Goal: Task Accomplishment & Management: Manage account settings

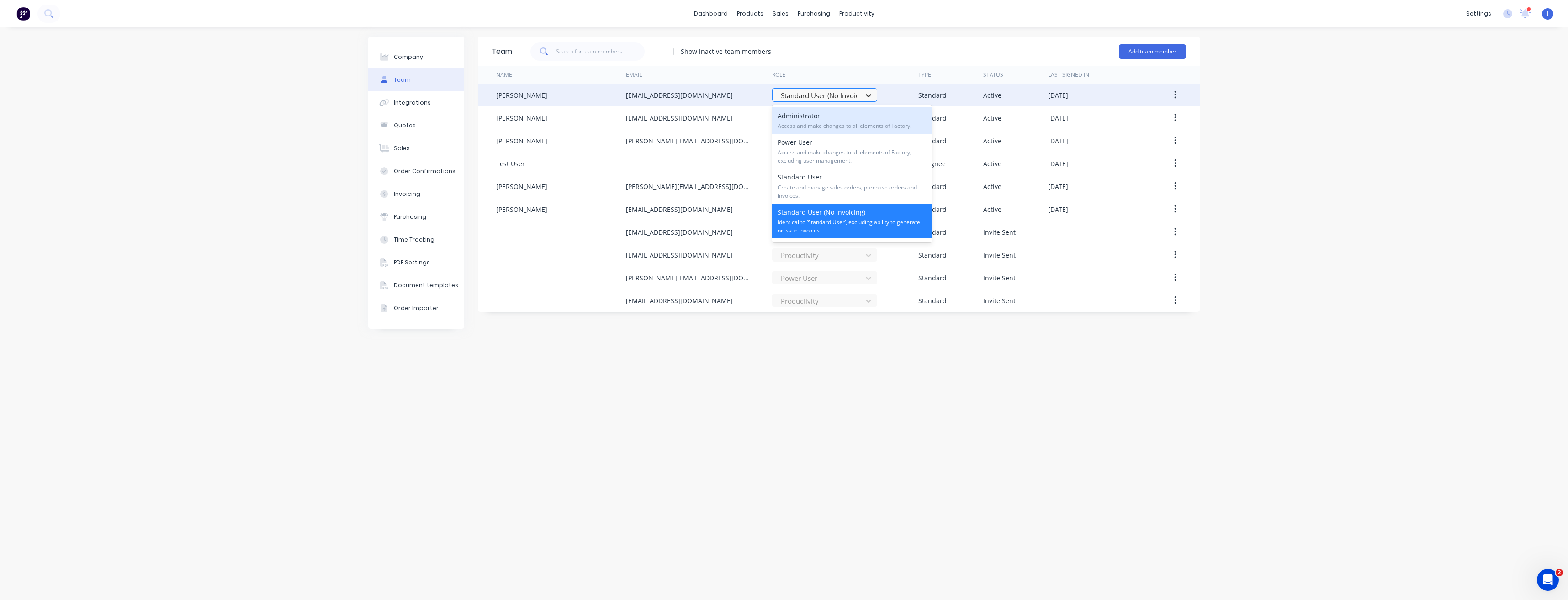
click at [867, 98] on icon at bounding box center [868, 95] width 9 height 9
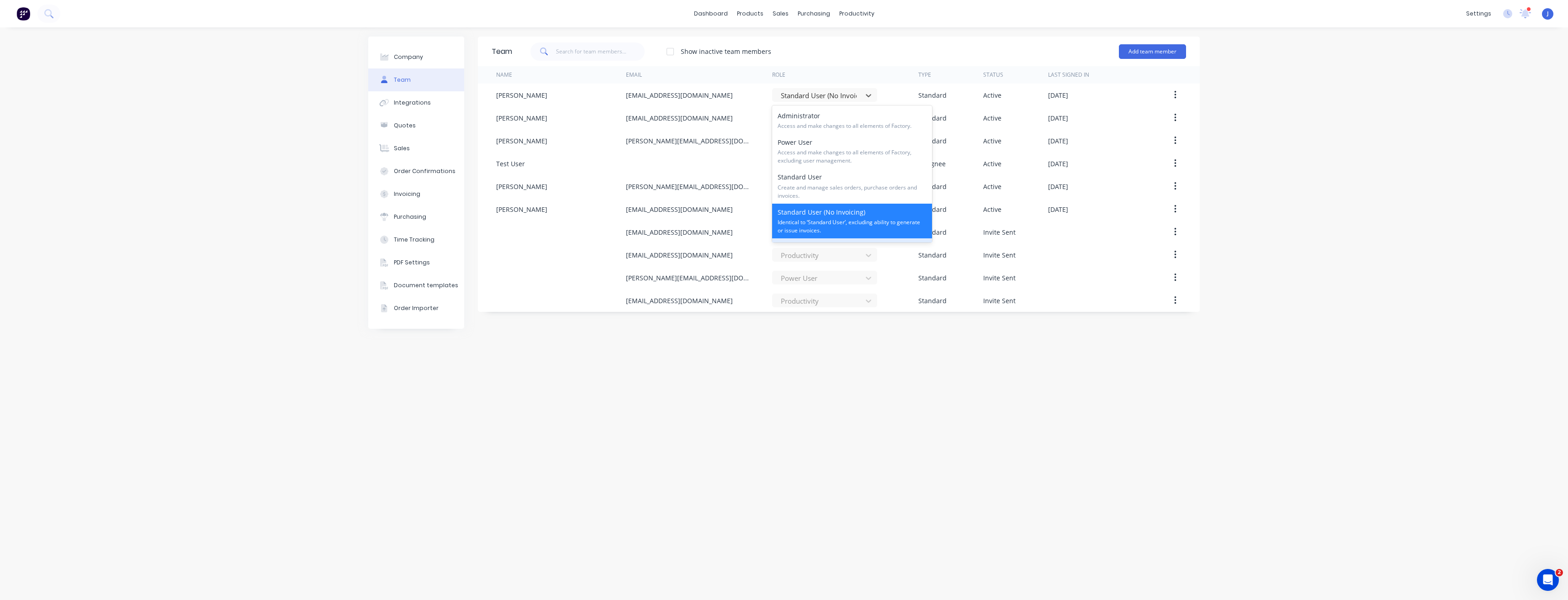
click at [854, 381] on div "Team Show inactive team members Add team member Name Email Role Type Status Las…" at bounding box center [839, 313] width 722 height 554
click at [859, 12] on div "productivity" at bounding box center [856, 13] width 44 height 14
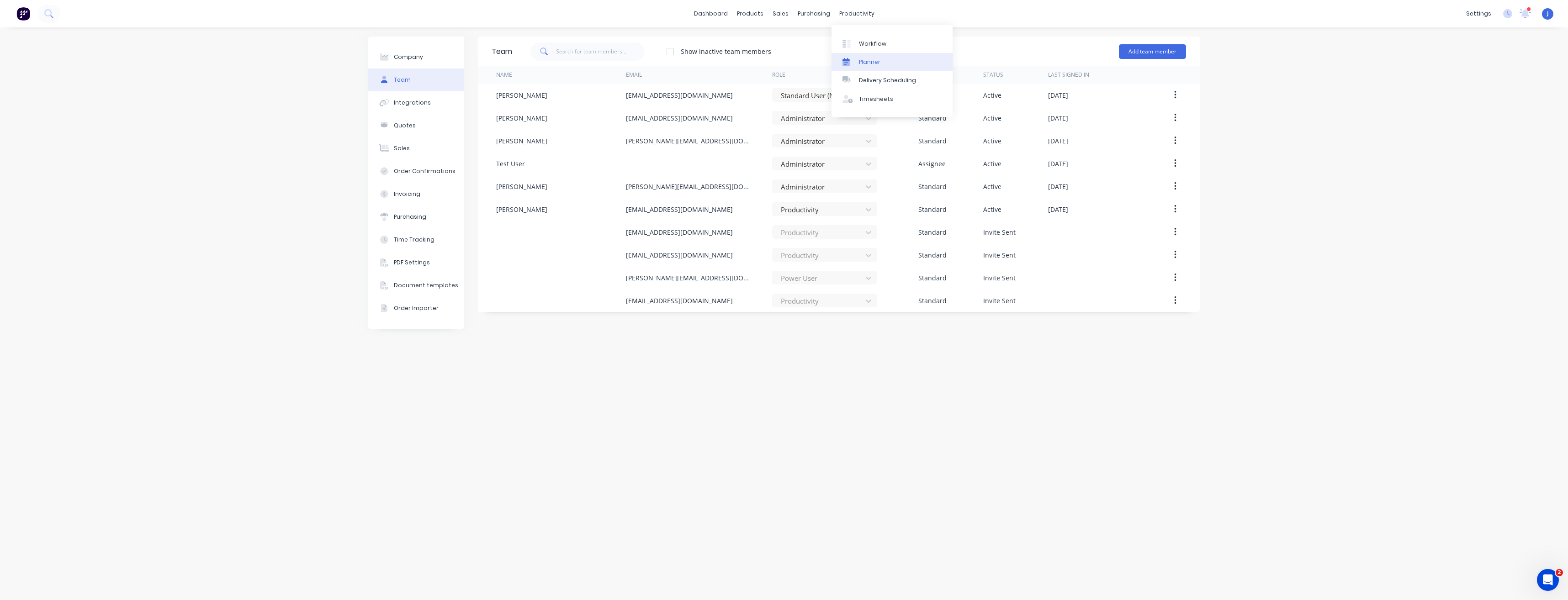
click at [869, 60] on div "Planner" at bounding box center [869, 62] width 21 height 9
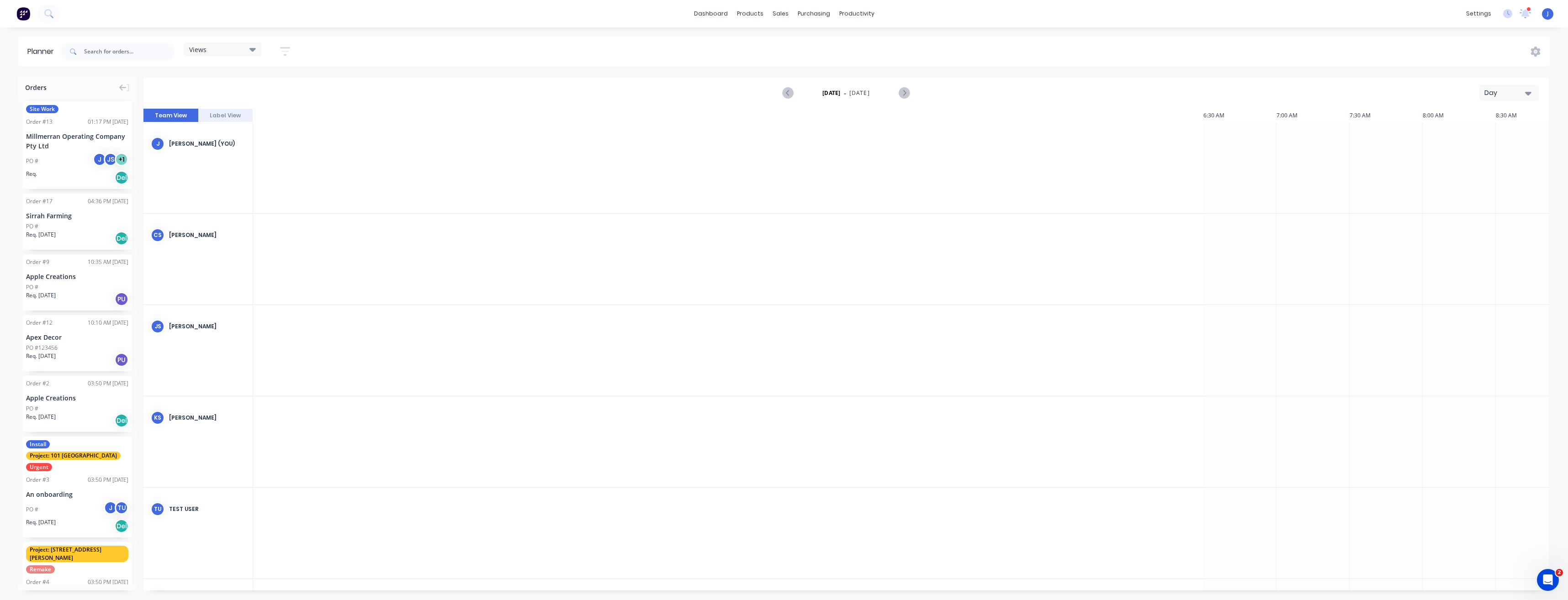
scroll to position [0, 1609]
click at [1409, 61] on div "Team" at bounding box center [1411, 62] width 17 height 9
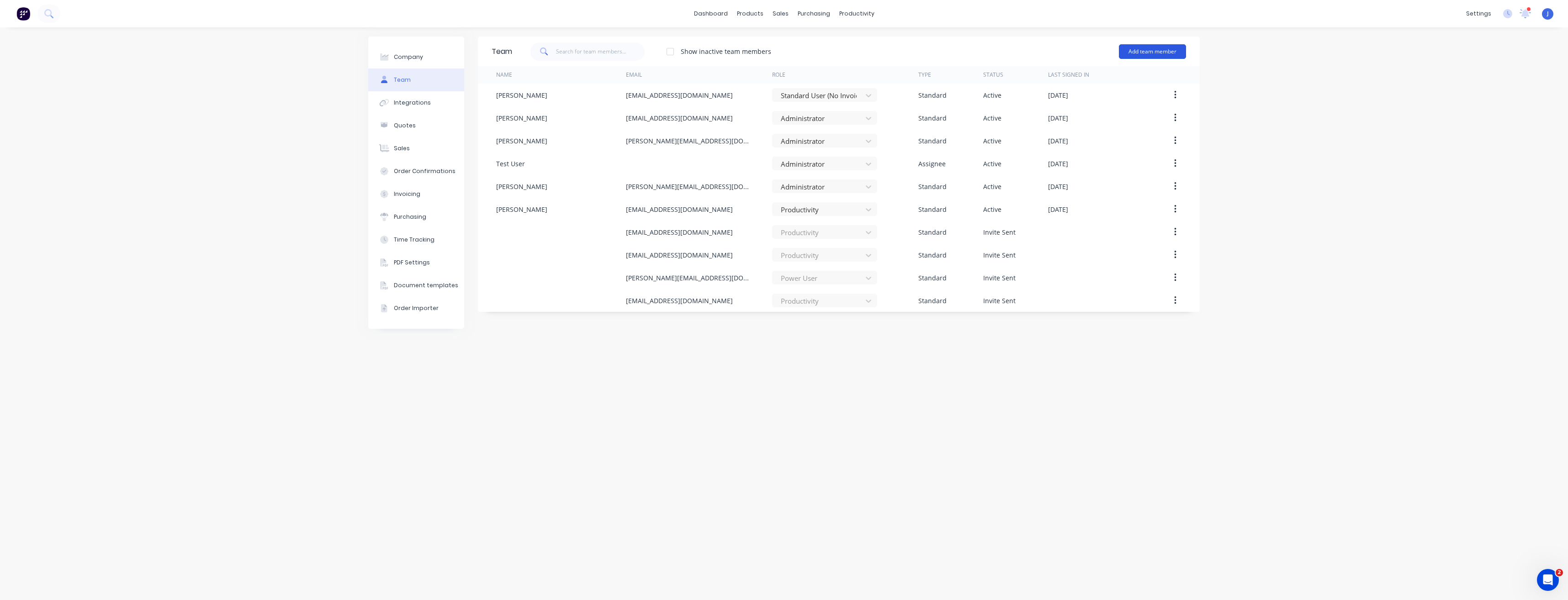
click at [1138, 51] on button "Add team member" at bounding box center [1152, 52] width 67 height 15
click at [1105, 72] on div "Standard team member A team member that can login to Factory" at bounding box center [1113, 79] width 130 height 27
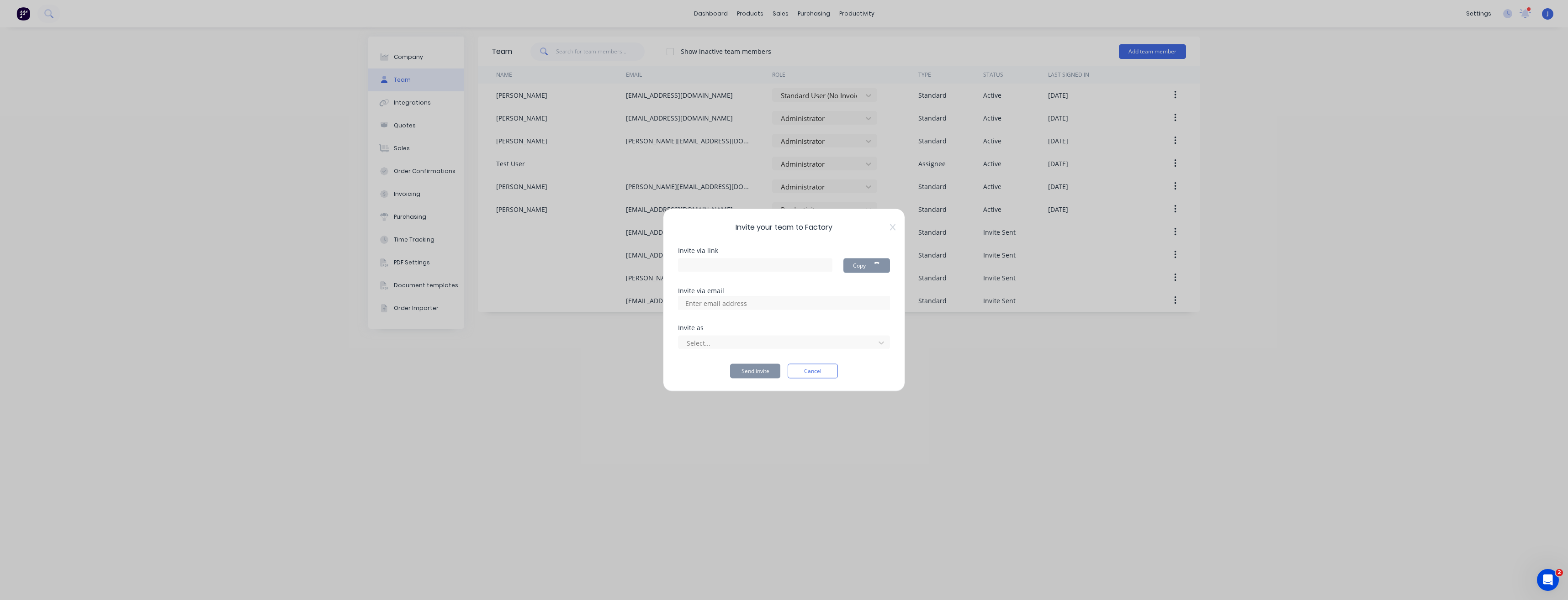
type input "https://app.factory.app/invite/pr9Mvloh"
click at [706, 304] on input at bounding box center [726, 303] width 91 height 14
type input "r"
click at [718, 307] on input at bounding box center [726, 303] width 91 height 14
type input "joelmarkey4@gmail.com"
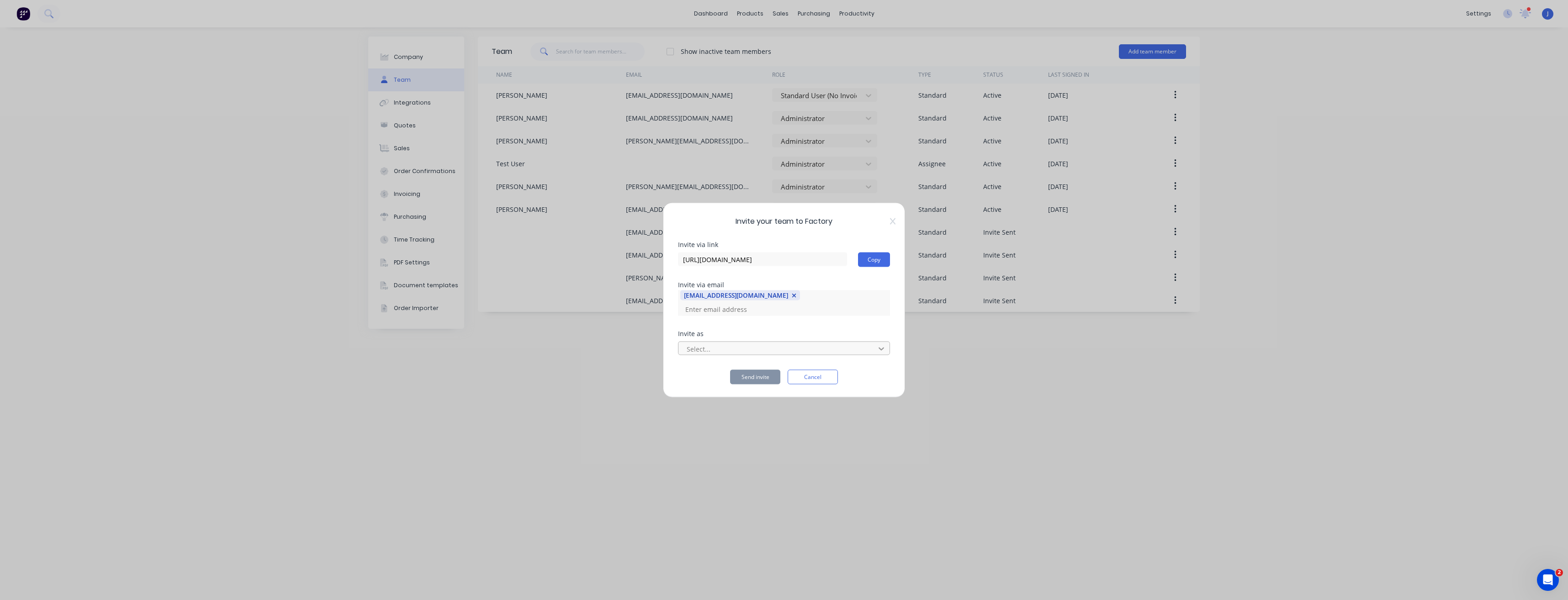
click at [886, 346] on div at bounding box center [881, 349] width 16 height 15
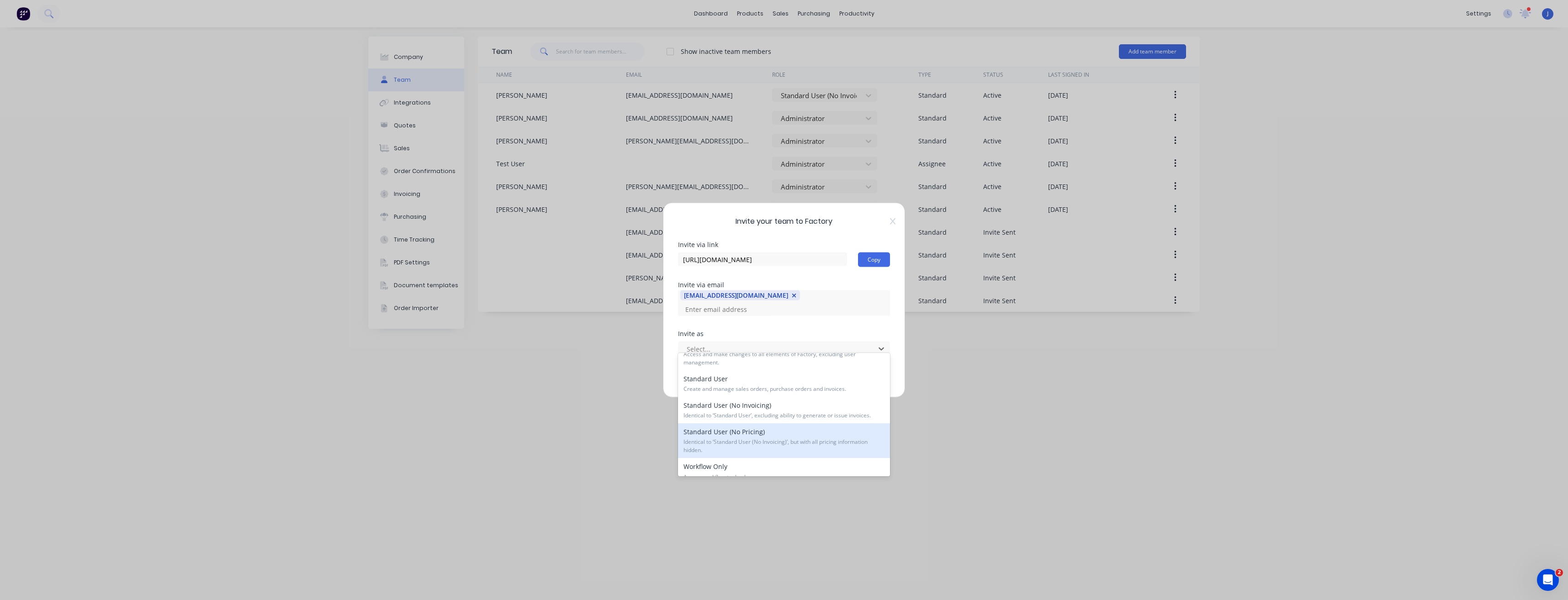
scroll to position [91, 0]
click at [797, 436] on div "Workflow Only Access workflow tool only." at bounding box center [784, 426] width 212 height 27
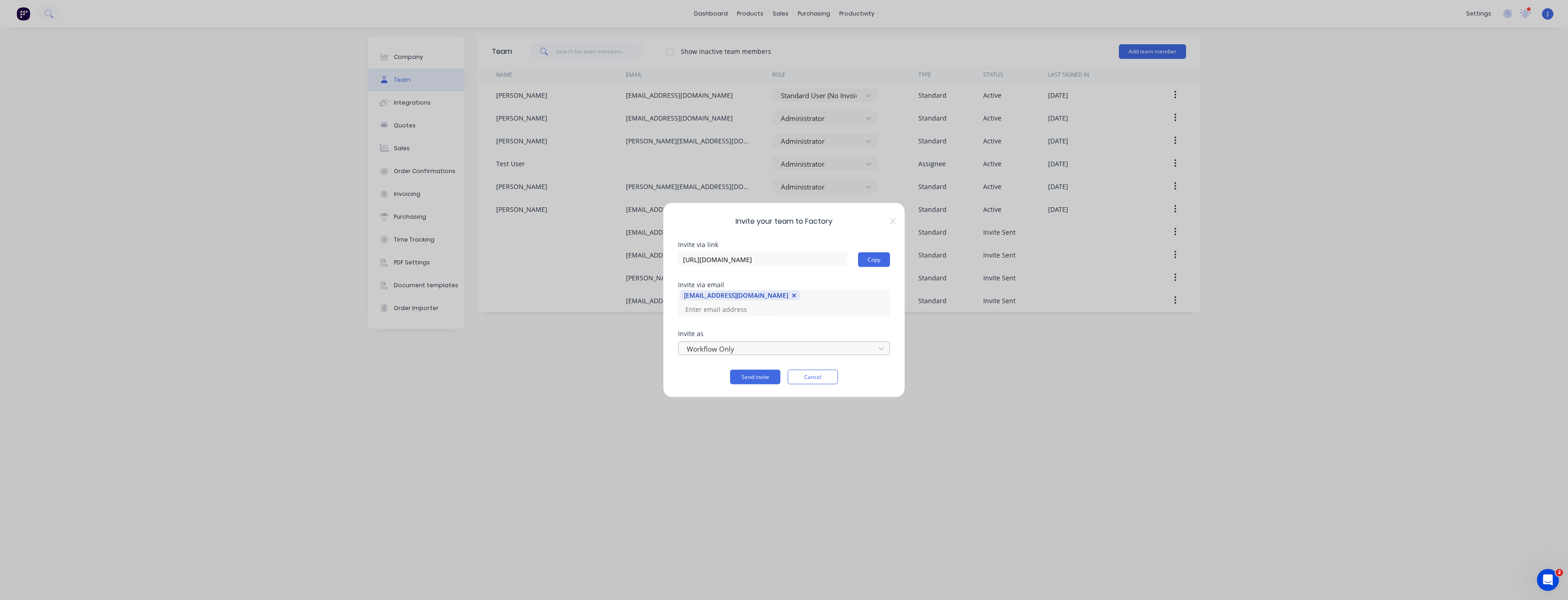
click at [872, 343] on div "Workflow Only" at bounding box center [778, 349] width 190 height 14
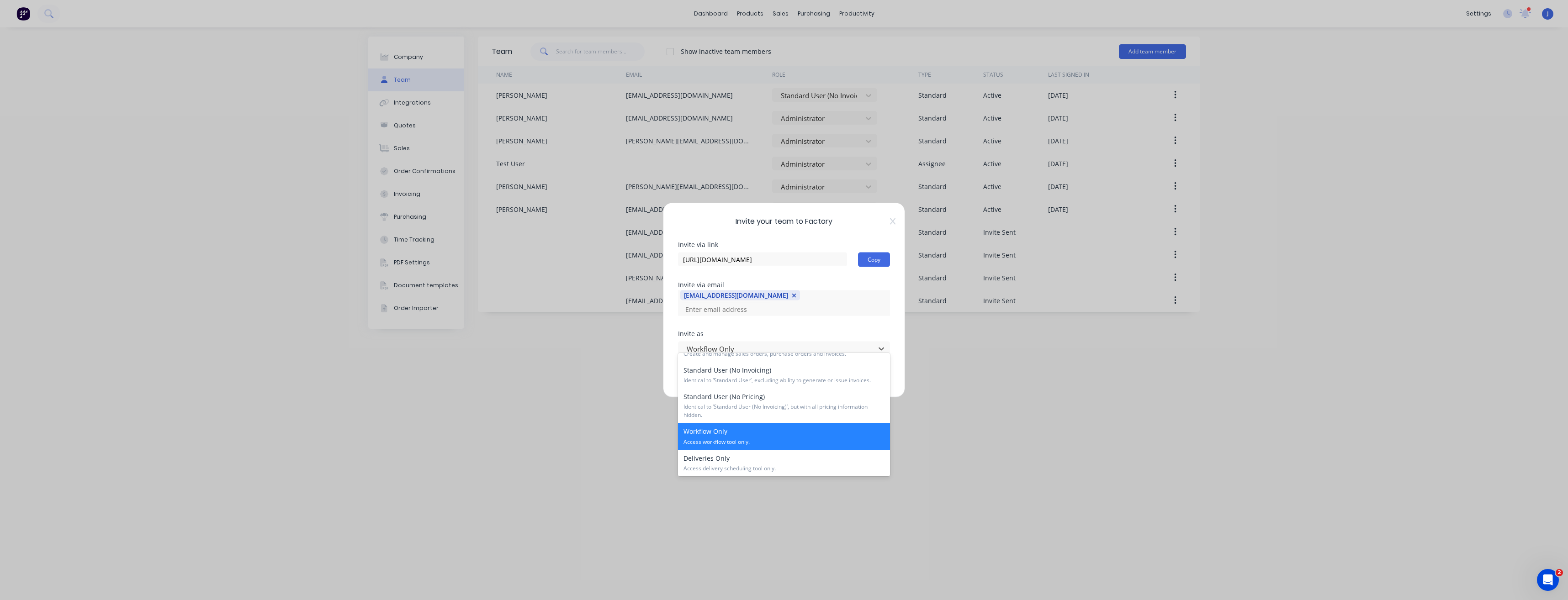
scroll to position [136, 0]
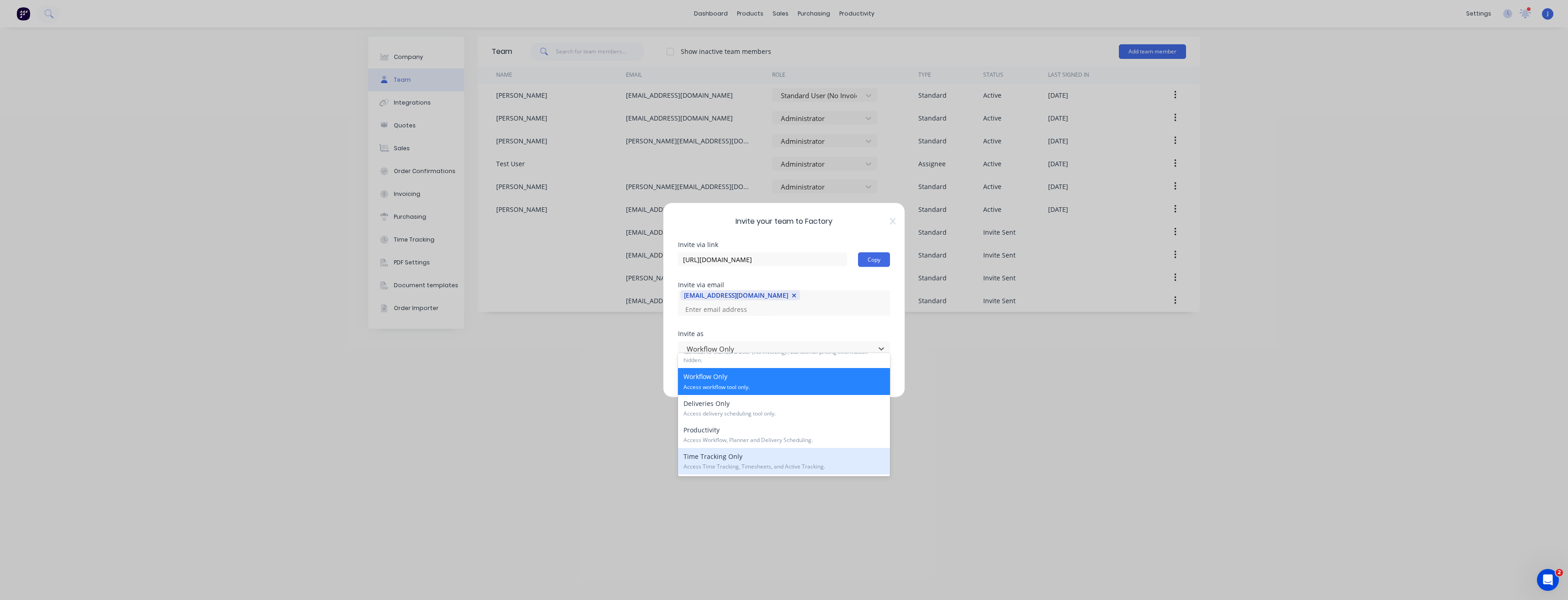
click at [786, 462] on span "Access Time Tracking, Timesheets, and Active Tracking." at bounding box center [784, 467] width 201 height 9
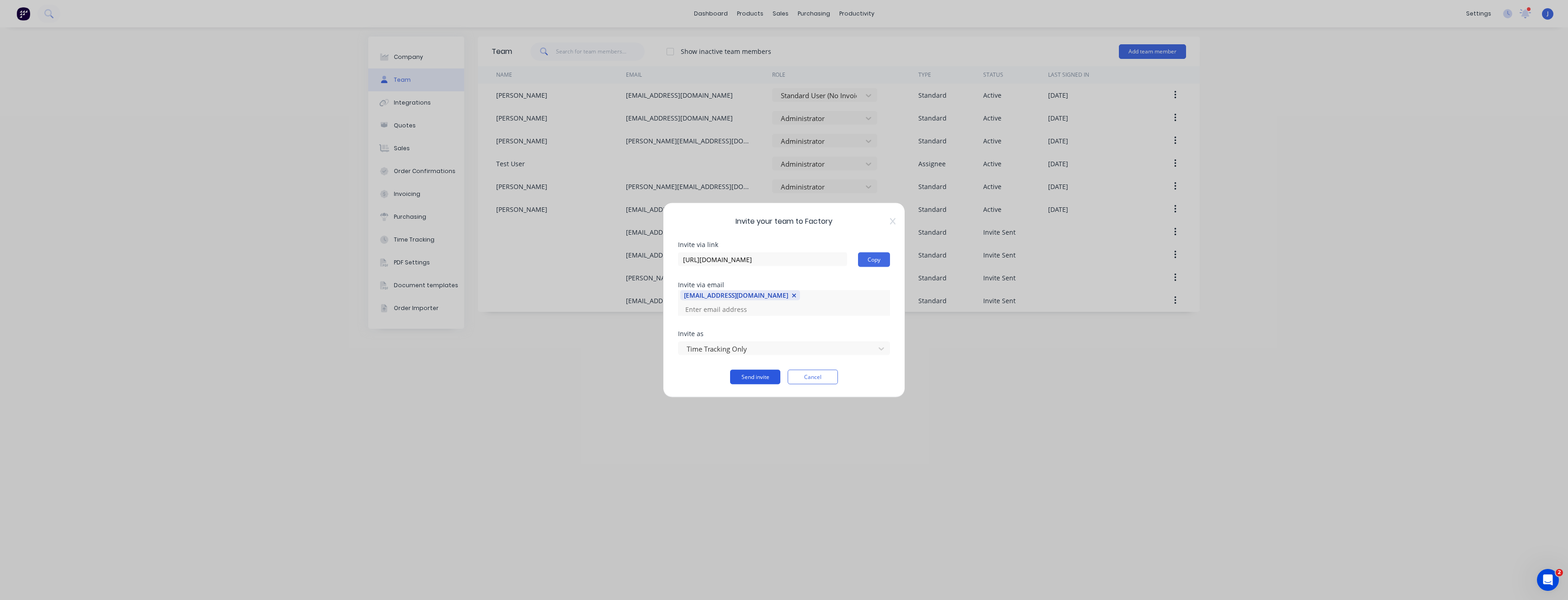
click at [763, 373] on button "Send invite" at bounding box center [755, 377] width 51 height 15
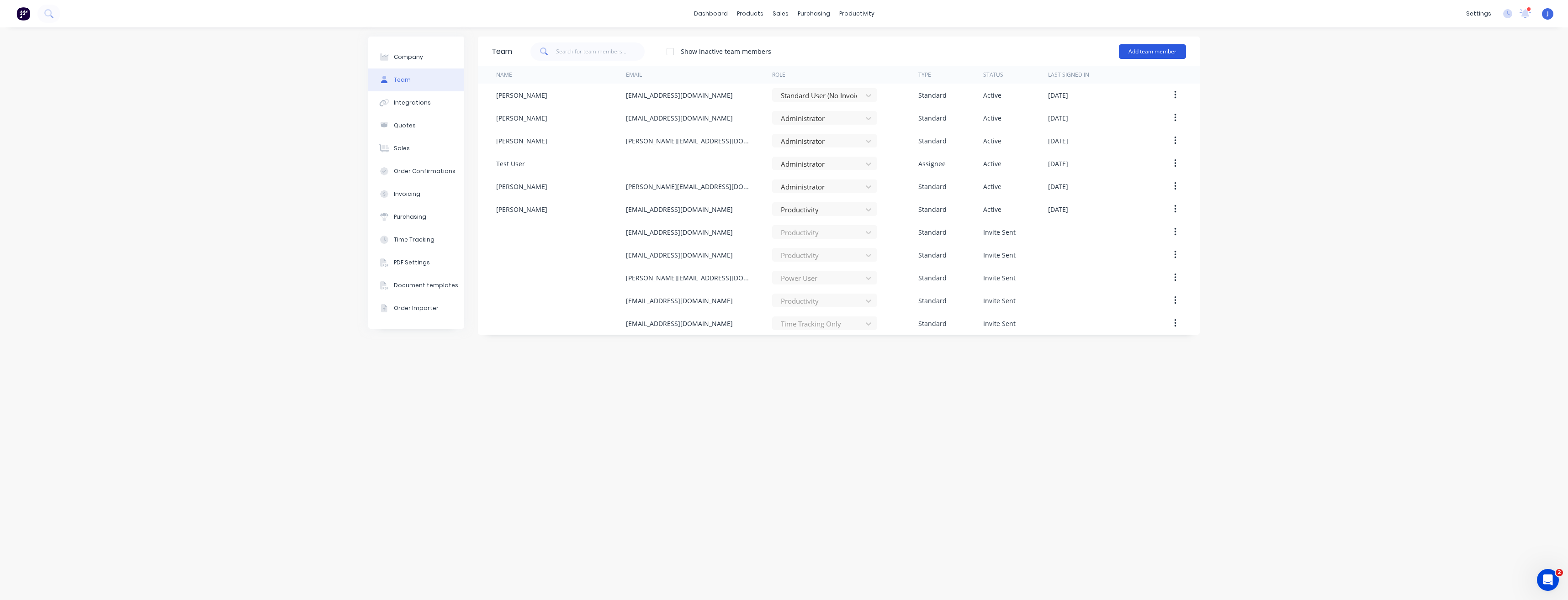
click at [1153, 54] on button "Add team member" at bounding box center [1152, 52] width 67 height 15
click at [1116, 82] on span "A team member that can login to Factory" at bounding box center [1113, 83] width 130 height 9
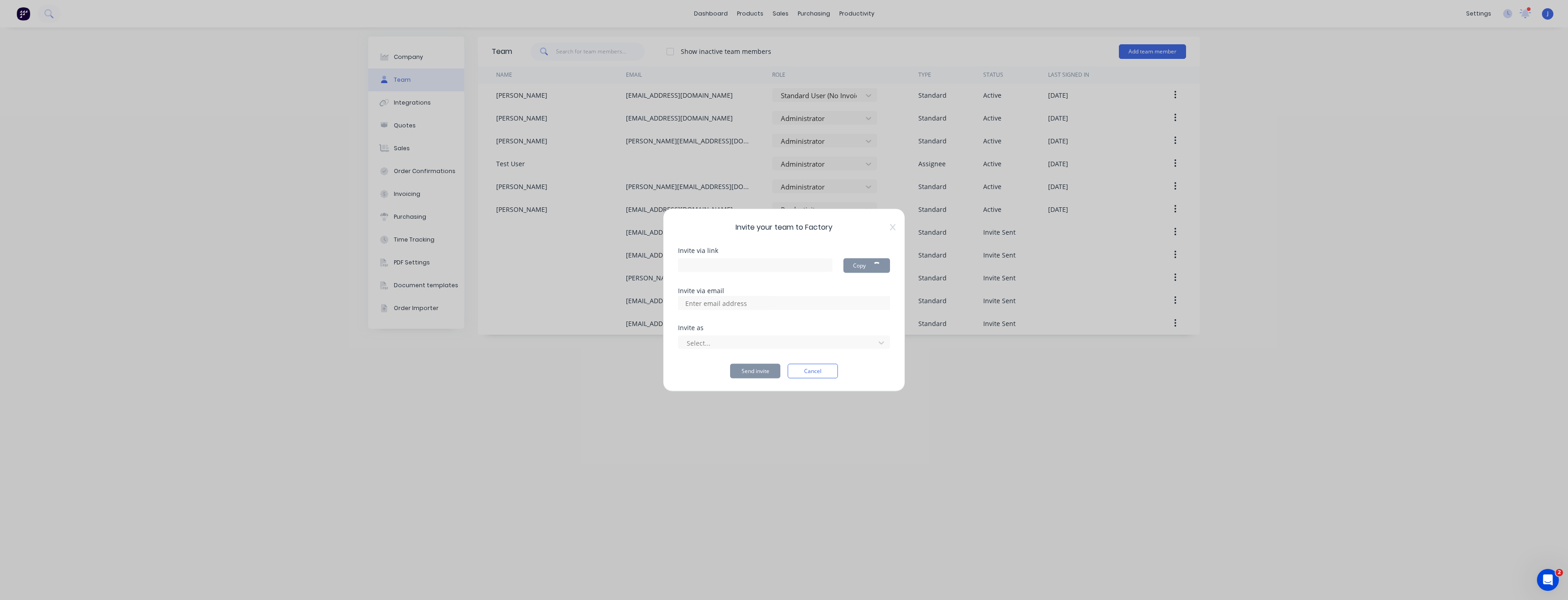
type input "https://app.factory.app/invite/Cr8c2Cdk"
click at [750, 307] on input at bounding box center [726, 303] width 91 height 14
type input "reece_hansson@hotmail.com"
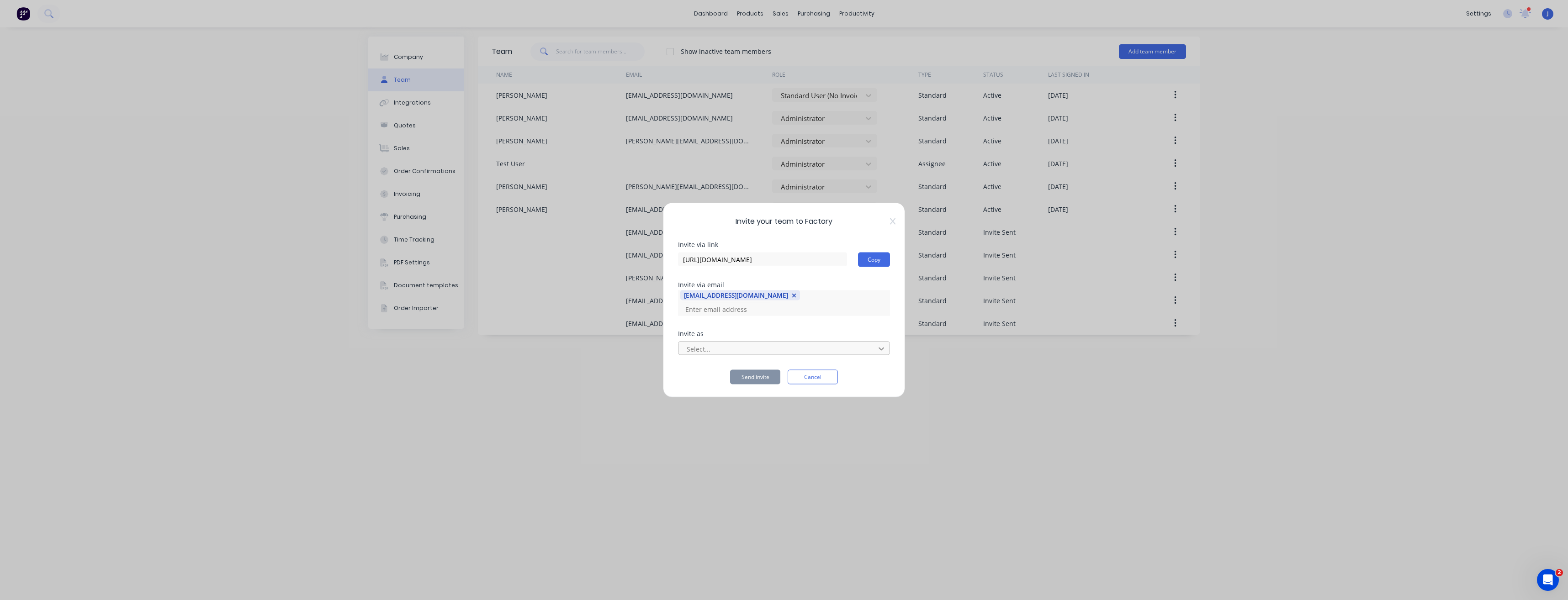
click at [874, 341] on div at bounding box center [881, 349] width 16 height 15
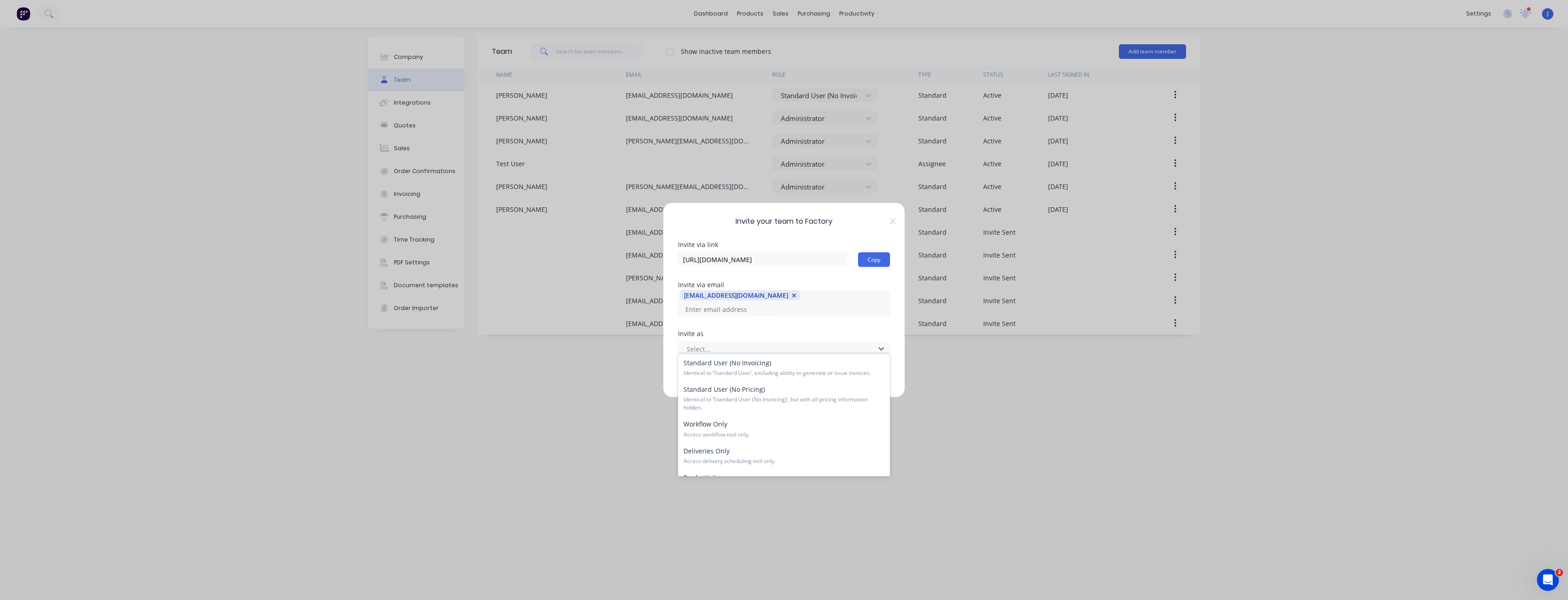
scroll to position [136, 0]
click at [765, 462] on span "Access Time Tracking, Timesheets, and Active Tracking." at bounding box center [784, 467] width 201 height 9
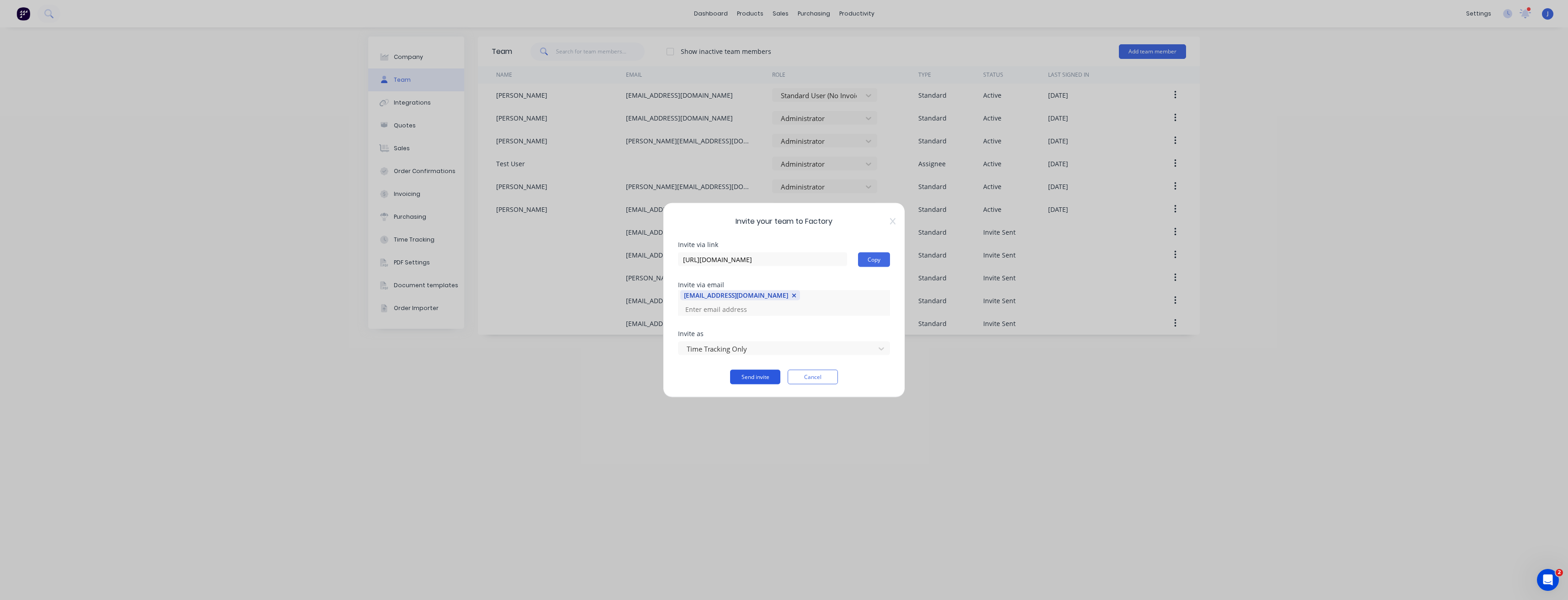
click at [757, 374] on button "Send invite" at bounding box center [755, 377] width 51 height 15
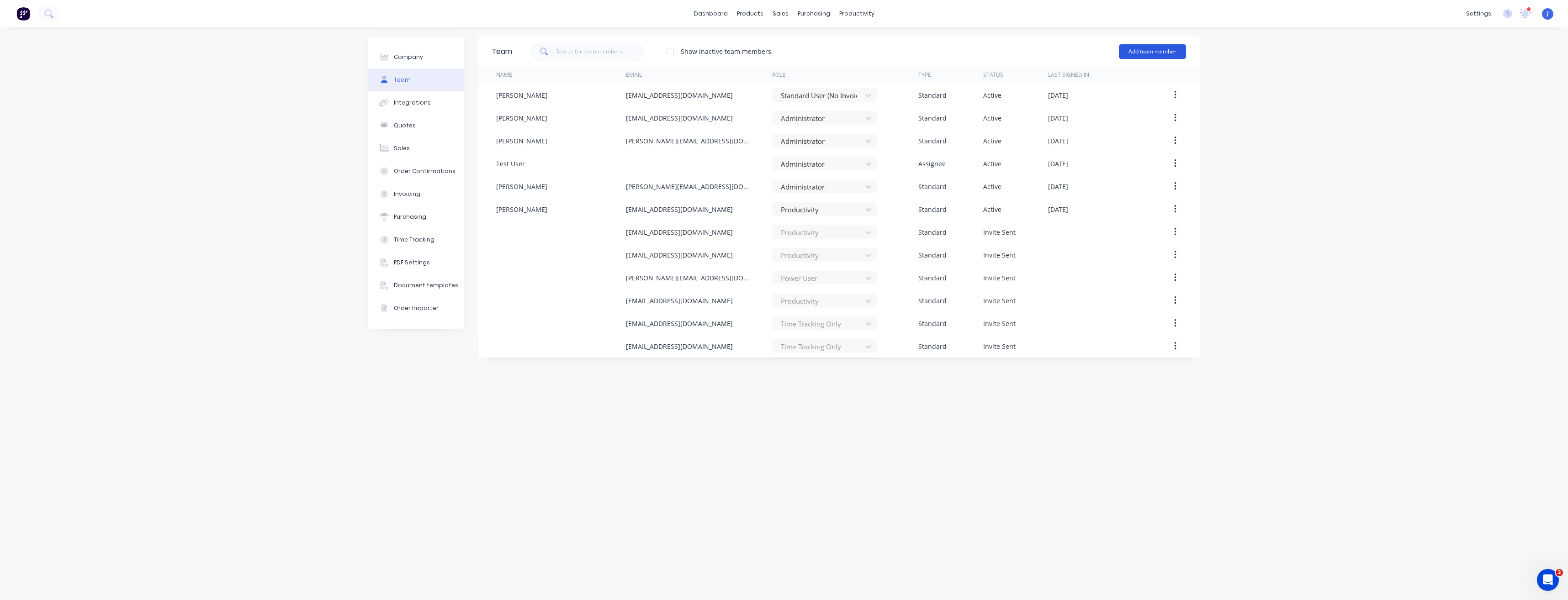
click at [1163, 56] on button "Add team member" at bounding box center [1152, 52] width 67 height 15
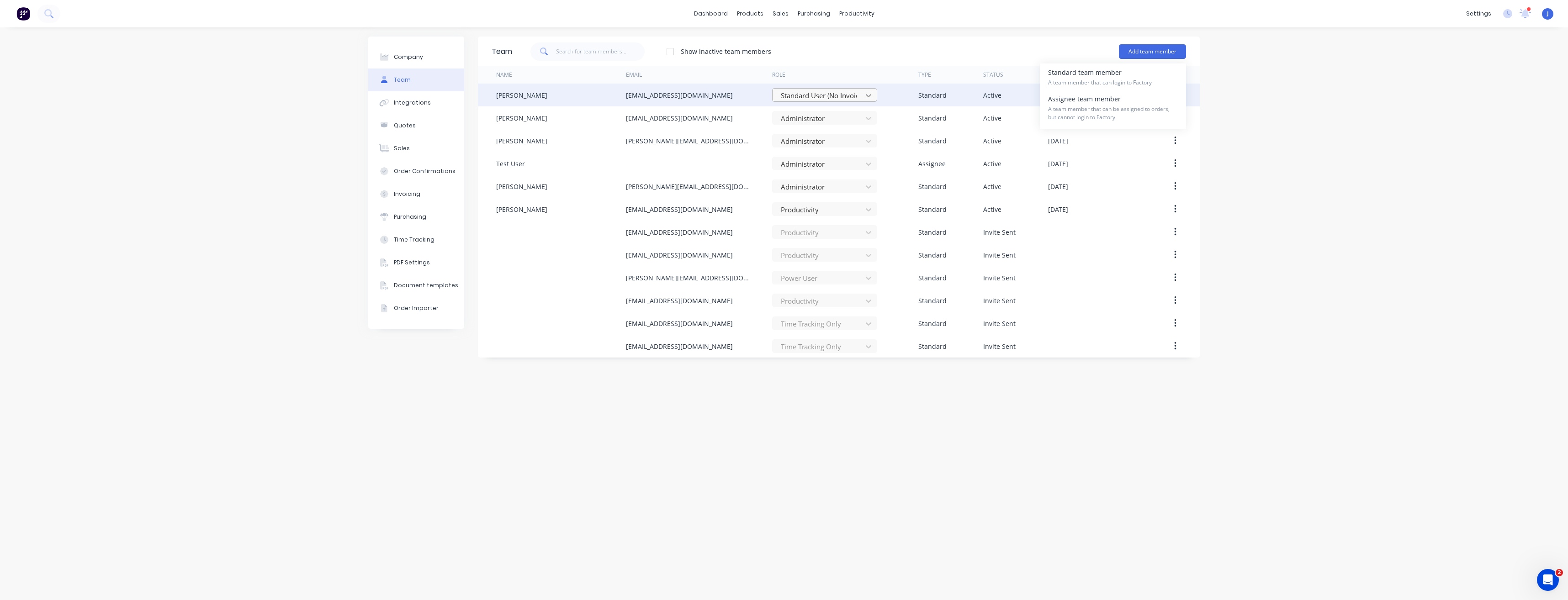
click at [871, 96] on icon at bounding box center [868, 95] width 9 height 9
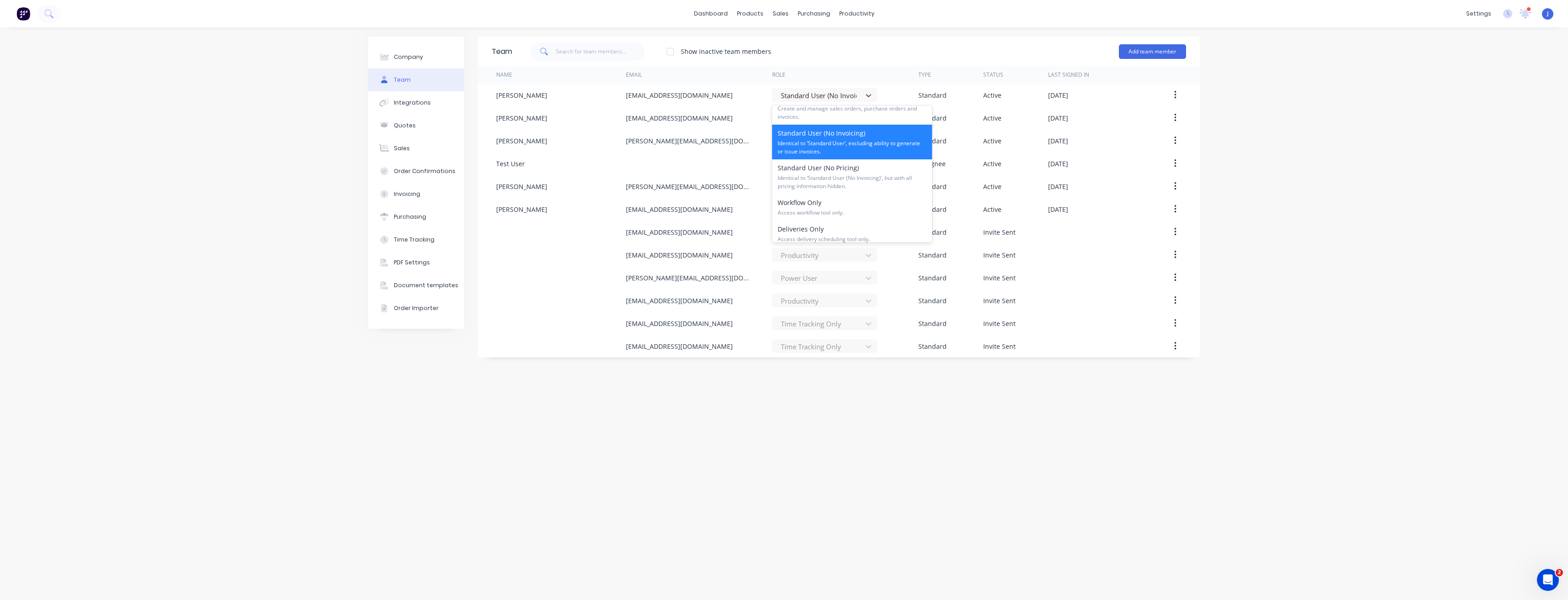
scroll to position [139, 0]
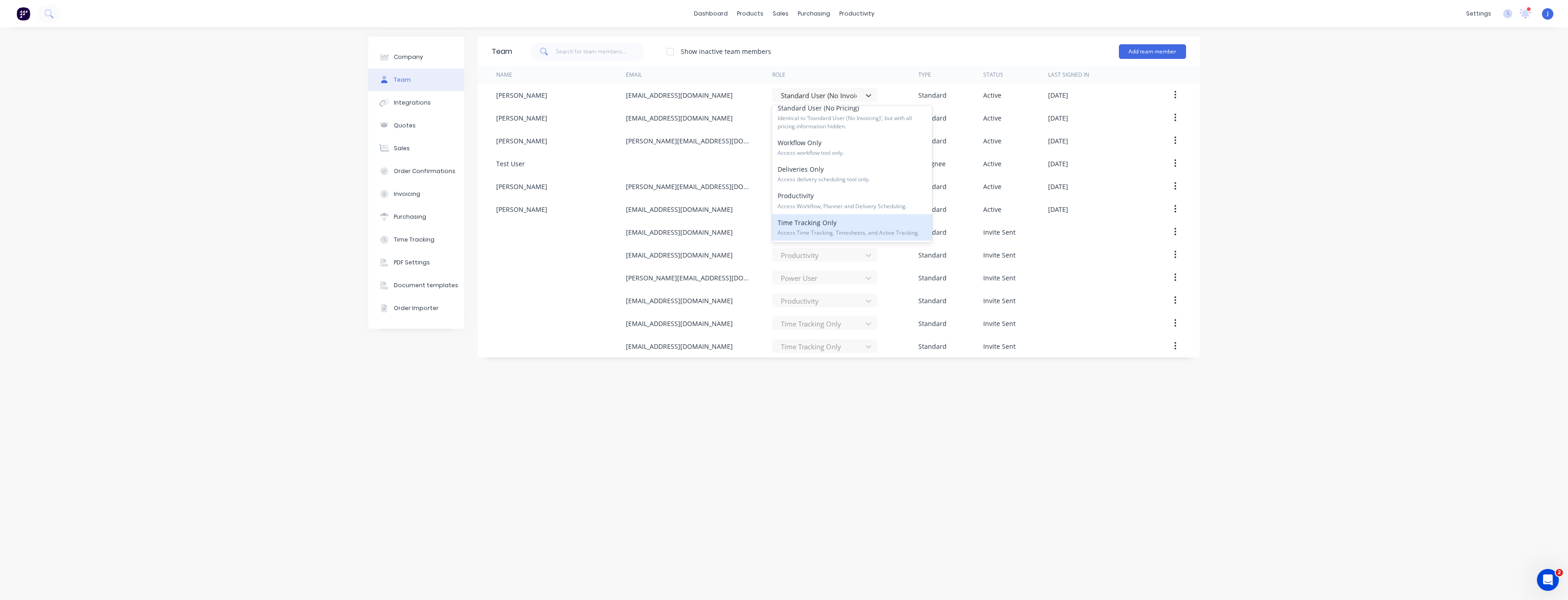
click at [828, 230] on span "Access Time Tracking, Timesheets, and Active Tracking." at bounding box center [852, 233] width 149 height 9
click at [849, 16] on div "productivity" at bounding box center [856, 13] width 44 height 14
click at [863, 43] on div "Workflow" at bounding box center [872, 44] width 27 height 9
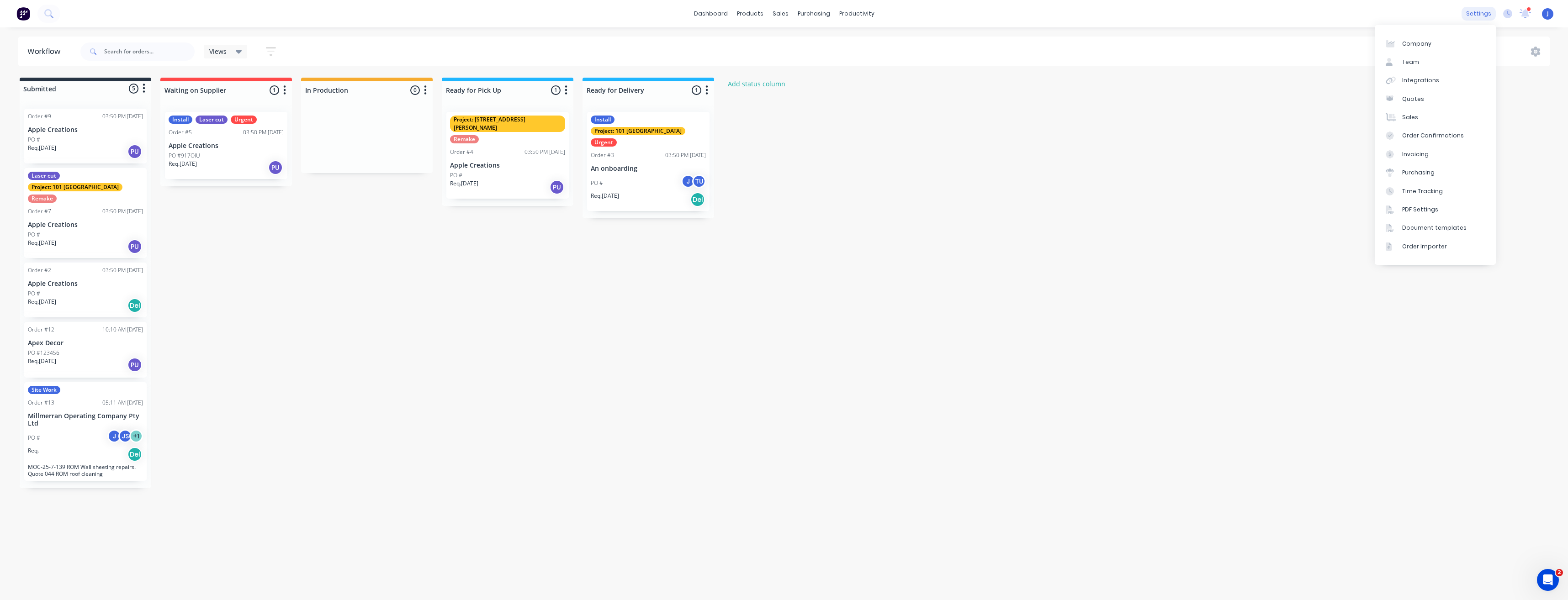
click at [1481, 13] on div "settings" at bounding box center [1479, 13] width 34 height 14
click at [1421, 60] on link "Team" at bounding box center [1435, 62] width 121 height 18
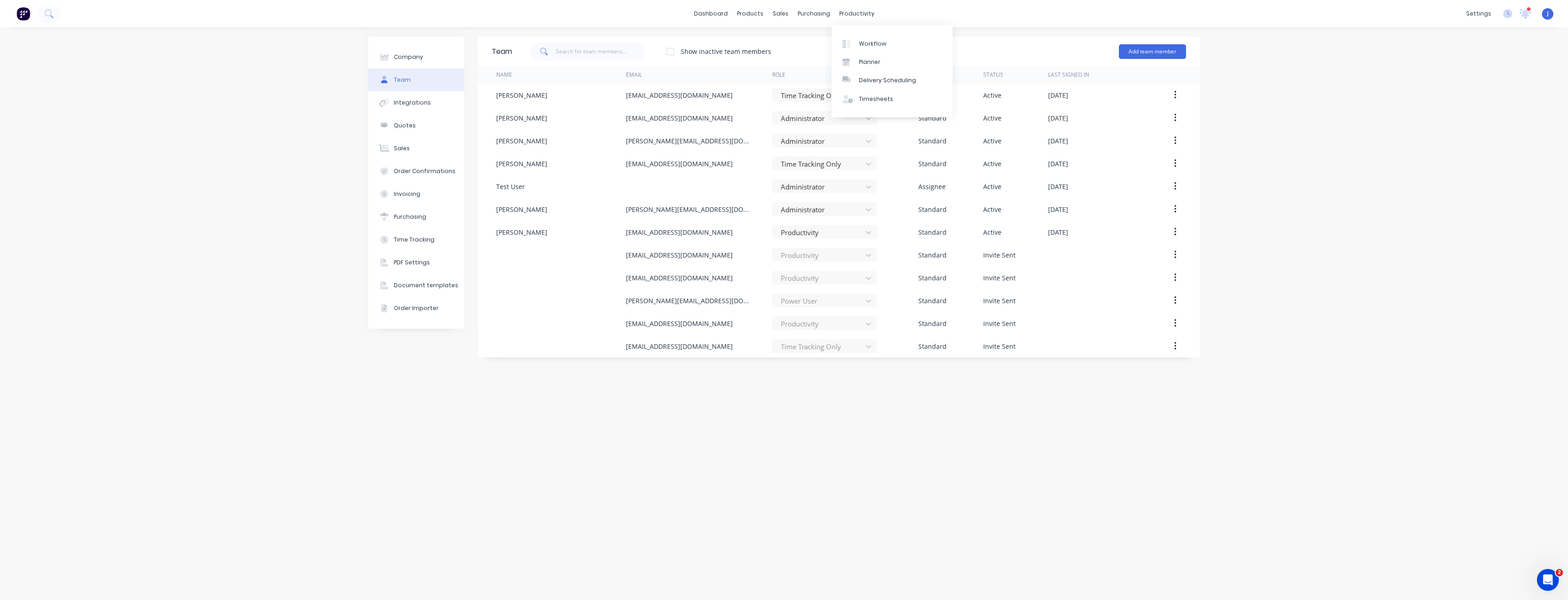
drag, startPoint x: 855, startPoint y: 15, endPoint x: 830, endPoint y: 23, distance: 26.2
click at [855, 15] on div "productivity" at bounding box center [856, 13] width 44 height 14
click at [871, 63] on div "Planner" at bounding box center [869, 62] width 21 height 9
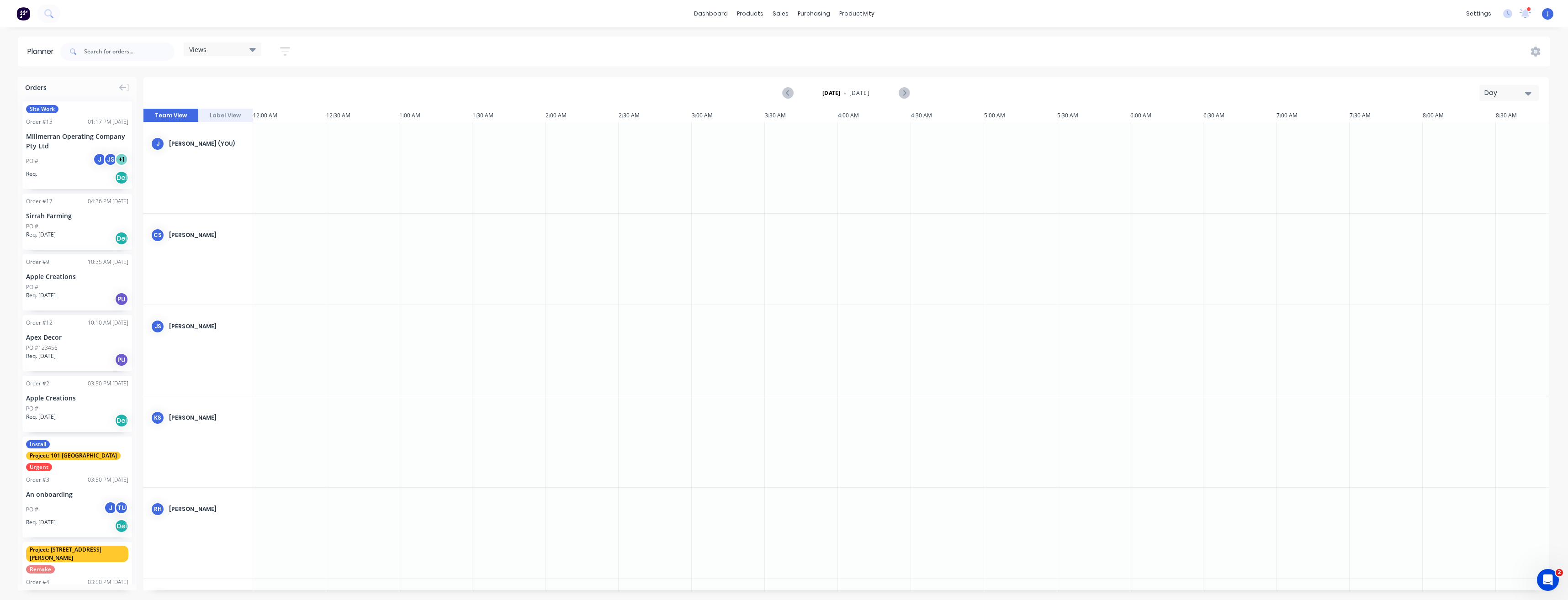
scroll to position [0, 1755]
click at [1410, 61] on div "Team" at bounding box center [1411, 62] width 17 height 9
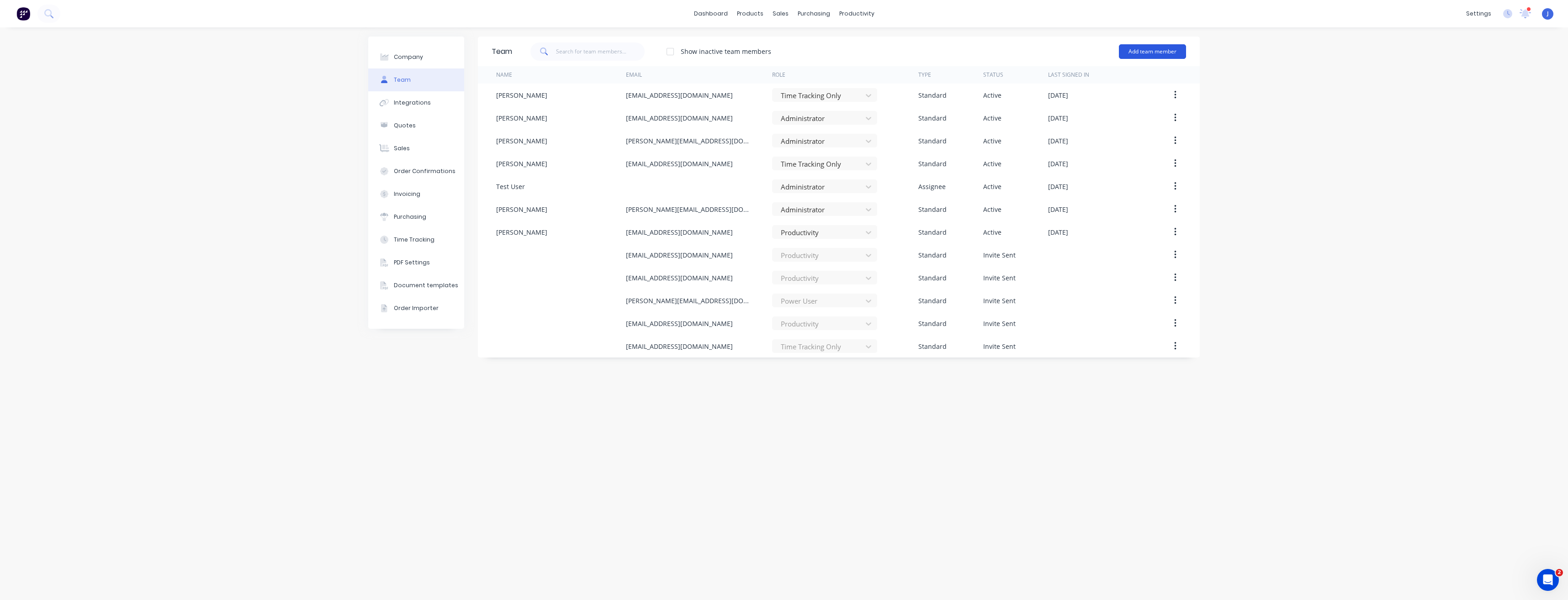
click at [1166, 55] on button "Add team member" at bounding box center [1152, 52] width 67 height 15
click at [1122, 79] on span "A team member that can login to Factory" at bounding box center [1113, 83] width 130 height 9
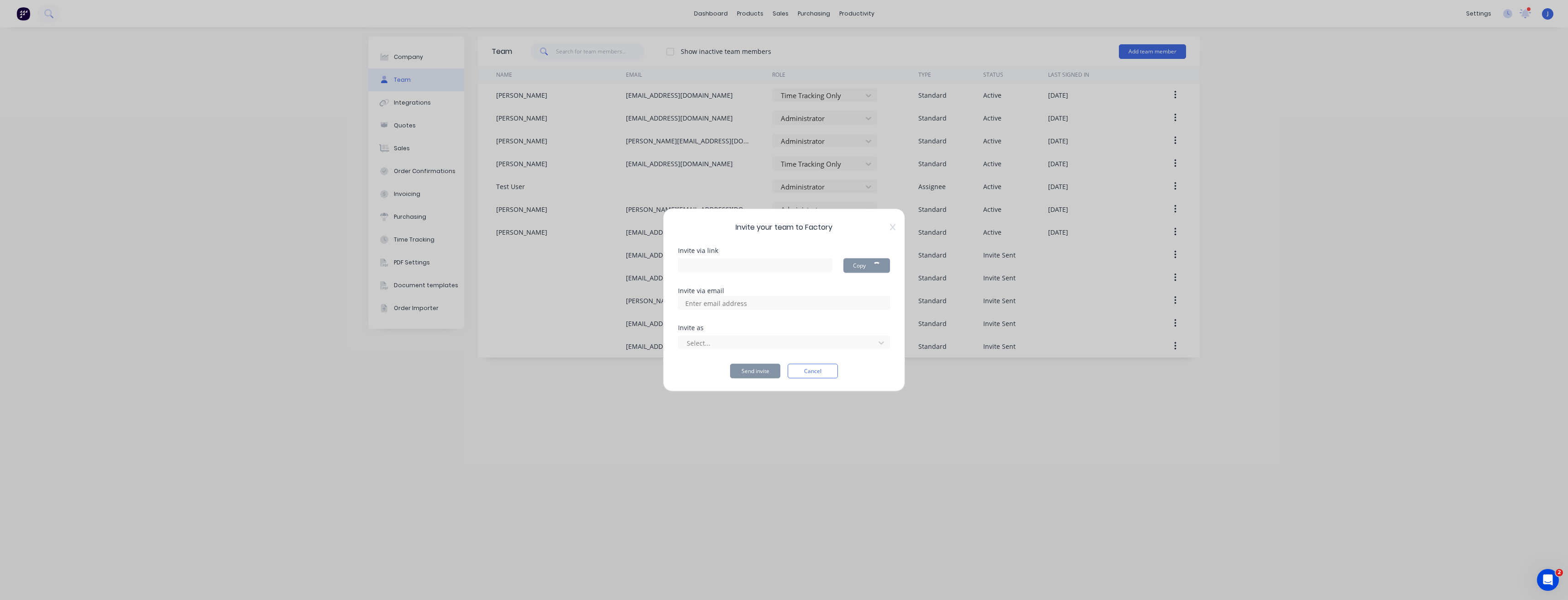
type input "https://app.factory.app/invite/NiSvqbao"
click at [720, 306] on input at bounding box center [726, 303] width 91 height 14
click at [706, 306] on input at bounding box center [726, 303] width 91 height 14
type input "[EMAIL_ADDRESS][DOMAIN_NAME]"
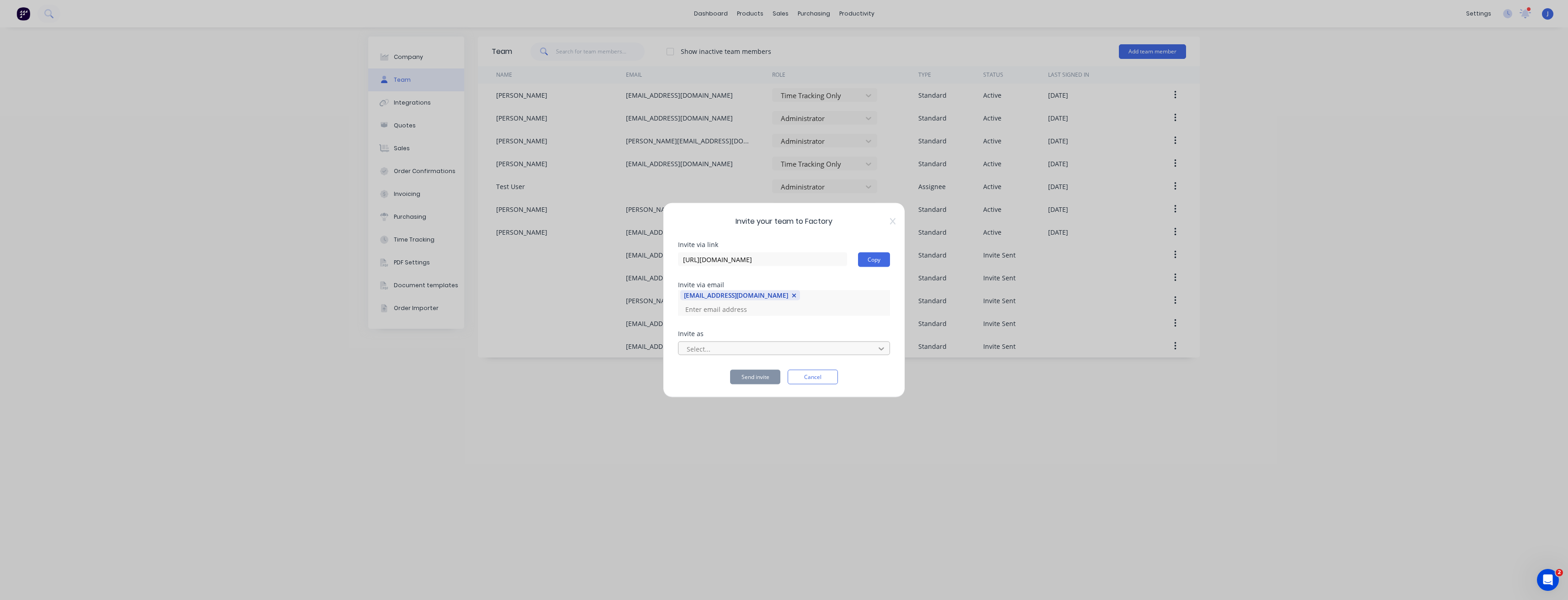
click at [879, 345] on icon at bounding box center [881, 349] width 9 height 9
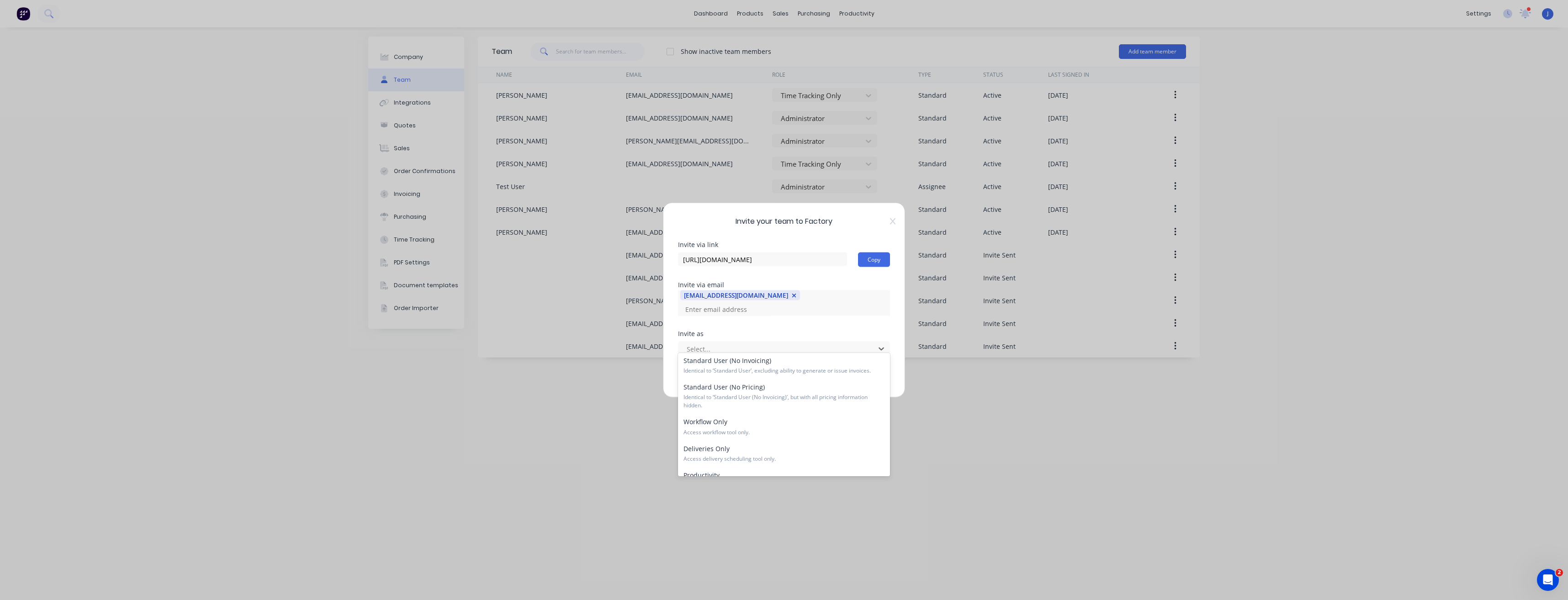
scroll to position [136, 0]
click at [779, 466] on span "Access Time Tracking, Timesheets, and Active Tracking." at bounding box center [784, 467] width 201 height 9
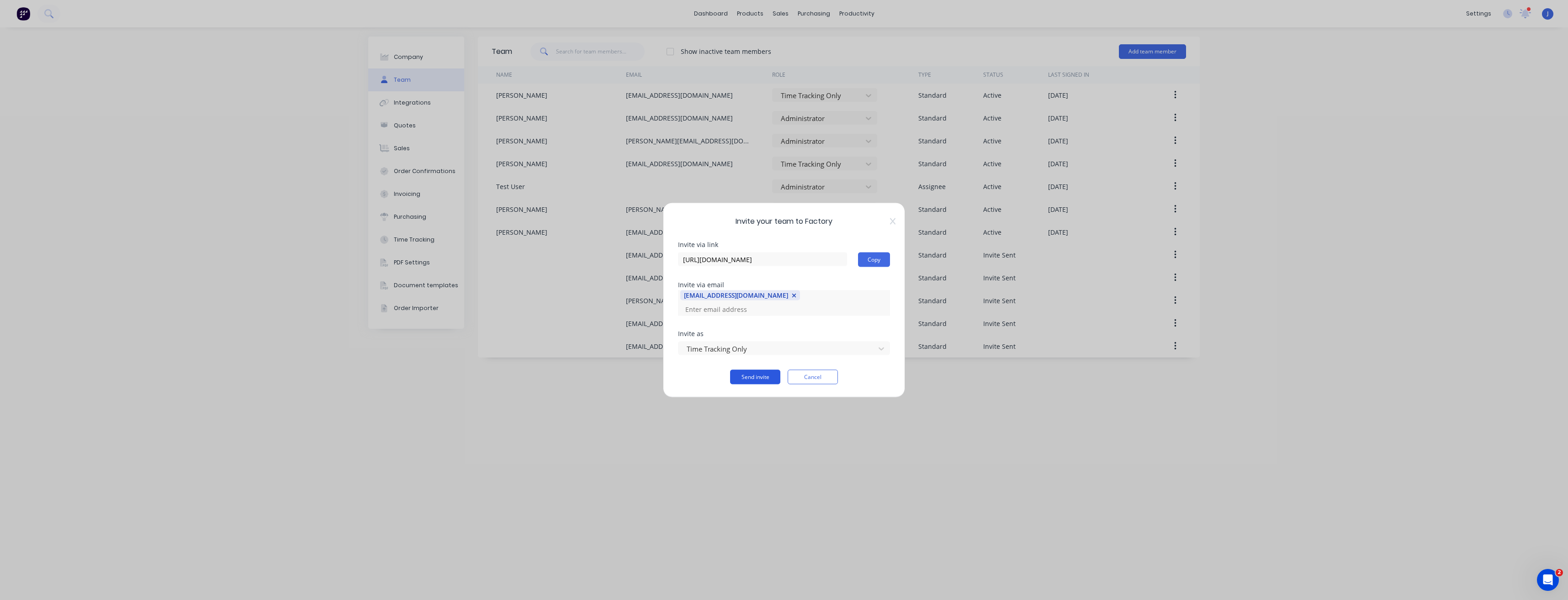
click at [761, 372] on button "Send invite" at bounding box center [755, 377] width 51 height 15
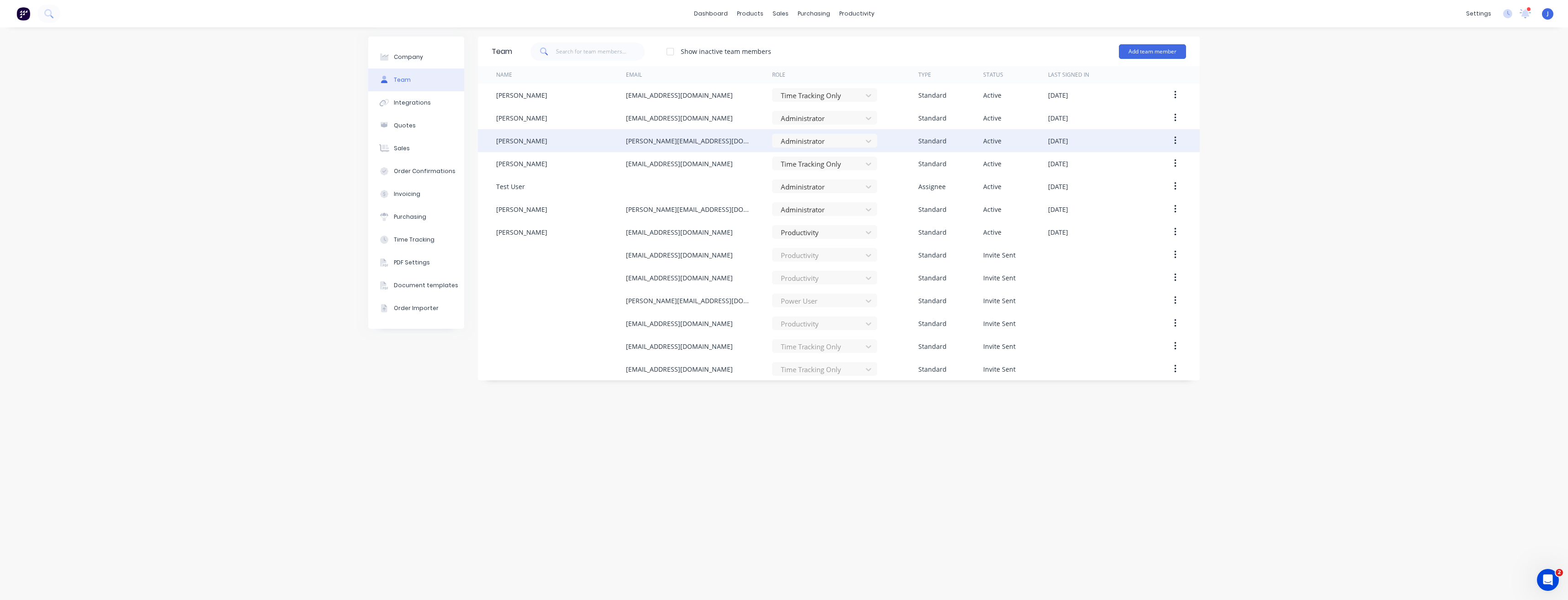
click at [642, 142] on div "jarod@tmeng.com.au" at bounding box center [690, 141] width 128 height 10
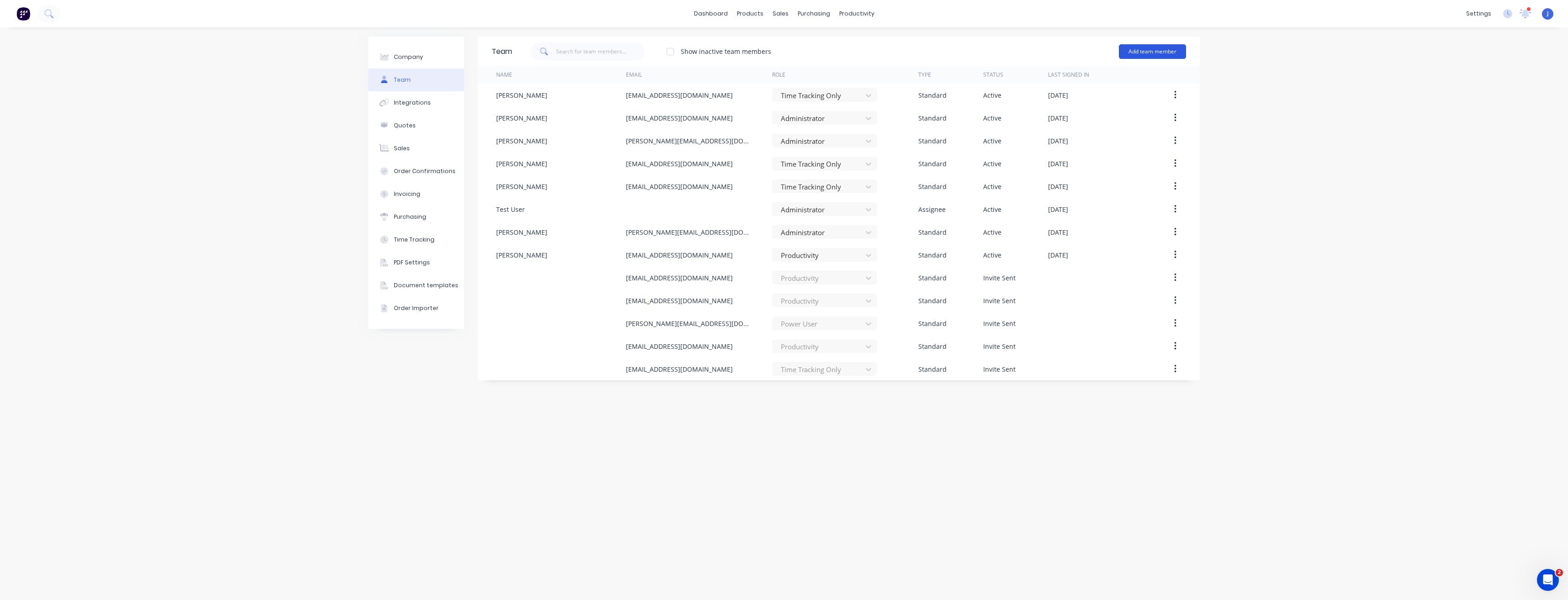
click at [1153, 52] on button "Add team member" at bounding box center [1152, 52] width 67 height 15
click at [1106, 81] on span "A team member that can login to Factory" at bounding box center [1113, 83] width 130 height 9
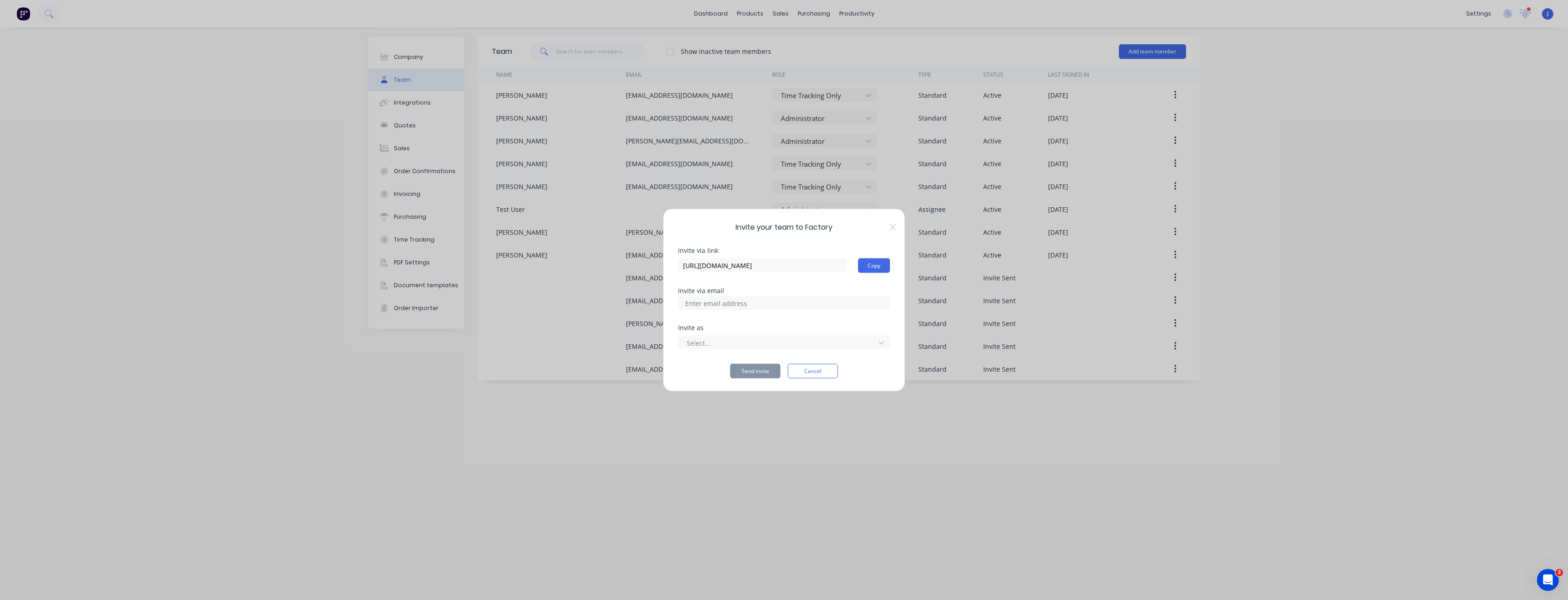
type input "https://app.factory.app/invite/pVPBQHsO"
click at [701, 304] on input at bounding box center [726, 303] width 91 height 14
type input "16mqtriton@gmail.com"
click at [860, 345] on div at bounding box center [778, 343] width 184 height 12
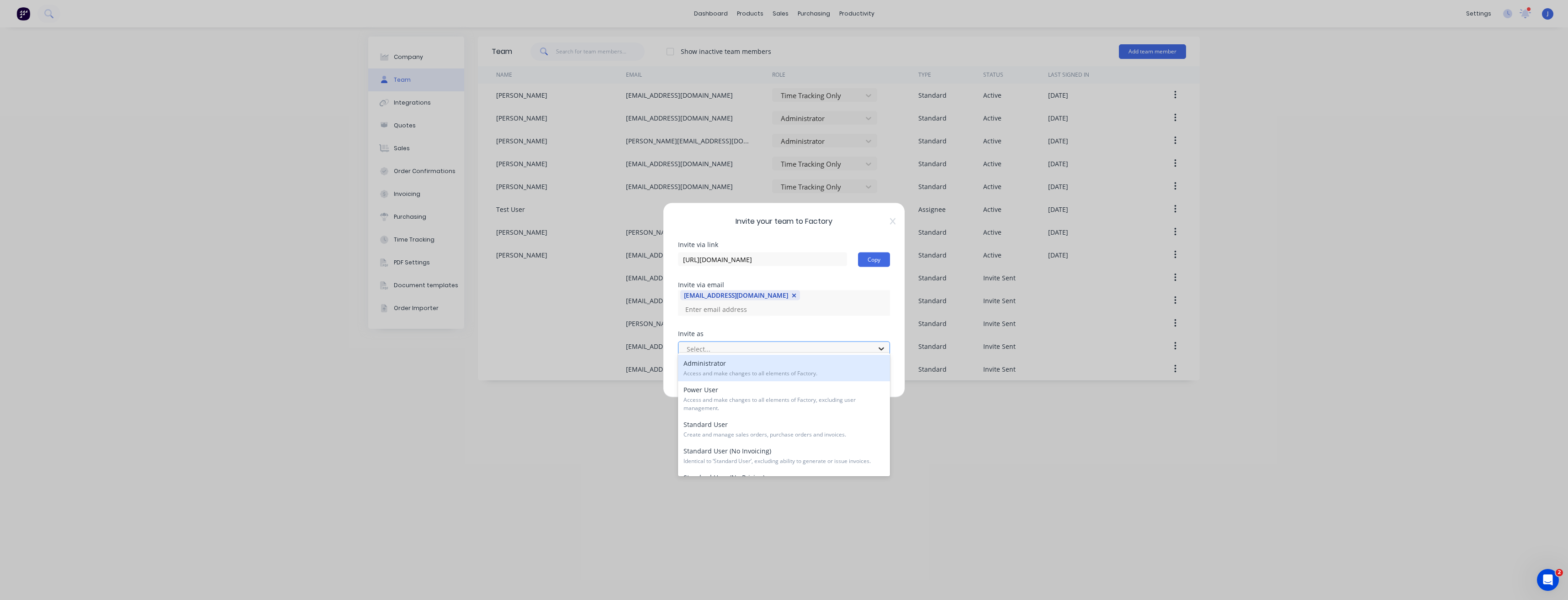
click at [877, 344] on div at bounding box center [881, 349] width 16 height 15
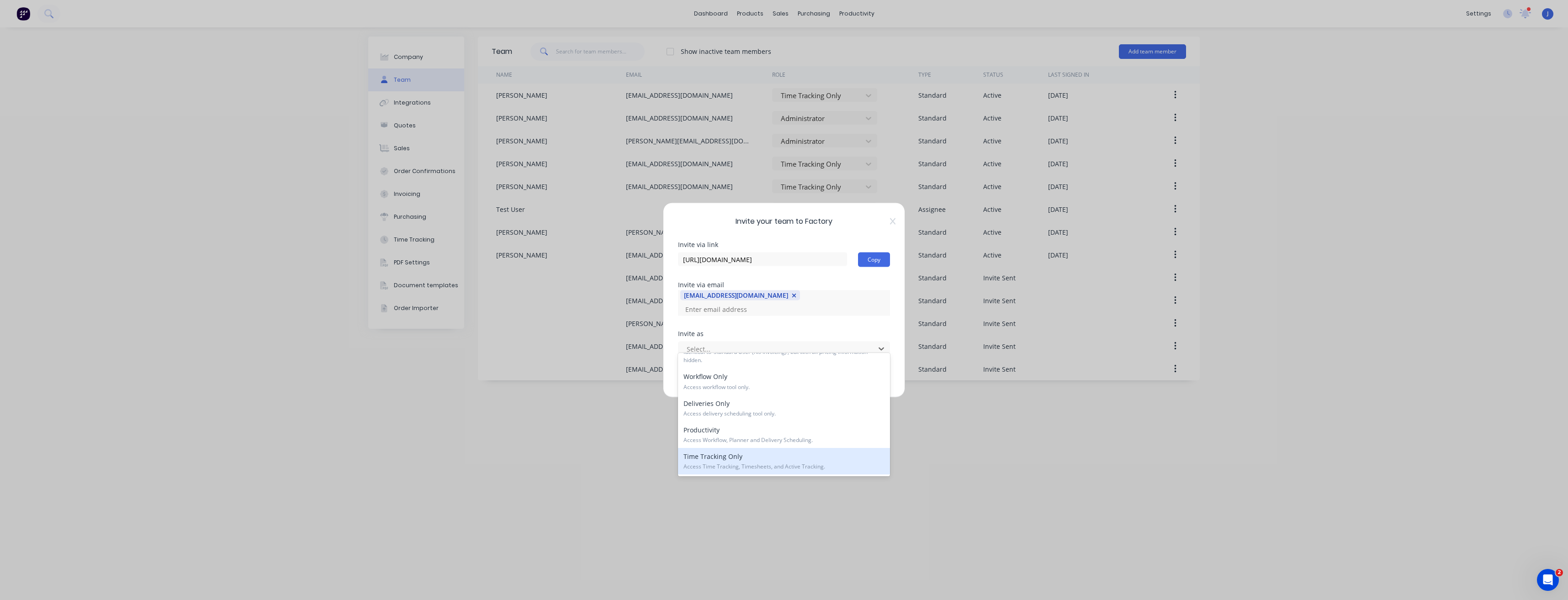
click at [746, 460] on div "Time Tracking Only Access Time Tracking, Timesheets, and Active Tracking." at bounding box center [784, 461] width 212 height 27
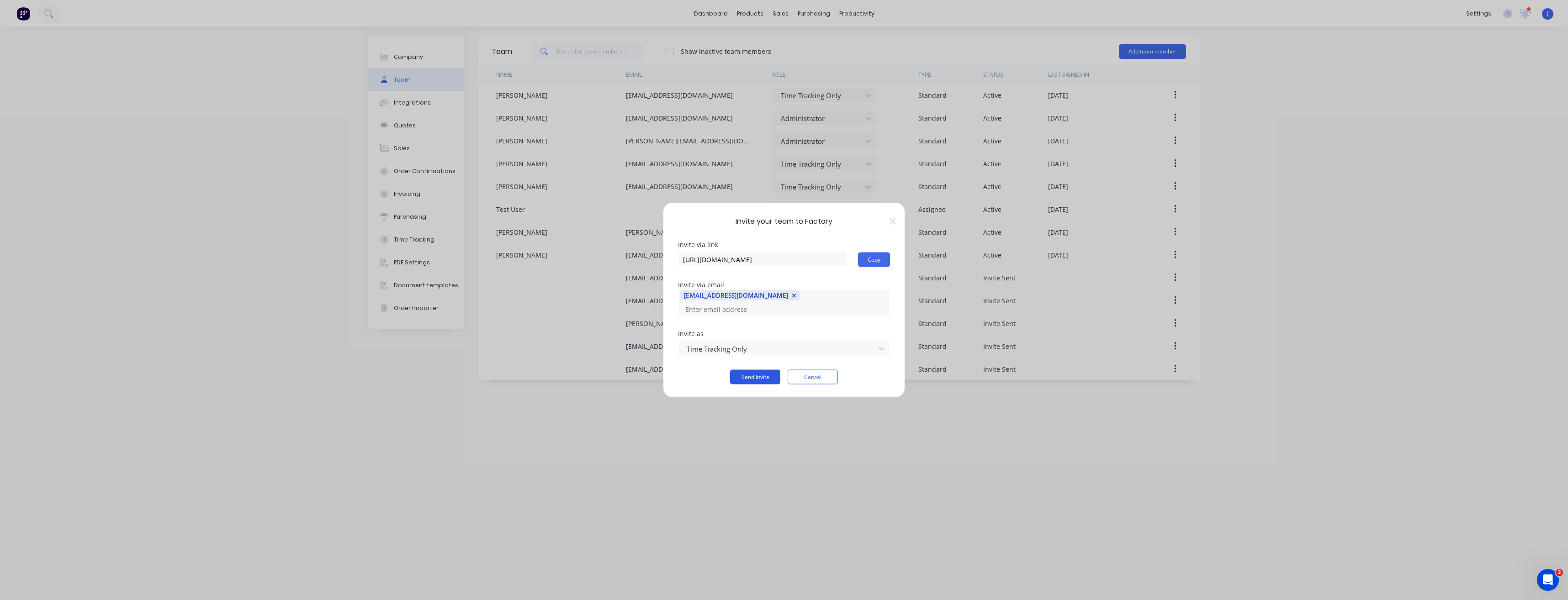
click at [763, 370] on button "Send invite" at bounding box center [755, 377] width 51 height 15
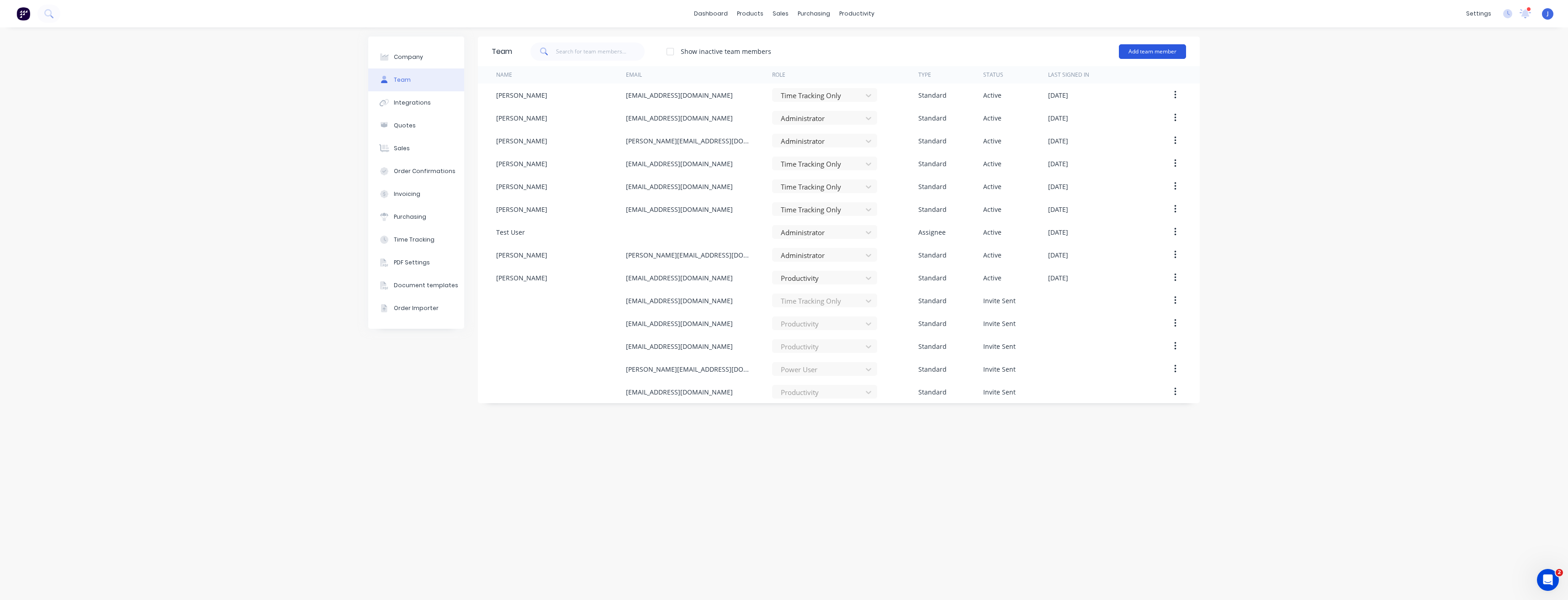
click at [1169, 55] on button "Add team member" at bounding box center [1152, 52] width 67 height 15
click at [1130, 83] on span "A team member that can login to Factory" at bounding box center [1113, 83] width 130 height 9
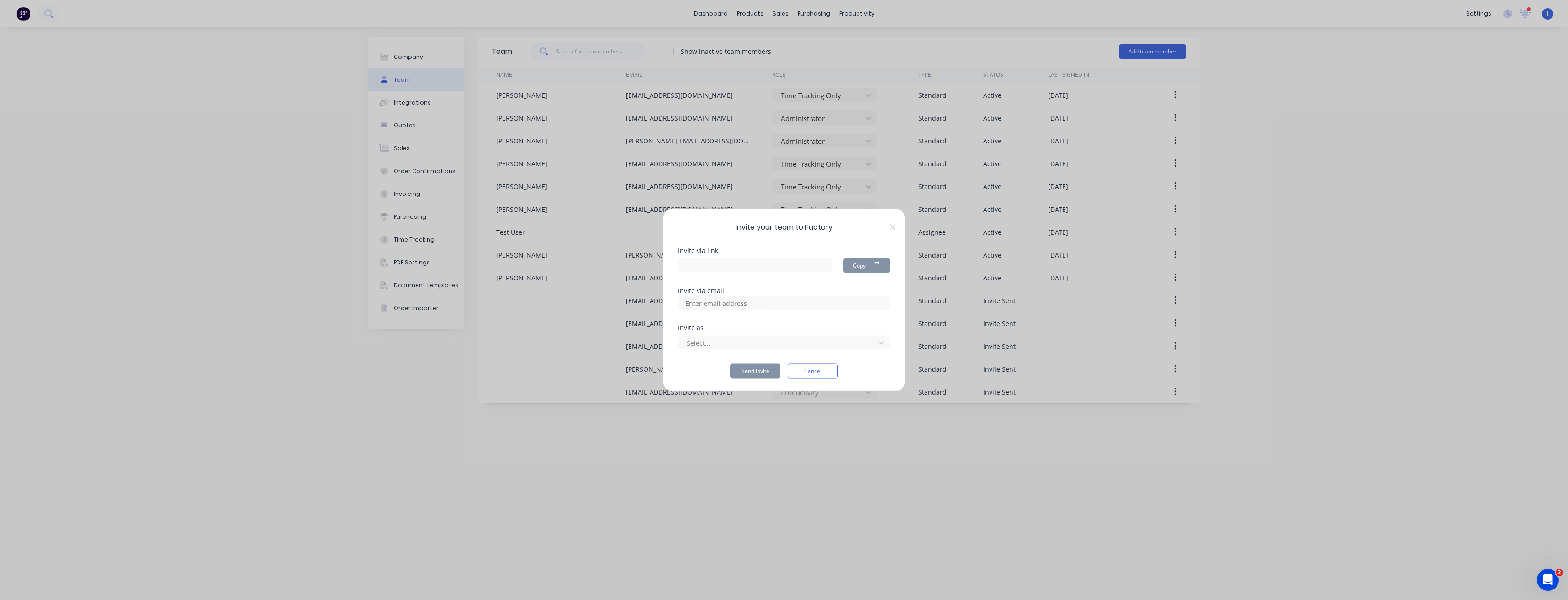
type input "https://app.factory.app/invite/Bh1ruNBL"
click at [769, 306] on input at bounding box center [726, 303] width 91 height 14
type input "c"
type input "coopersauverain@gmail.com"
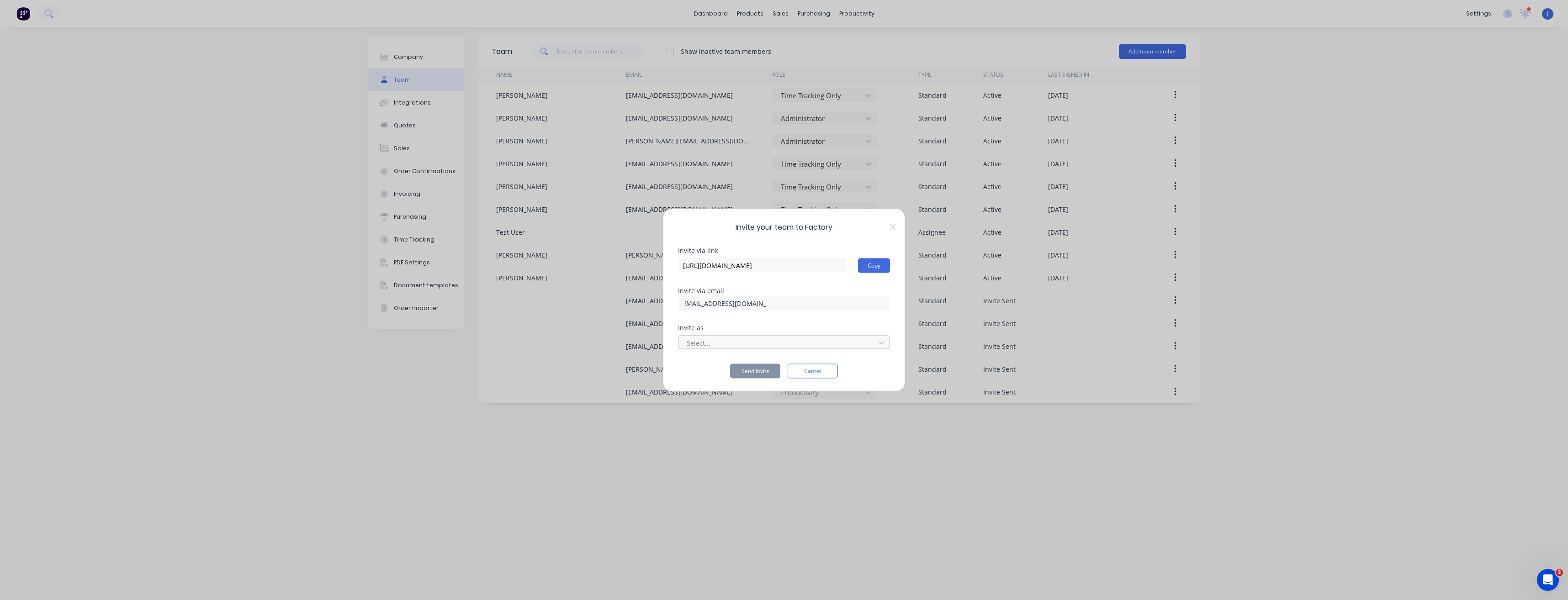
click at [836, 345] on div at bounding box center [778, 343] width 184 height 12
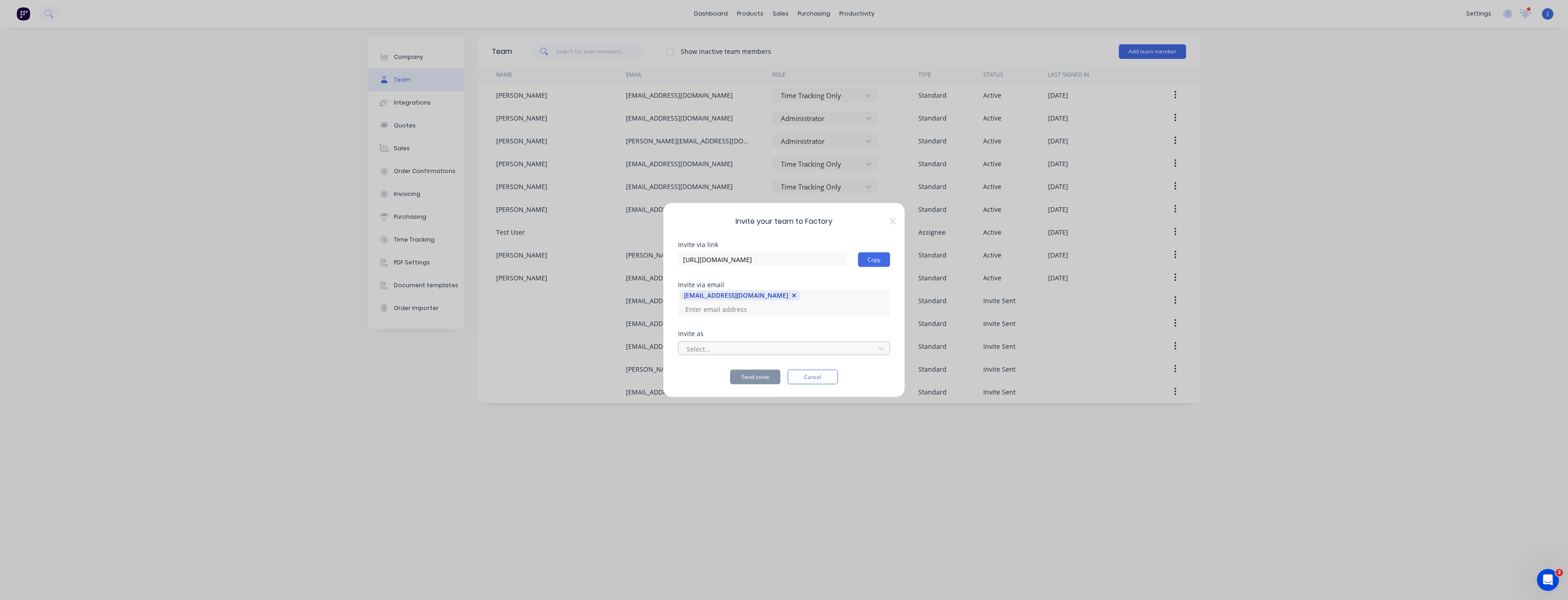
scroll to position [0, 0]
click at [869, 343] on div at bounding box center [778, 349] width 184 height 12
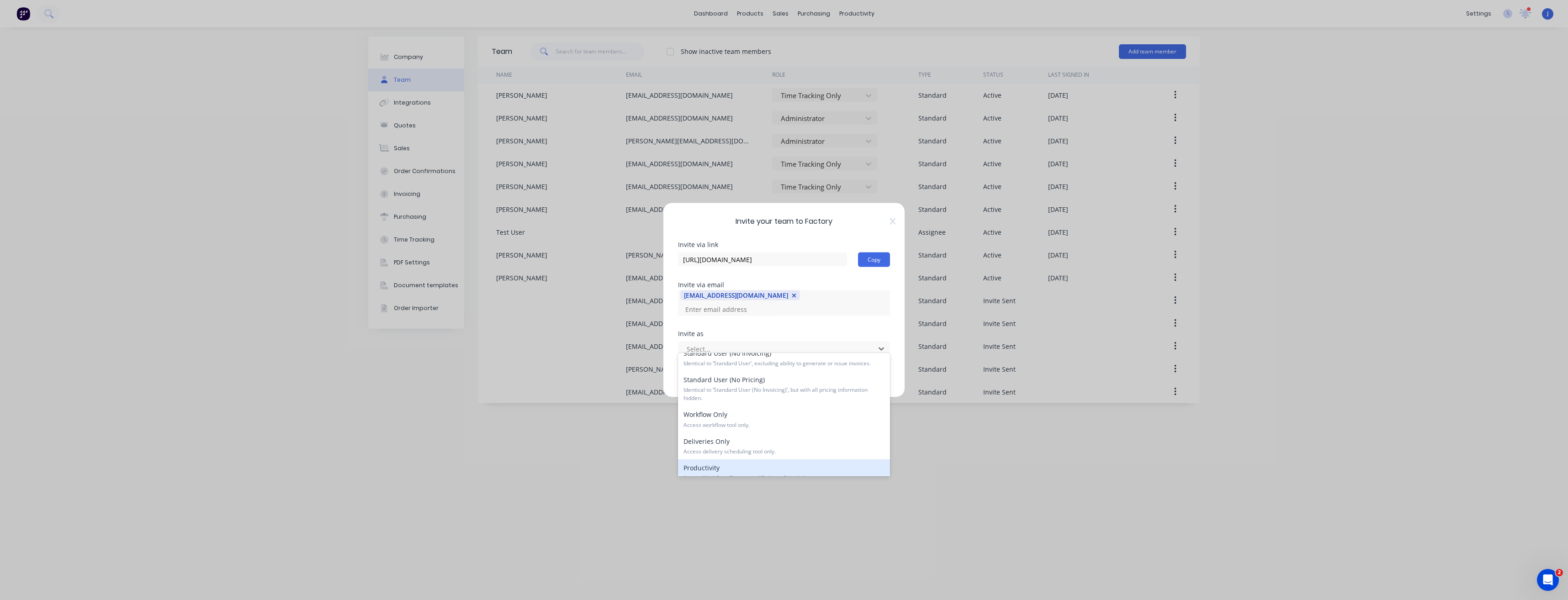
scroll to position [136, 0]
click at [752, 464] on span "Access Time Tracking, Timesheets, and Active Tracking." at bounding box center [784, 467] width 201 height 9
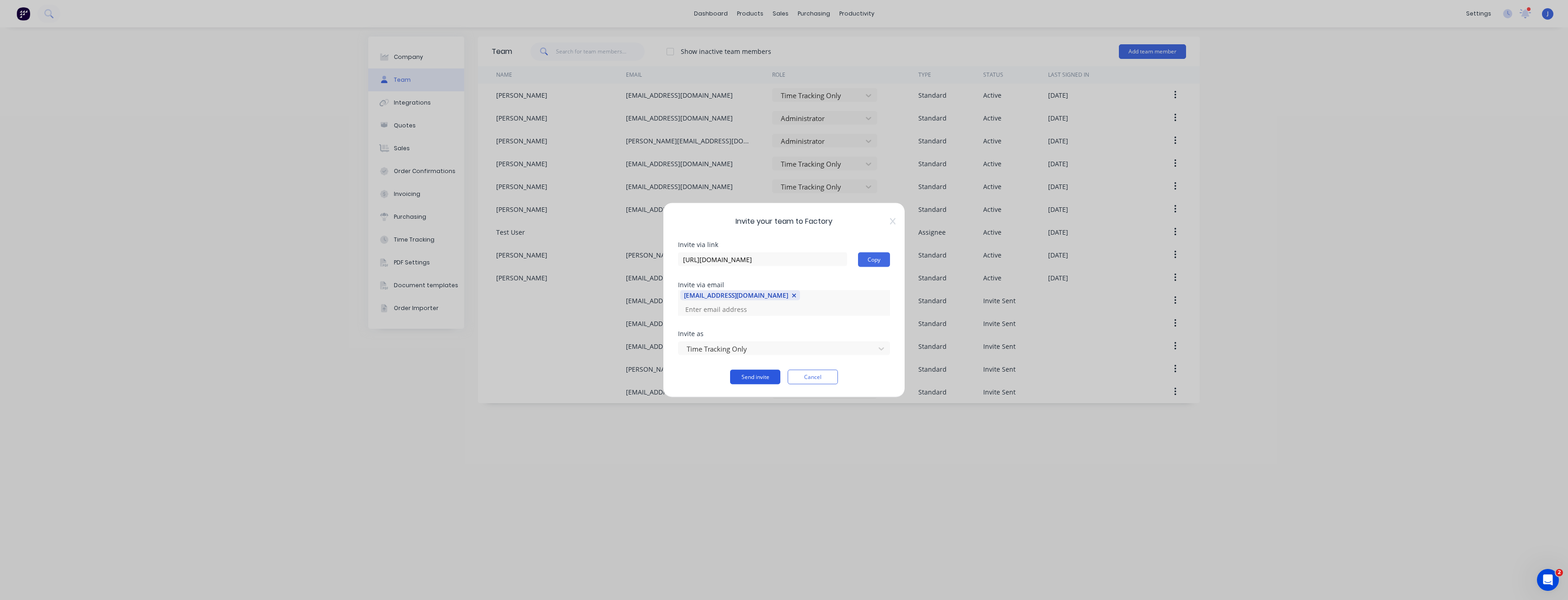
click at [754, 370] on button "Send invite" at bounding box center [755, 377] width 51 height 15
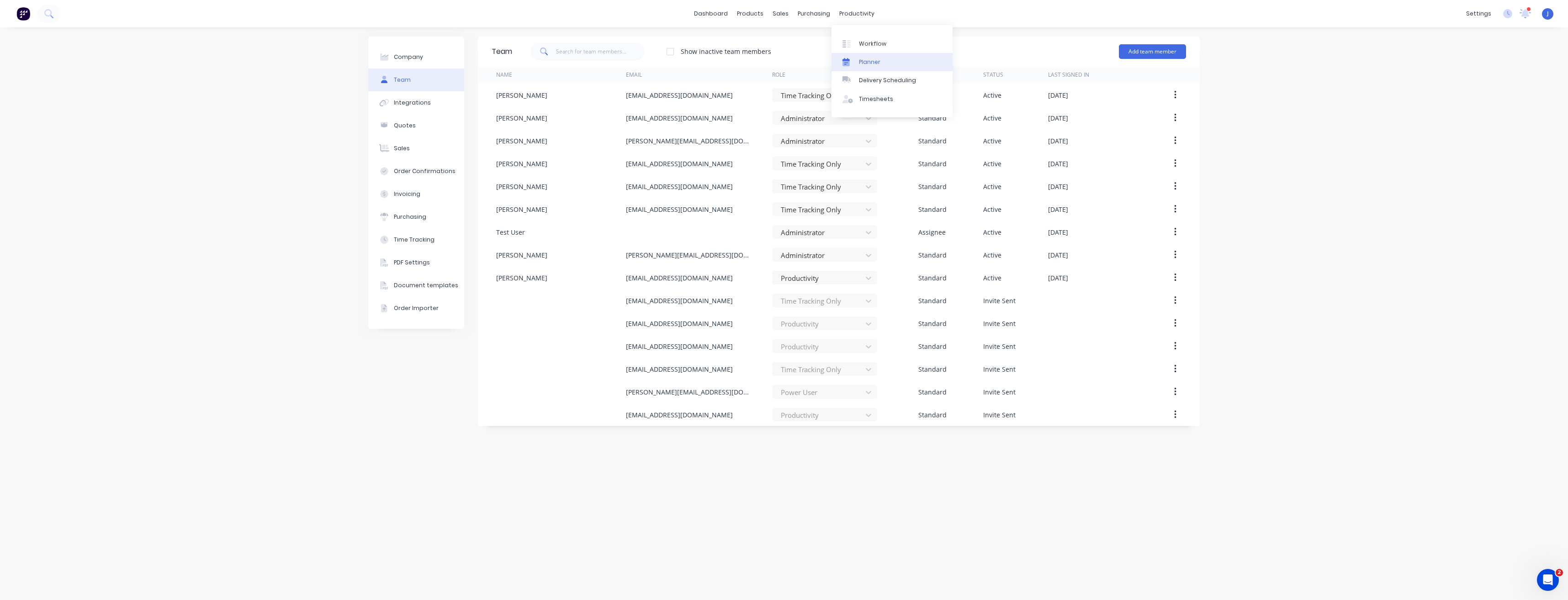
click at [866, 61] on div "Planner" at bounding box center [869, 62] width 21 height 9
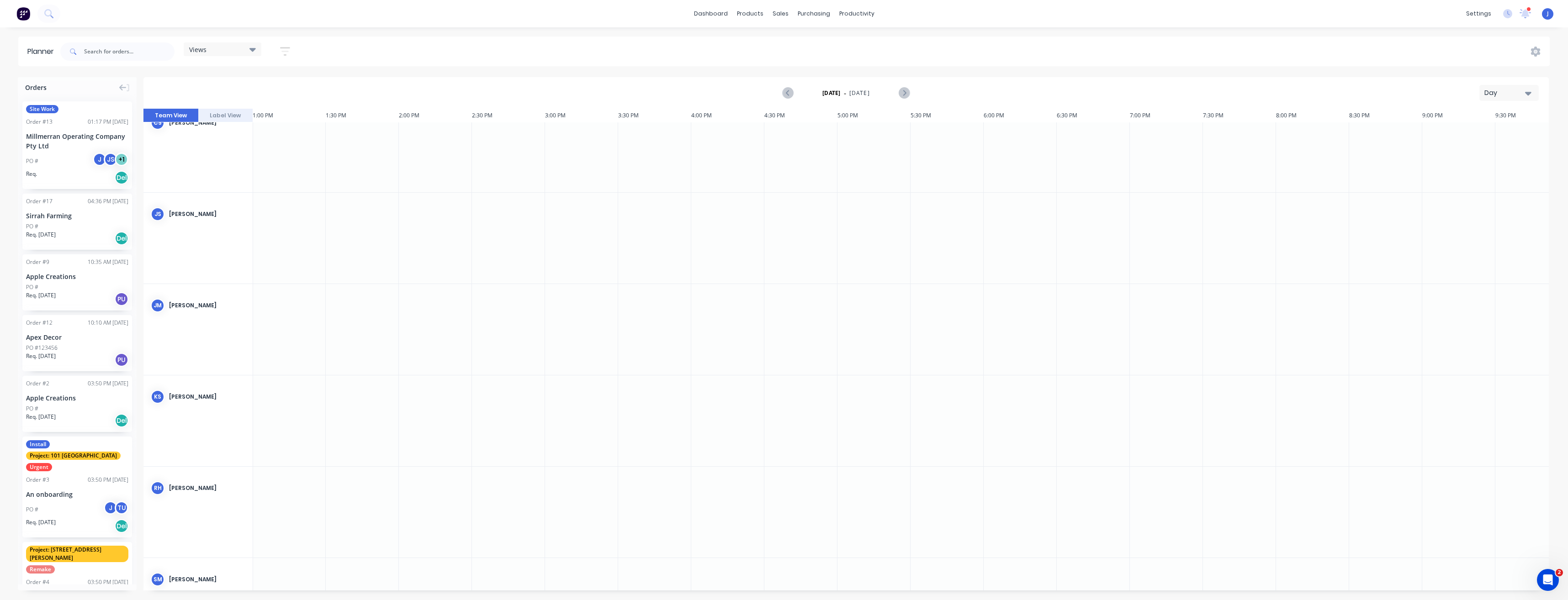
scroll to position [137, 1901]
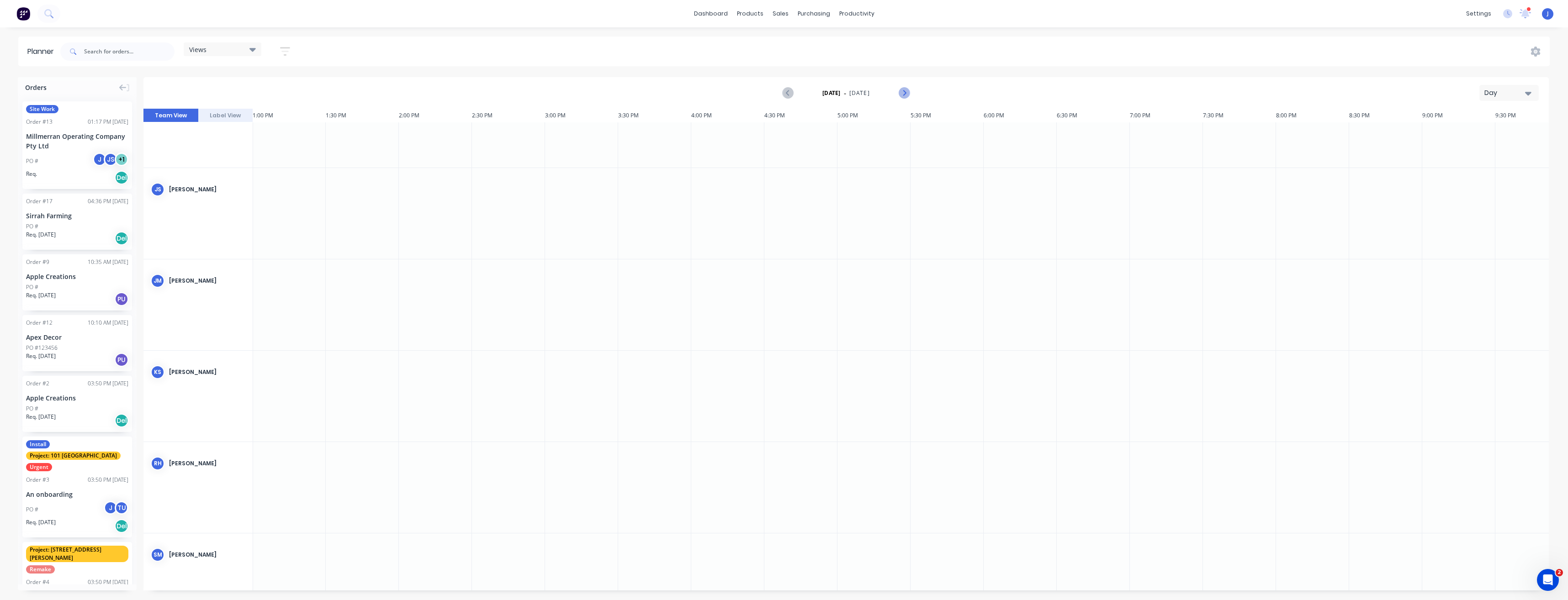
click at [907, 94] on icon "Next page" at bounding box center [904, 93] width 11 height 11
click at [906, 94] on icon "Next page" at bounding box center [904, 93] width 11 height 11
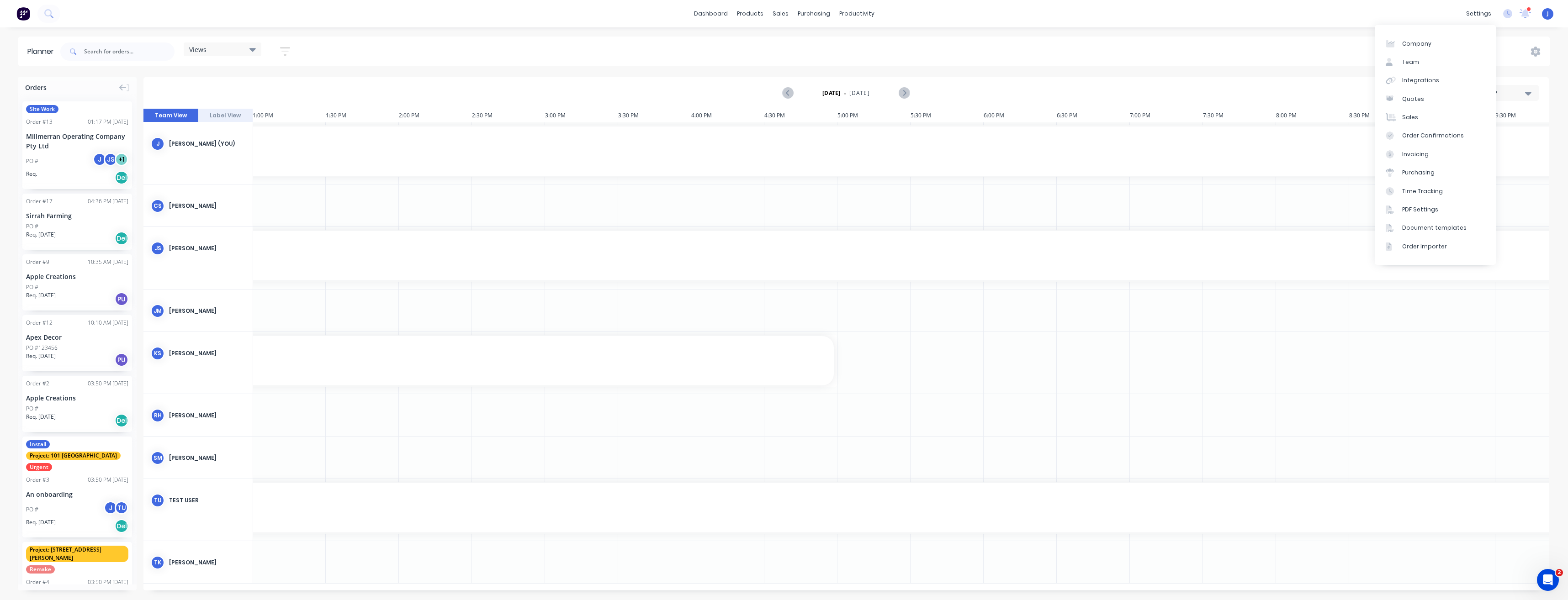
click at [1474, 18] on div "settings" at bounding box center [1479, 13] width 34 height 14
click at [1430, 61] on link "Team" at bounding box center [1435, 62] width 121 height 18
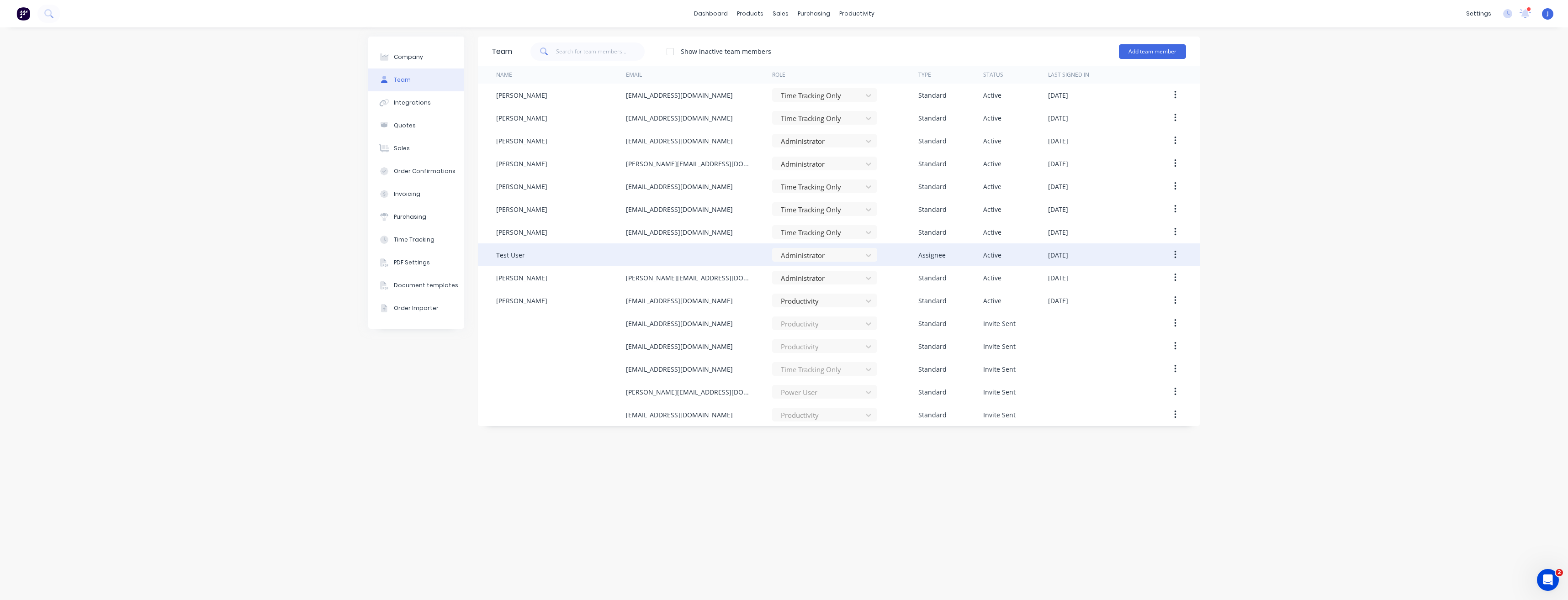
click at [1177, 257] on button "button" at bounding box center [1175, 254] width 21 height 16
click at [1147, 273] on div "Edit" at bounding box center [1143, 279] width 71 height 13
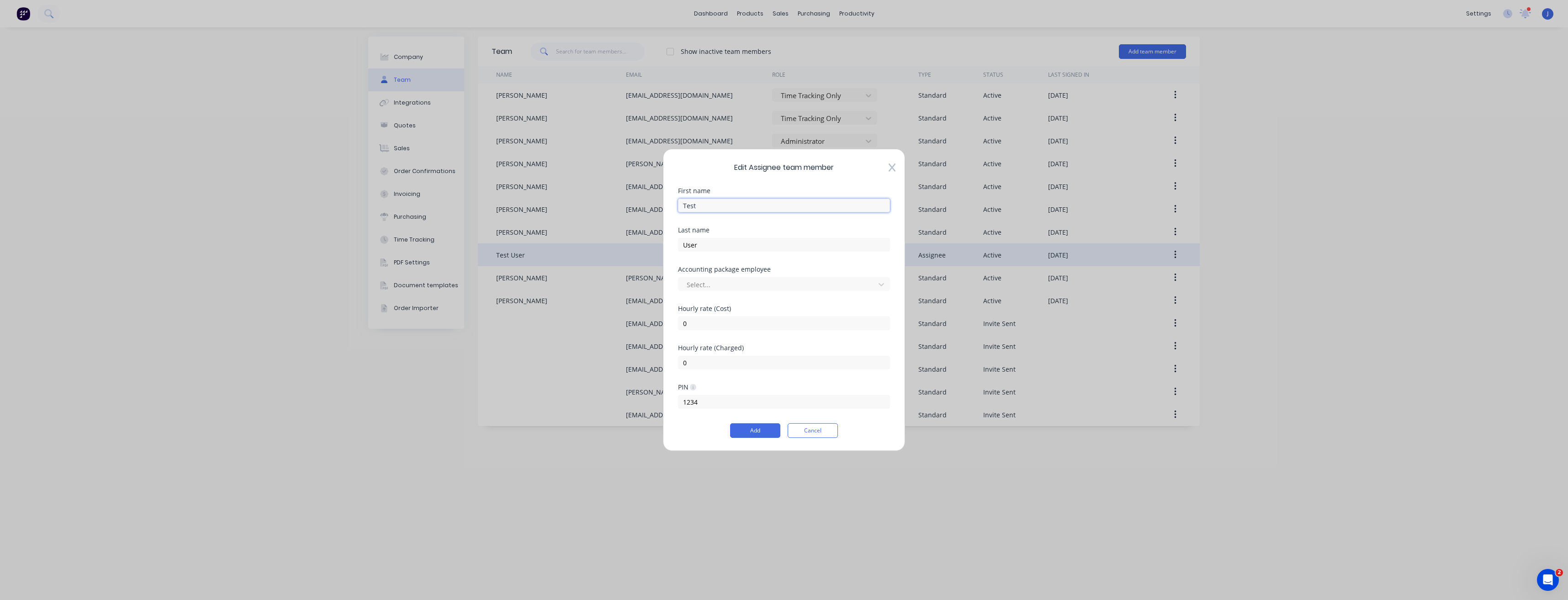
drag, startPoint x: 702, startPoint y: 208, endPoint x: 628, endPoint y: 215, distance: 74.3
click at [628, 215] on div "Edit Assignee team member First name Test Last name User Accounting package emp…" at bounding box center [784, 300] width 1568 height 600
click at [709, 242] on input "User" at bounding box center [784, 245] width 212 height 14
click at [698, 204] on input "Tim" at bounding box center [784, 206] width 212 height 14
type input "T"
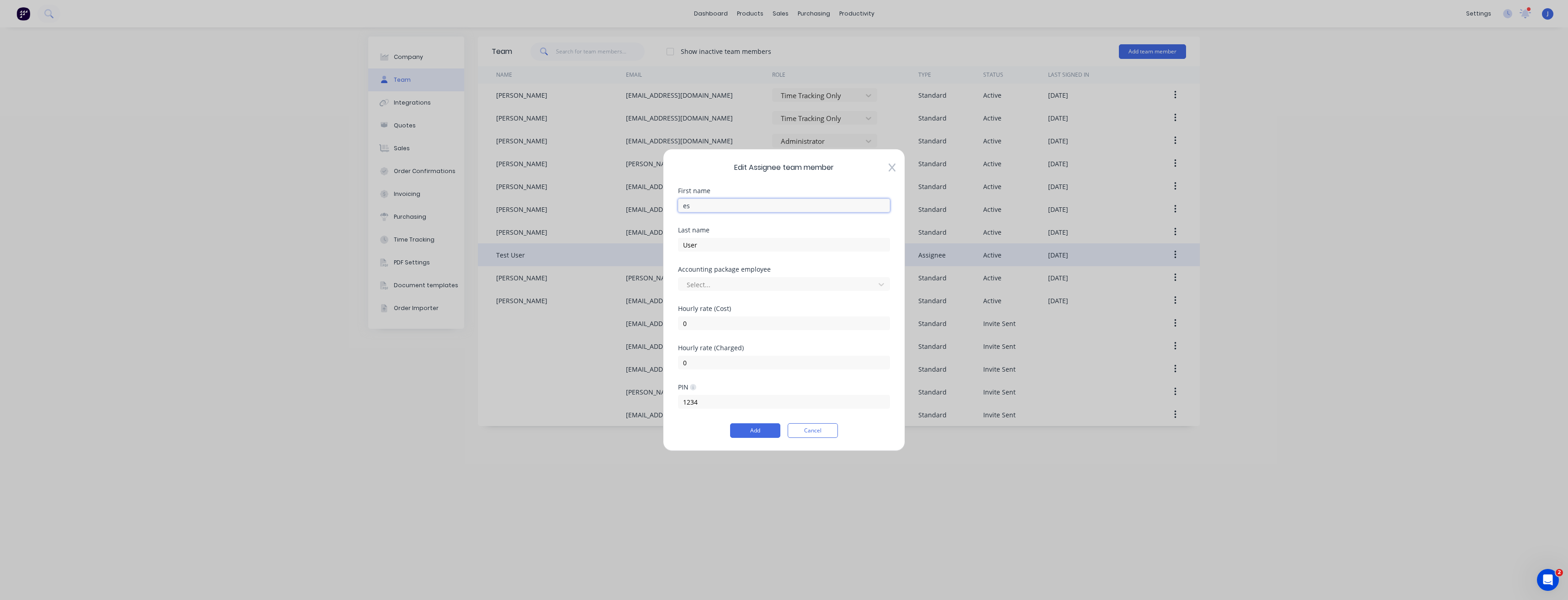
type input "e"
type input "Test"
click at [809, 431] on button "Cancel" at bounding box center [813, 431] width 51 height 15
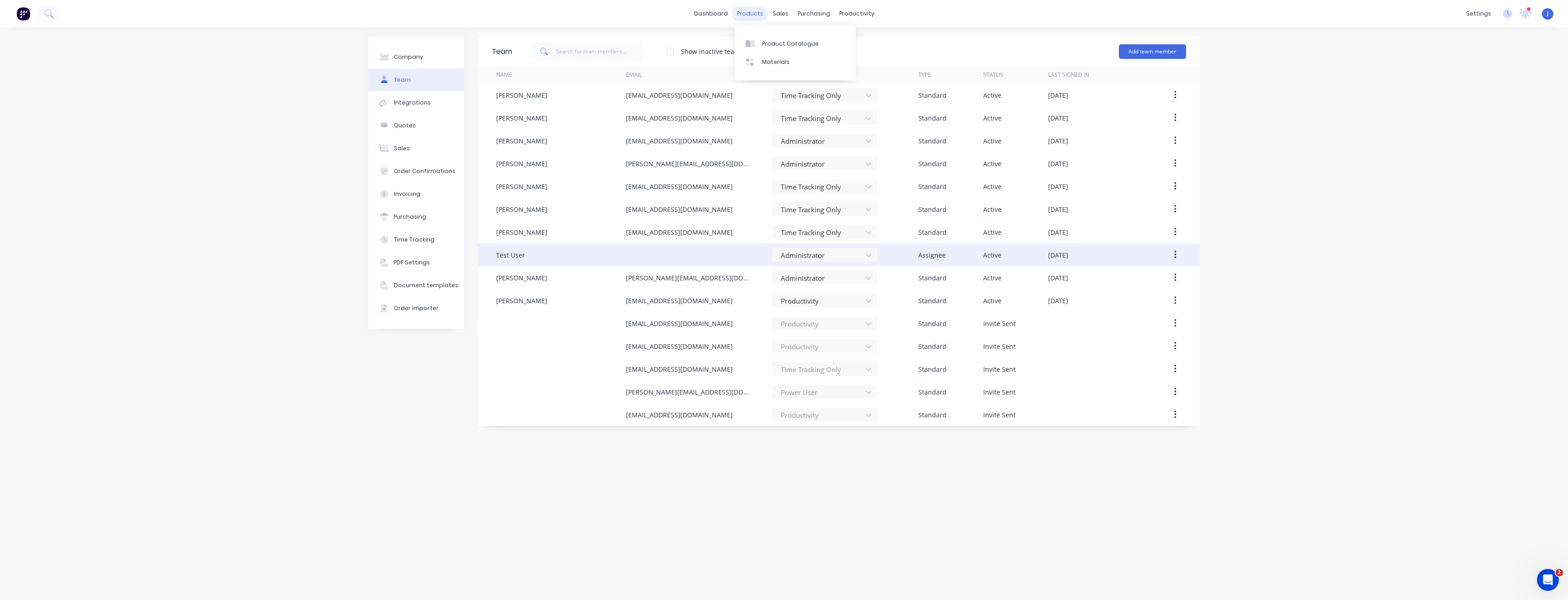
click at [741, 13] on div "products" at bounding box center [750, 13] width 36 height 14
click at [747, 13] on div "products" at bounding box center [750, 13] width 36 height 14
click at [766, 41] on div "Product Catalogue" at bounding box center [790, 44] width 57 height 9
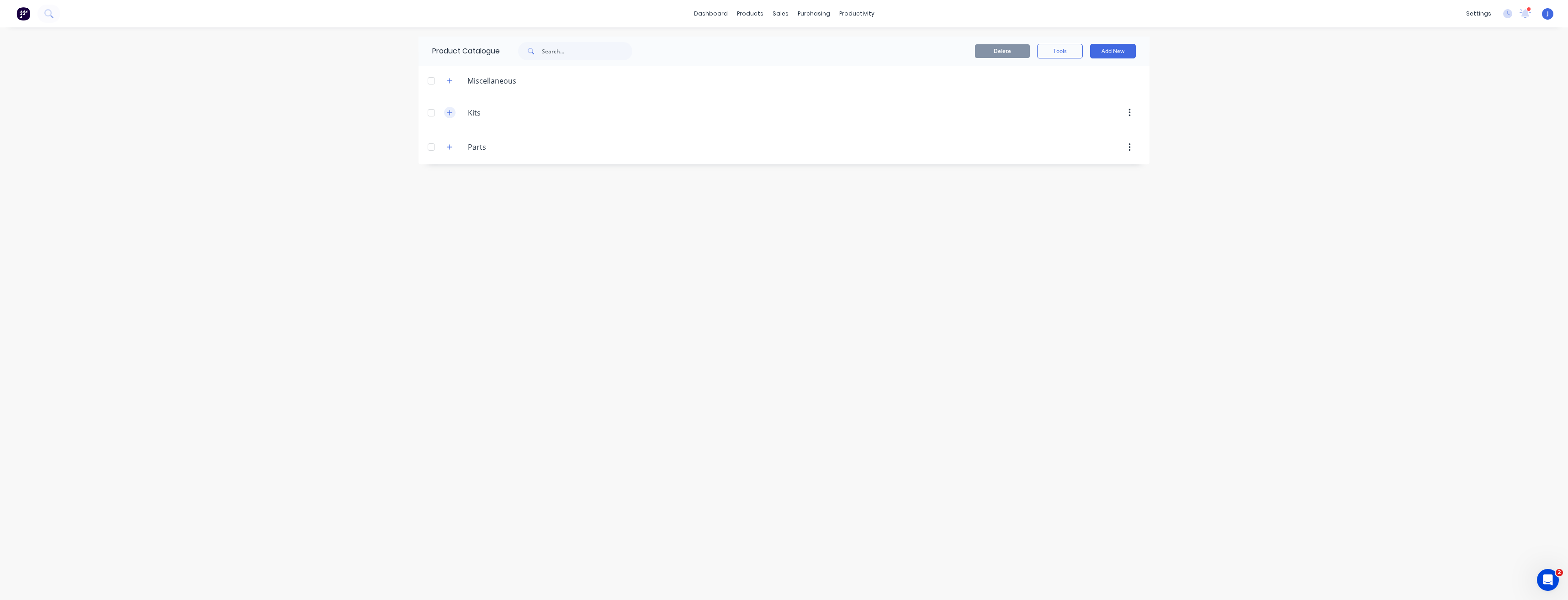
click at [449, 115] on icon "button" at bounding box center [449, 113] width 5 height 7
click at [453, 146] on button "button" at bounding box center [450, 147] width 12 height 12
click at [452, 145] on icon "button" at bounding box center [449, 147] width 5 height 7
click at [452, 84] on button "button" at bounding box center [450, 80] width 12 height 12
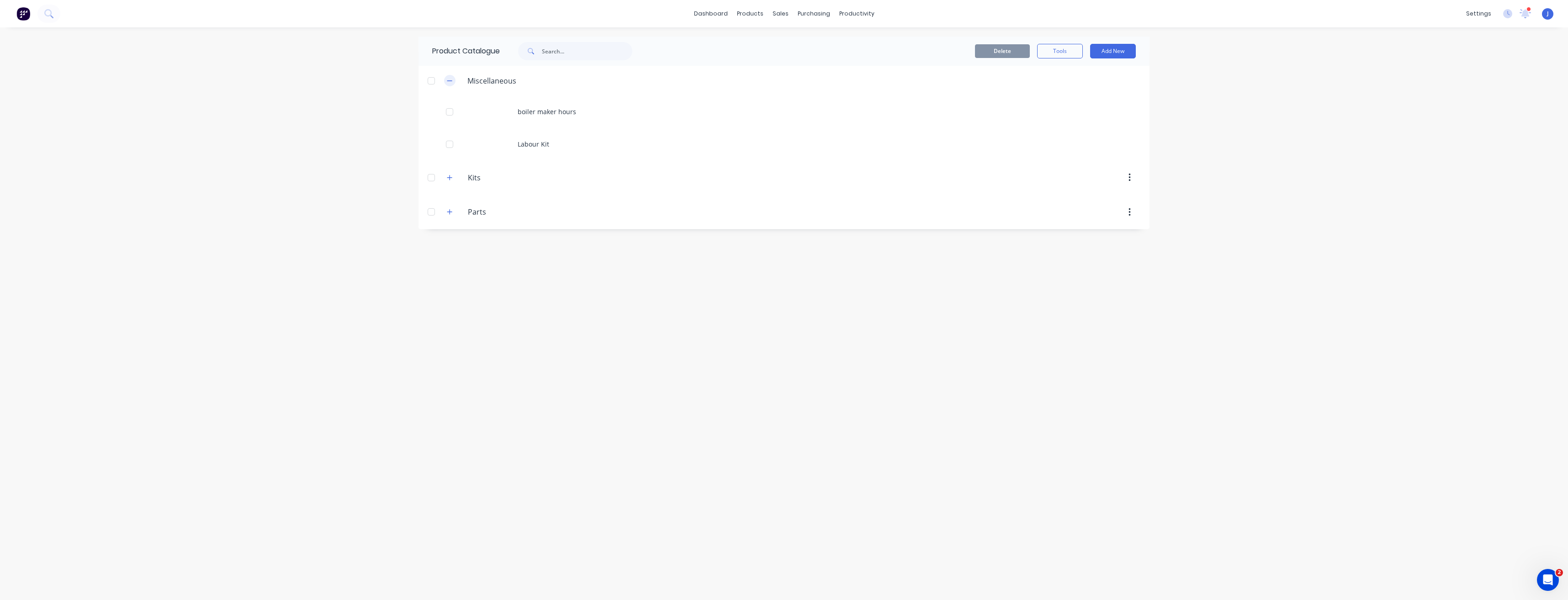
click at [452, 82] on icon "button" at bounding box center [449, 81] width 5 height 7
drag, startPoint x: 837, startPoint y: 19, endPoint x: 832, endPoint y: 23, distance: 6.4
click at [838, 19] on div "productivity" at bounding box center [856, 13] width 44 height 14
click at [858, 12] on div "productivity" at bounding box center [856, 13] width 44 height 14
click at [870, 60] on div "Planner" at bounding box center [869, 62] width 21 height 9
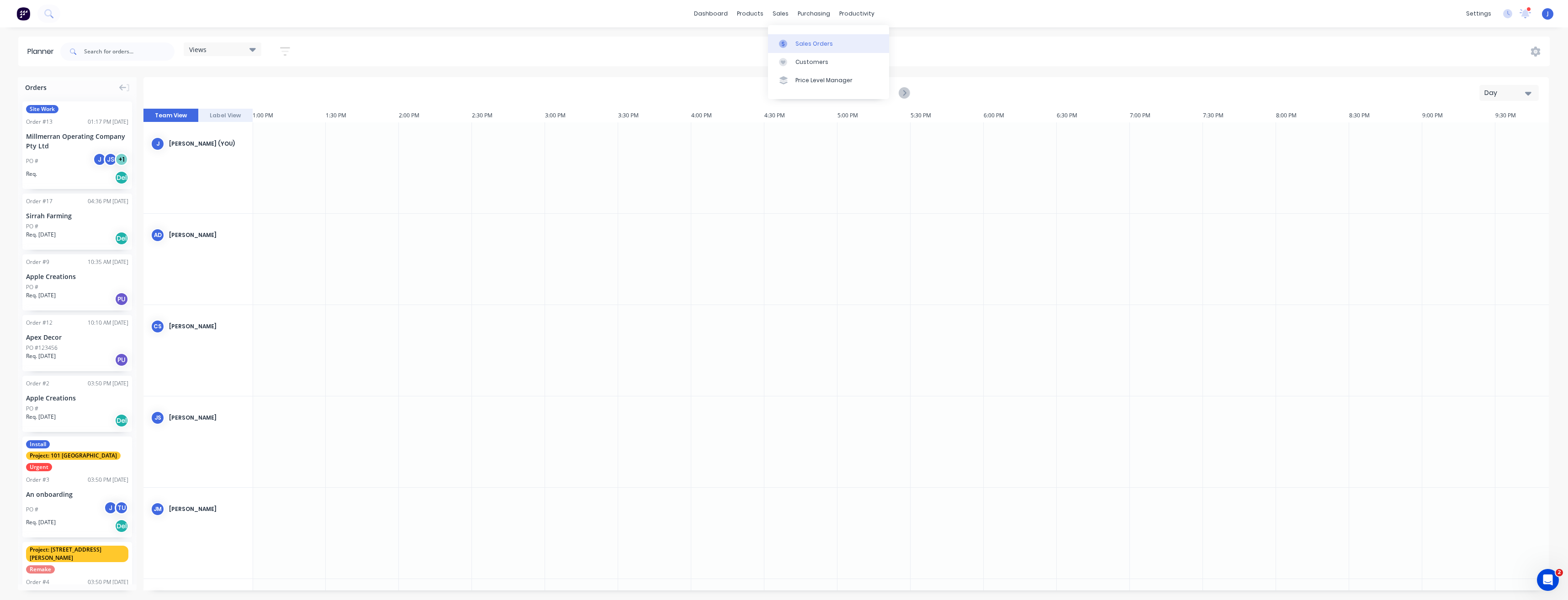
click at [802, 46] on div "Sales Orders" at bounding box center [814, 44] width 38 height 9
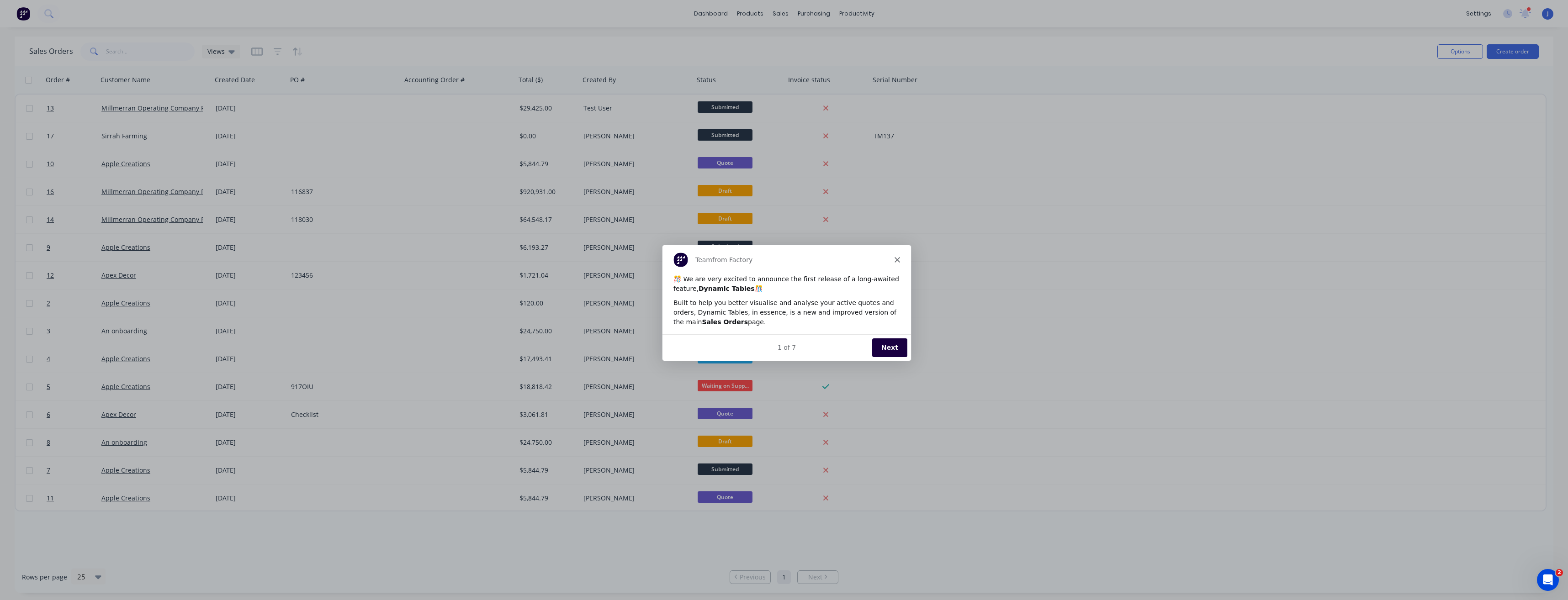
click at [895, 256] on icon "Close" at bounding box center [897, 259] width 5 height 5
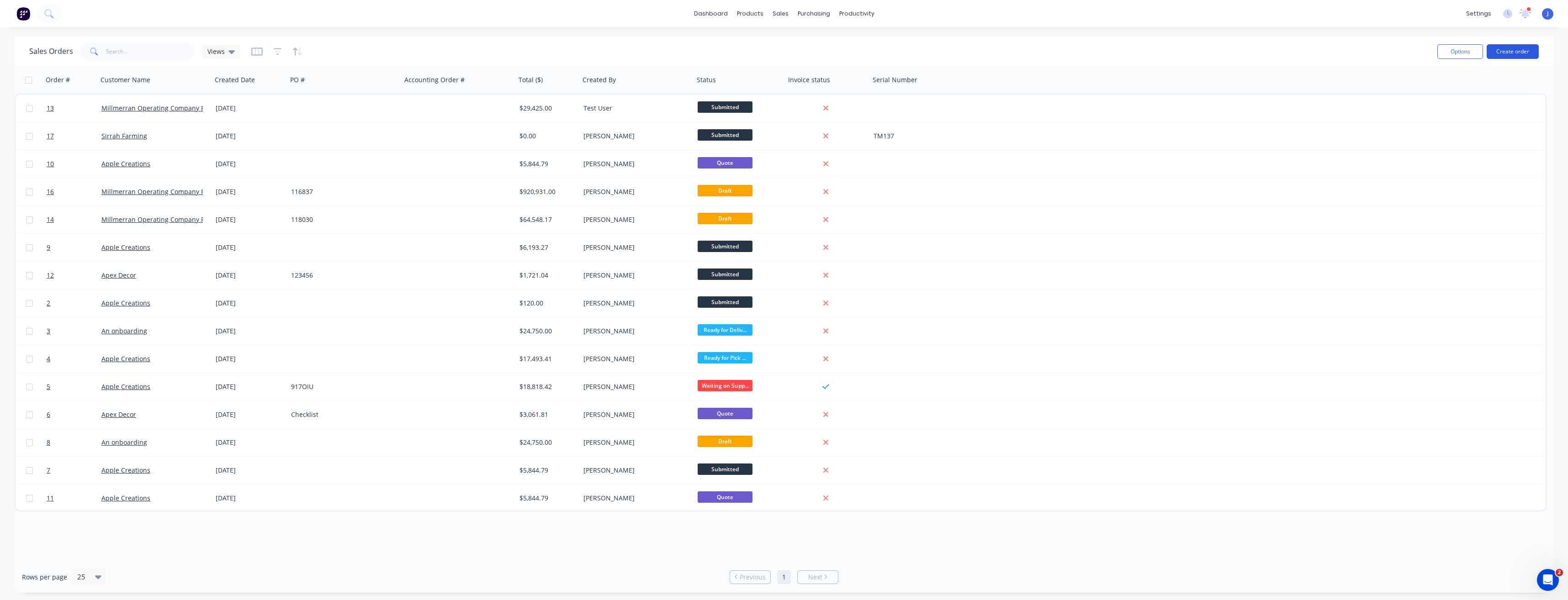
click at [1508, 55] on button "Create order" at bounding box center [1513, 52] width 52 height 15
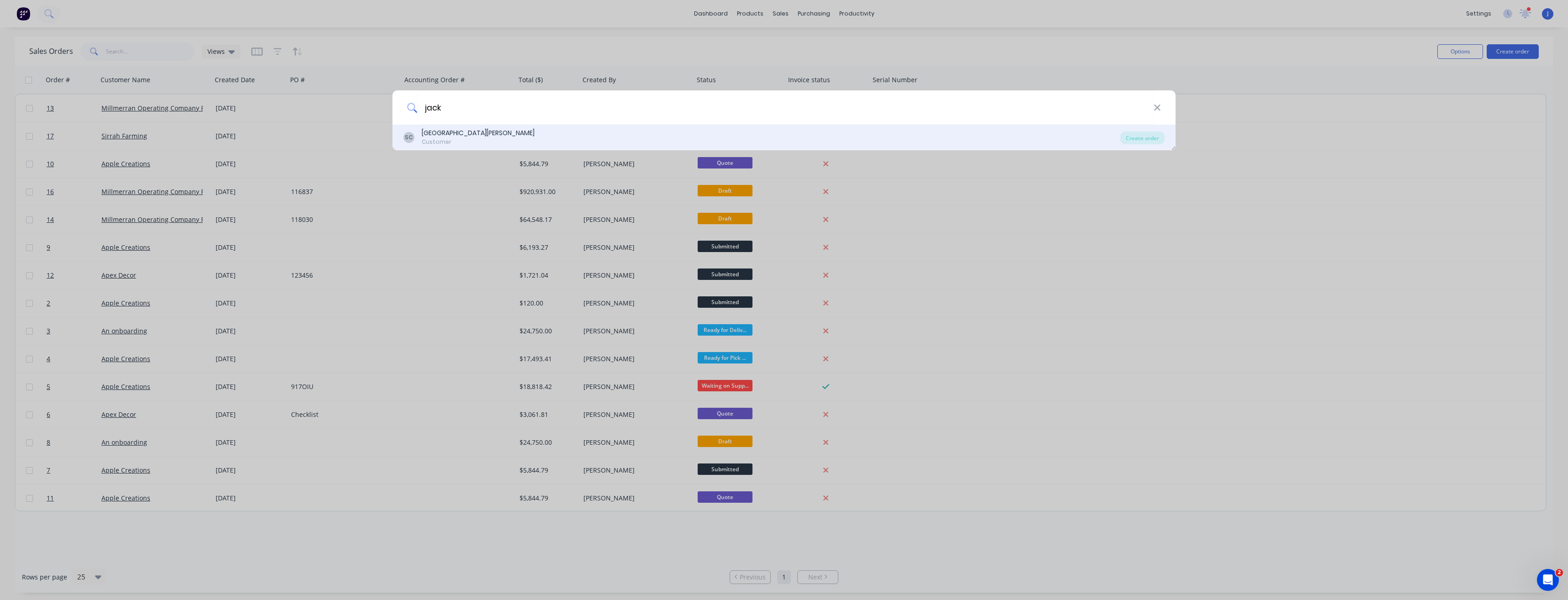
type input "jack"
click at [448, 135] on div "St George Machinery Centre" at bounding box center [478, 133] width 113 height 10
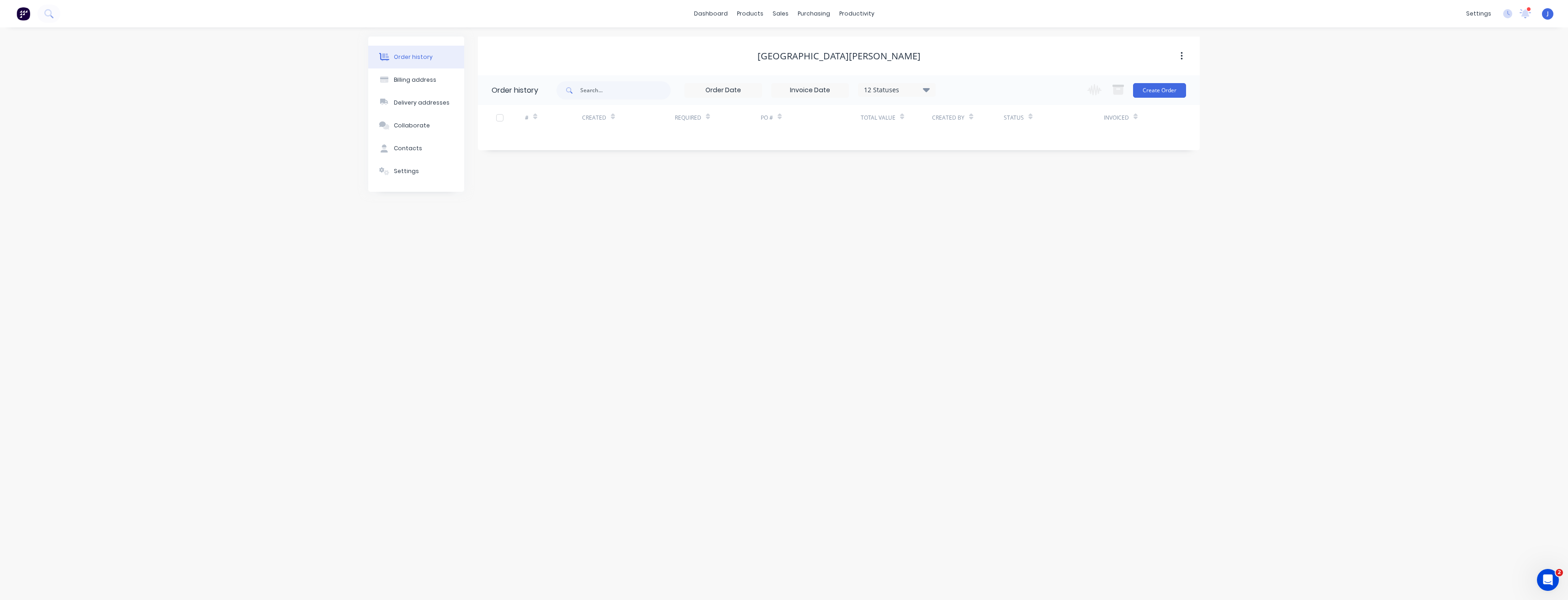
click at [734, 91] on input at bounding box center [723, 90] width 77 height 14
click at [772, 173] on div "4" at bounding box center [771, 173] width 14 height 14
type input "04/09/25"
radio input "false"
radio input "true"
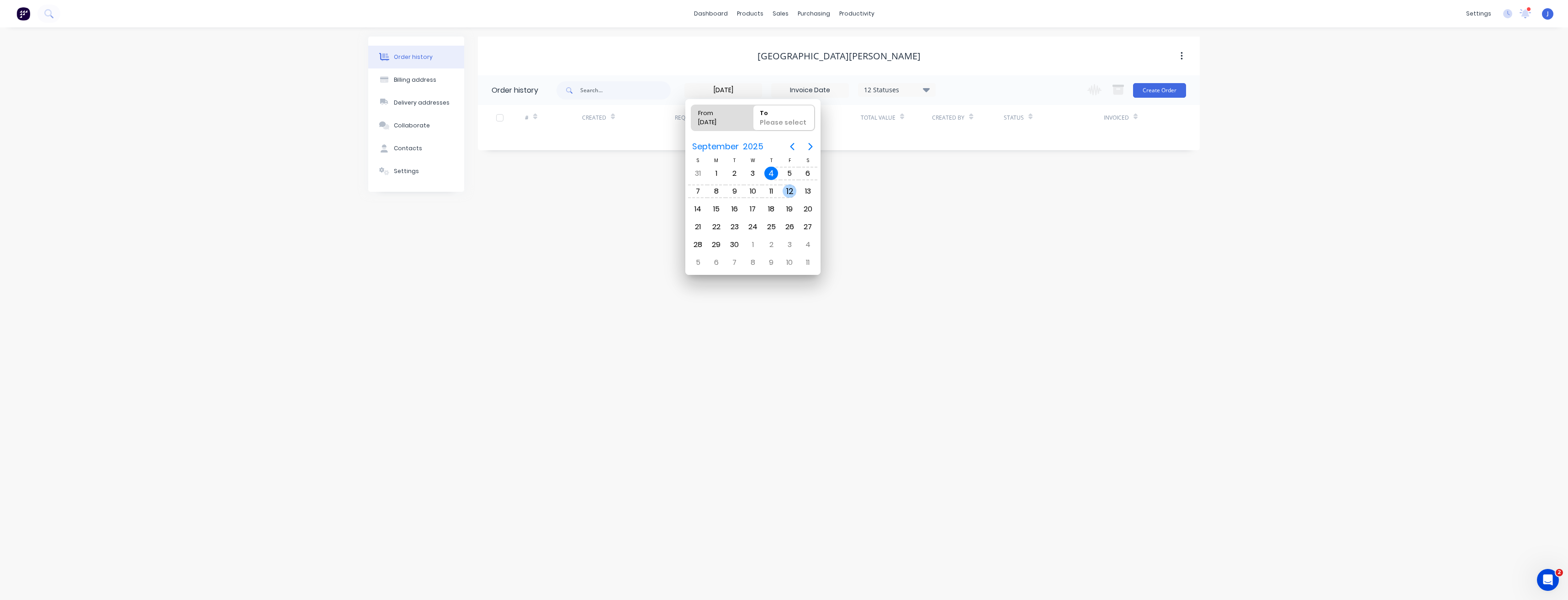
click at [790, 191] on div "12" at bounding box center [789, 191] width 14 height 14
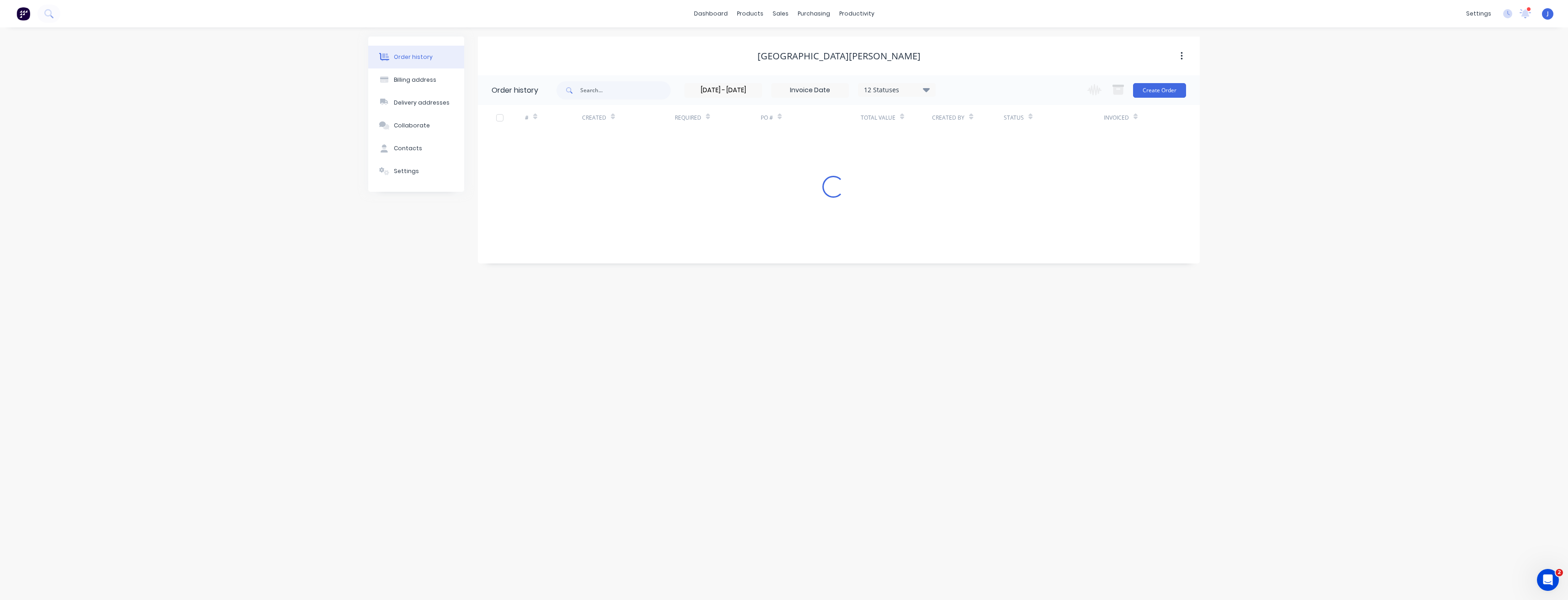
type input "03/09/25 - 12/09/25"
click at [1160, 91] on button "Create Order" at bounding box center [1159, 91] width 53 height 15
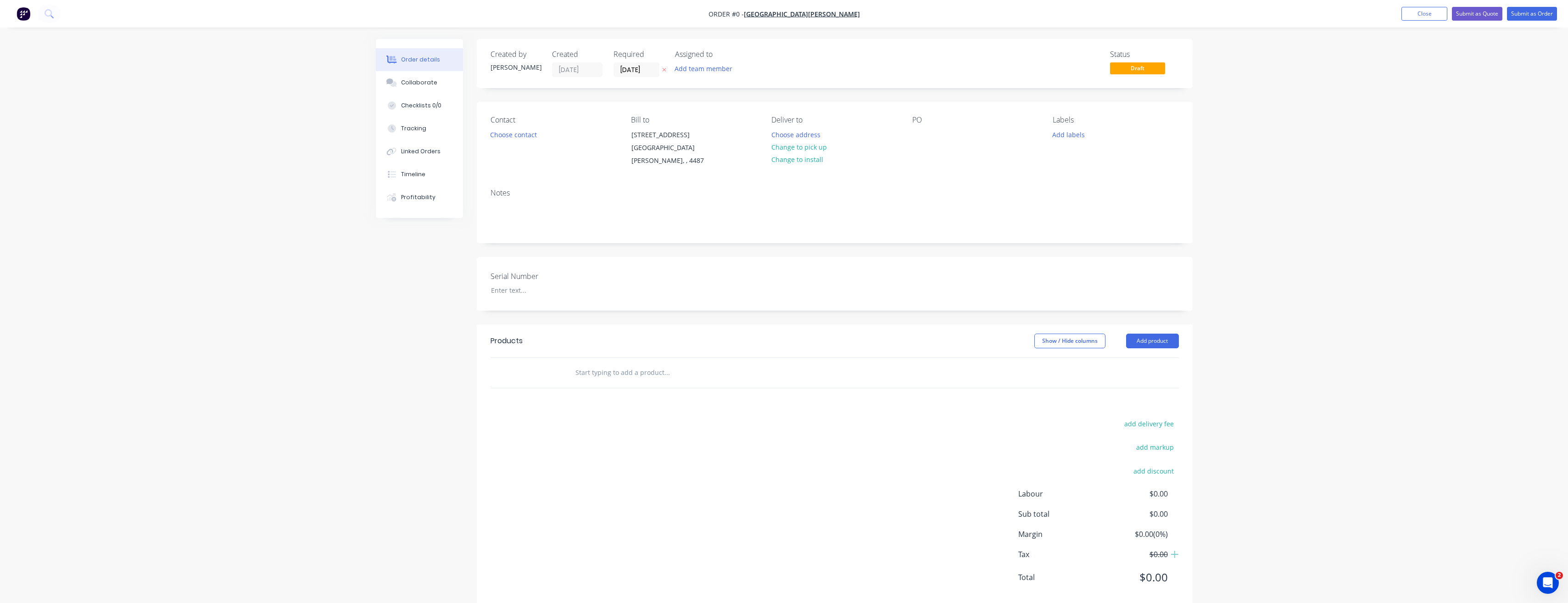
click at [605, 365] on input "text" at bounding box center [666, 372] width 183 height 18
type input "3"
click at [1528, 15] on button "Submit as Order" at bounding box center [1532, 13] width 50 height 14
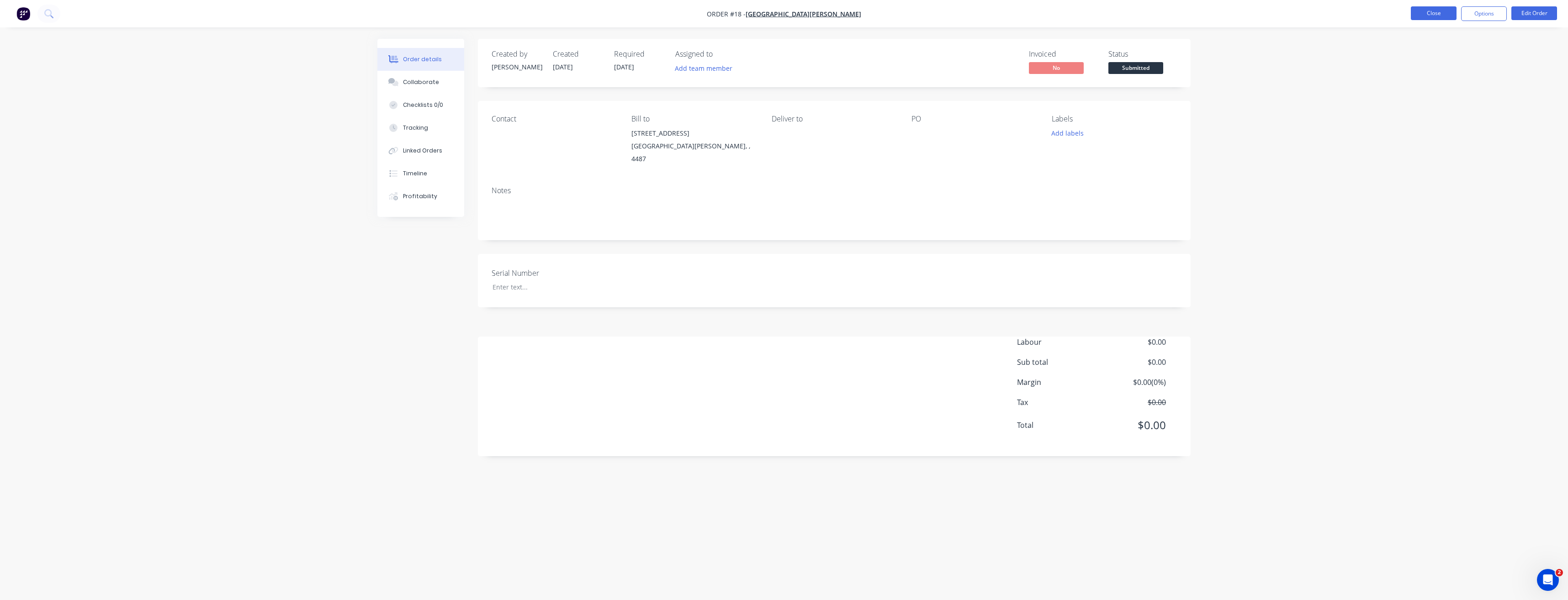
click at [1441, 14] on button "Close" at bounding box center [1433, 13] width 46 height 14
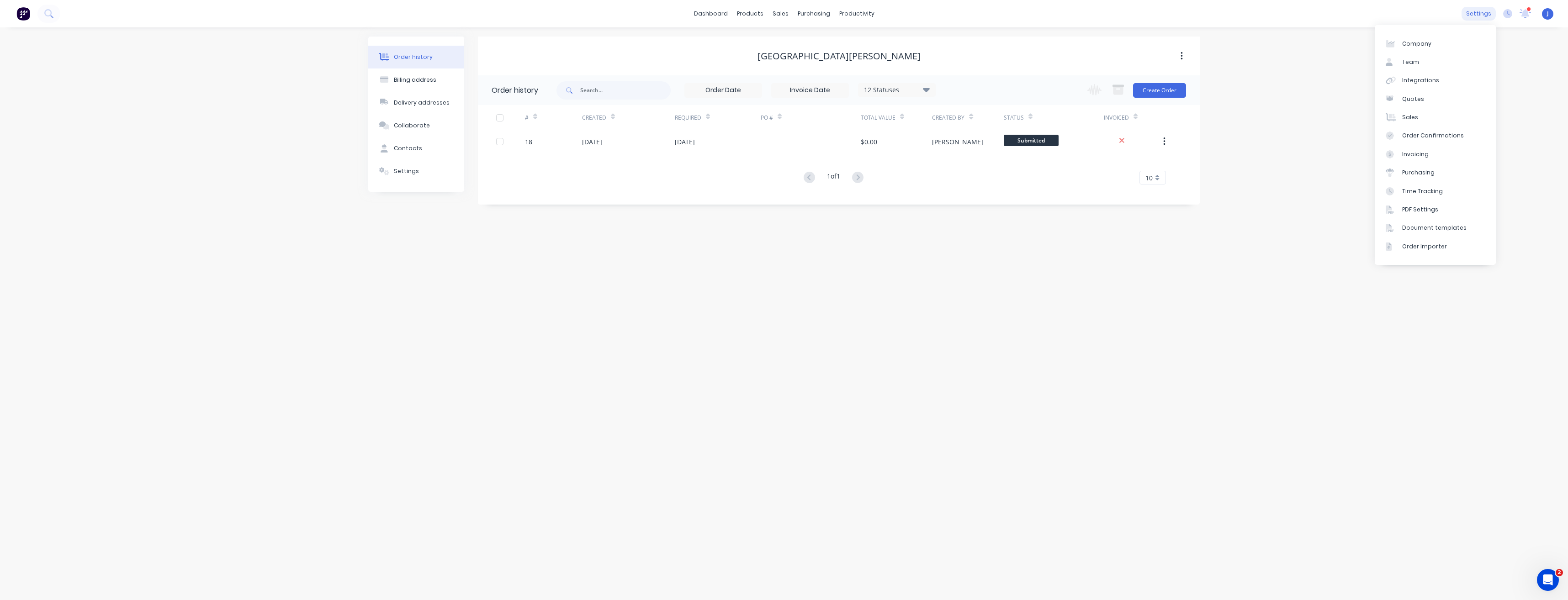
click at [1476, 14] on div "settings" at bounding box center [1479, 13] width 34 height 14
click at [1435, 61] on link "Team" at bounding box center [1435, 62] width 121 height 18
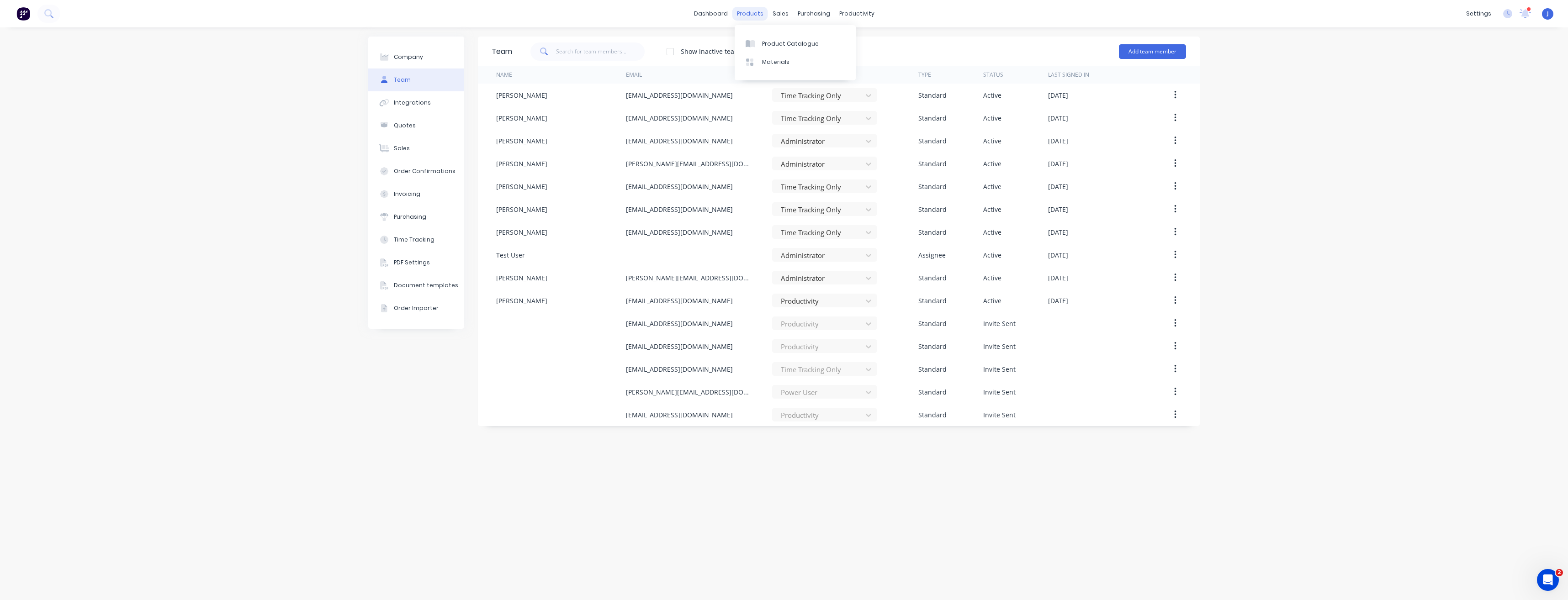
click at [751, 16] on div "products" at bounding box center [750, 13] width 36 height 14
click at [761, 41] on link "Product Catalogue" at bounding box center [795, 43] width 121 height 18
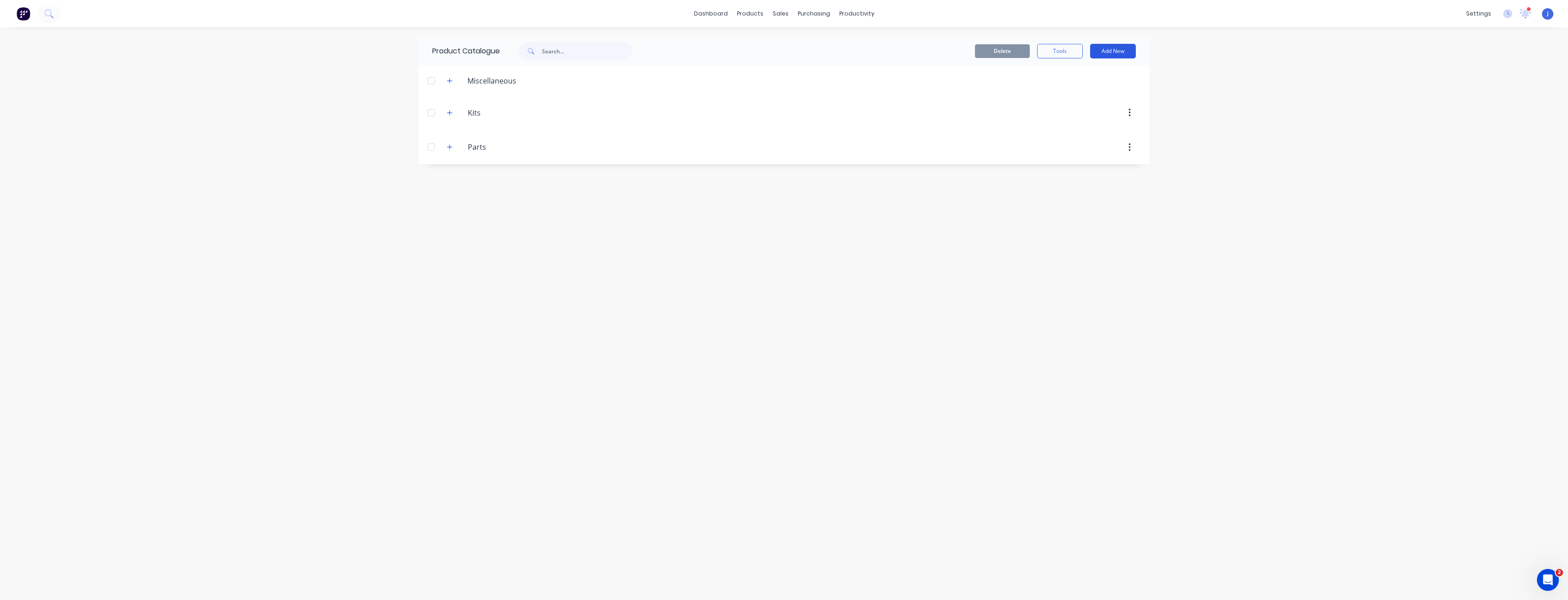
click at [1111, 52] on button "Add New" at bounding box center [1113, 51] width 46 height 15
click at [1078, 78] on div "Category" at bounding box center [1093, 75] width 71 height 13
type input "Bins"
click at [449, 181] on icon "button" at bounding box center [449, 181] width 5 height 7
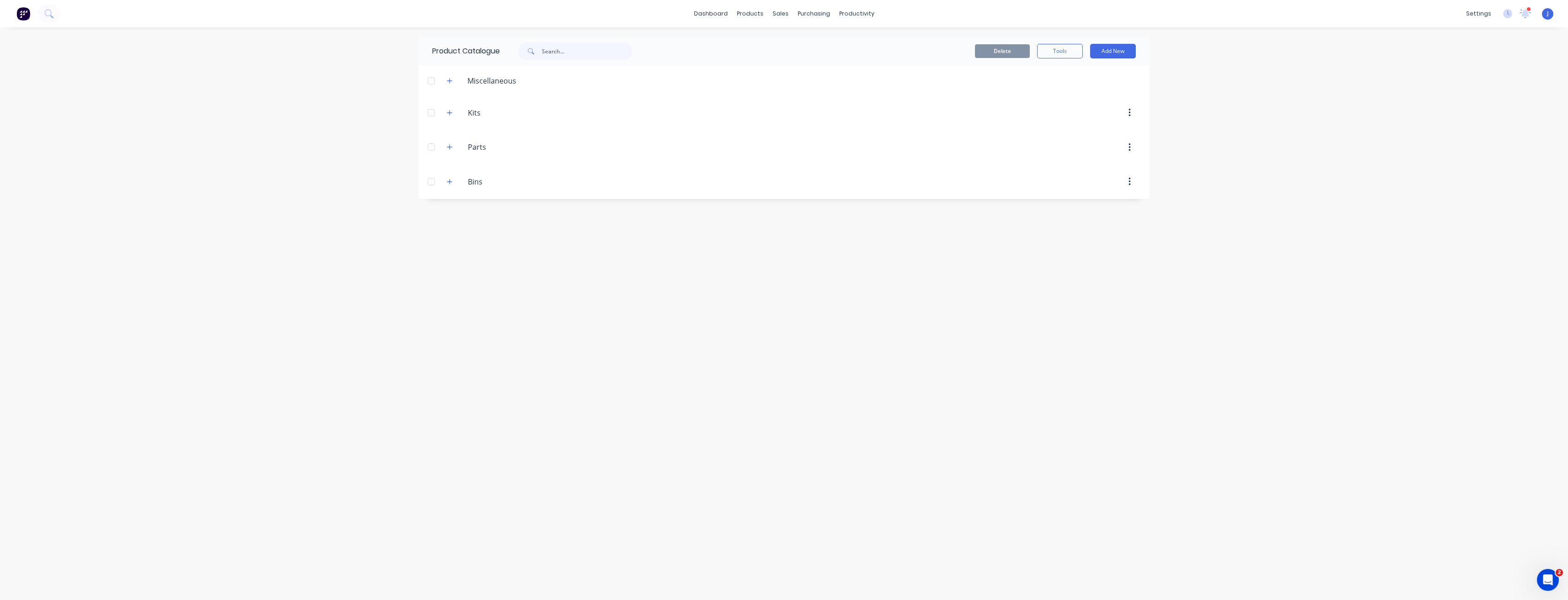
click at [1129, 182] on icon "button" at bounding box center [1129, 182] width 2 height 9
click at [1099, 186] on div "Delete" at bounding box center [862, 181] width 558 height 16
click at [1106, 49] on button "Add New" at bounding box center [1113, 51] width 46 height 15
click at [1088, 91] on div "Product" at bounding box center [1093, 93] width 71 height 13
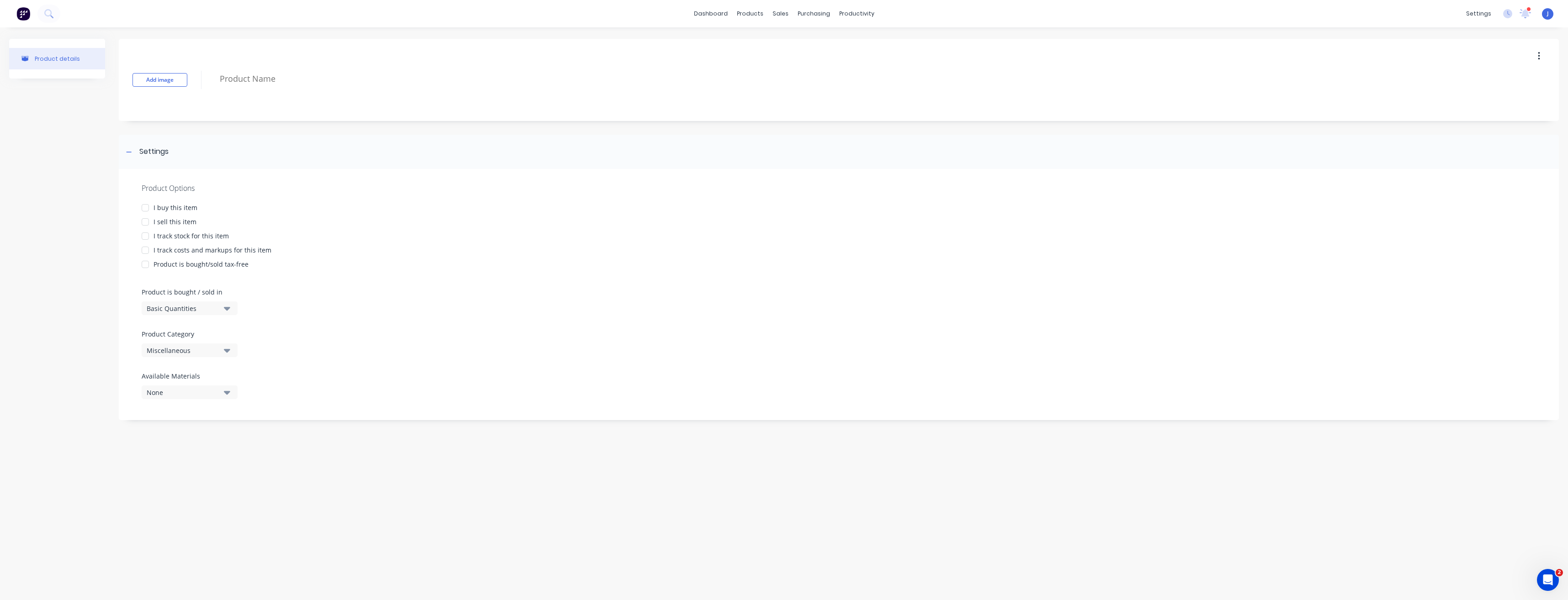
click at [145, 222] on div at bounding box center [145, 222] width 18 height 18
click at [226, 309] on icon "button" at bounding box center [227, 309] width 7 height 4
click at [195, 332] on div "Basic Quantities" at bounding box center [210, 331] width 137 height 18
click at [225, 352] on icon "button" at bounding box center [227, 350] width 7 height 10
click at [175, 401] on div "Bins" at bounding box center [210, 400] width 137 height 18
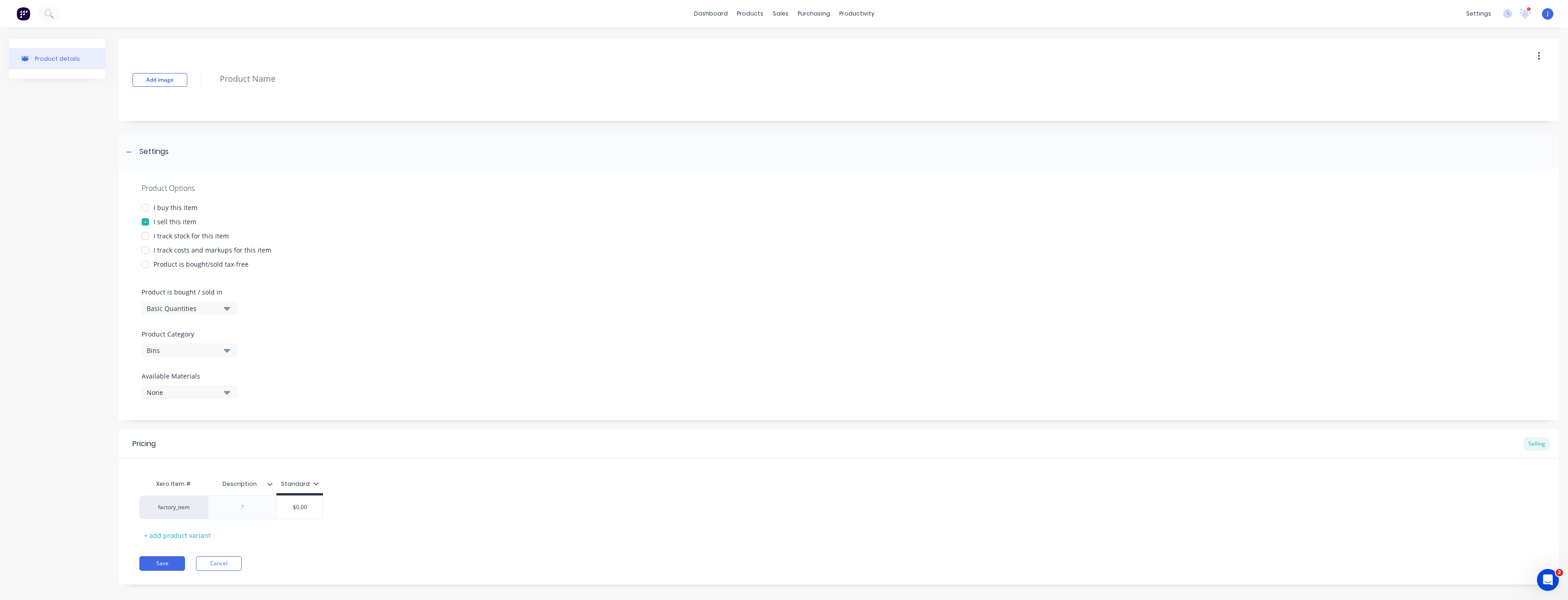
click at [228, 391] on icon "button" at bounding box center [227, 392] width 7 height 10
drag, startPoint x: 189, startPoint y: 499, endPoint x: 139, endPoint y: 498, distance: 50.0
click at [139, 498] on div "Xero Item # Description Standard factory_item $0.00 + add product variant" at bounding box center [839, 491] width 1440 height 83
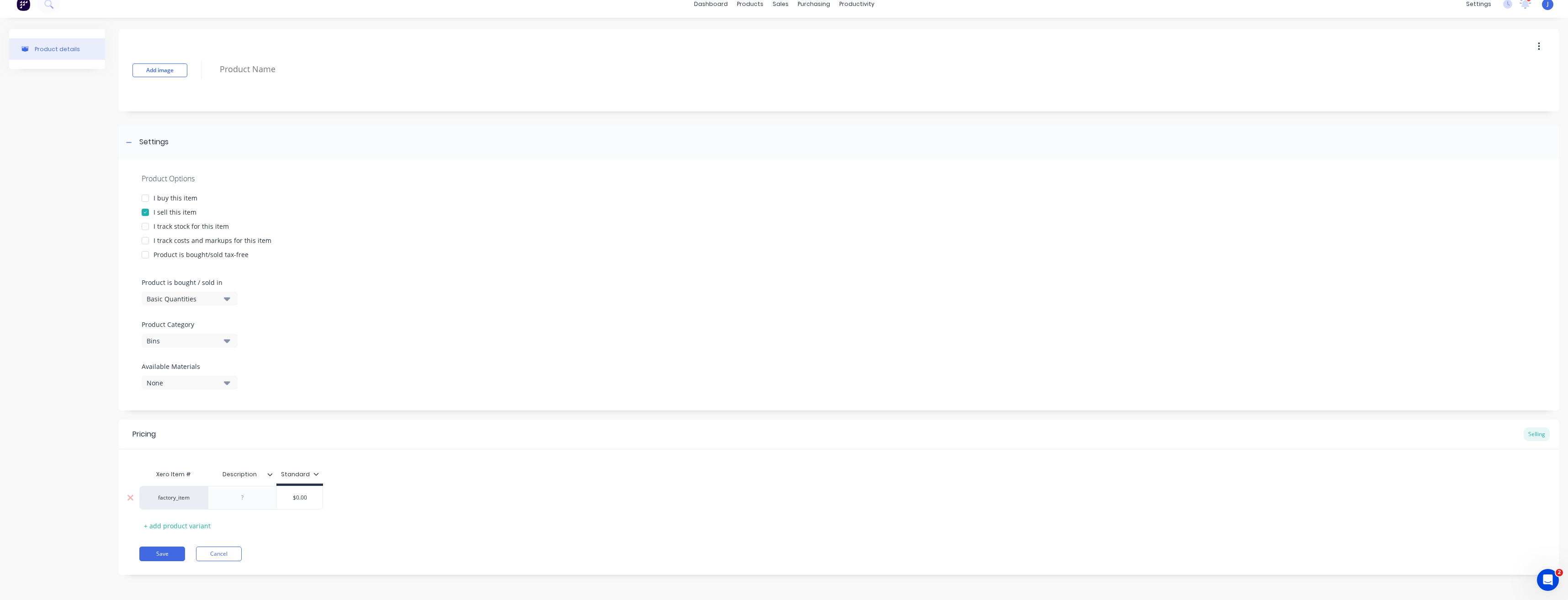
click at [251, 501] on div at bounding box center [242, 498] width 46 height 12
click at [263, 499] on div "30 Tonne - 16"" at bounding box center [242, 498] width 52 height 12
click at [303, 500] on input "text" at bounding box center [299, 500] width 46 height 9
click at [329, 498] on input "$0.00" at bounding box center [325, 498] width 46 height 9
click at [285, 502] on div "30 Tonne - 16" U/A - D/A" at bounding box center [256, 498] width 77 height 12
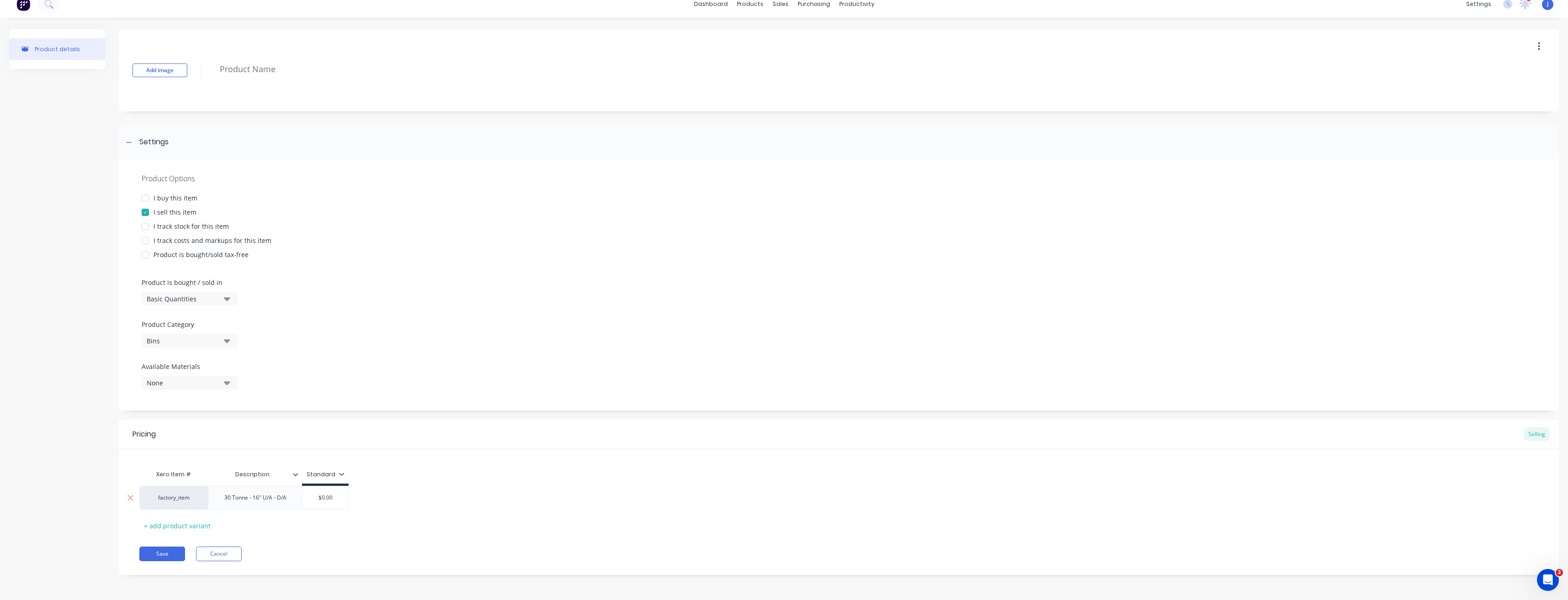
click at [252, 501] on div "30 Tonne - 16" U/A - D/A" at bounding box center [256, 498] width 77 height 12
click at [331, 497] on input "$0.00" at bounding box center [325, 500] width 46 height 9
type input "$96 000.00"
click at [148, 526] on div "+ add product variant" at bounding box center [177, 526] width 76 height 14
click at [131, 523] on icon at bounding box center [130, 521] width 7 height 9
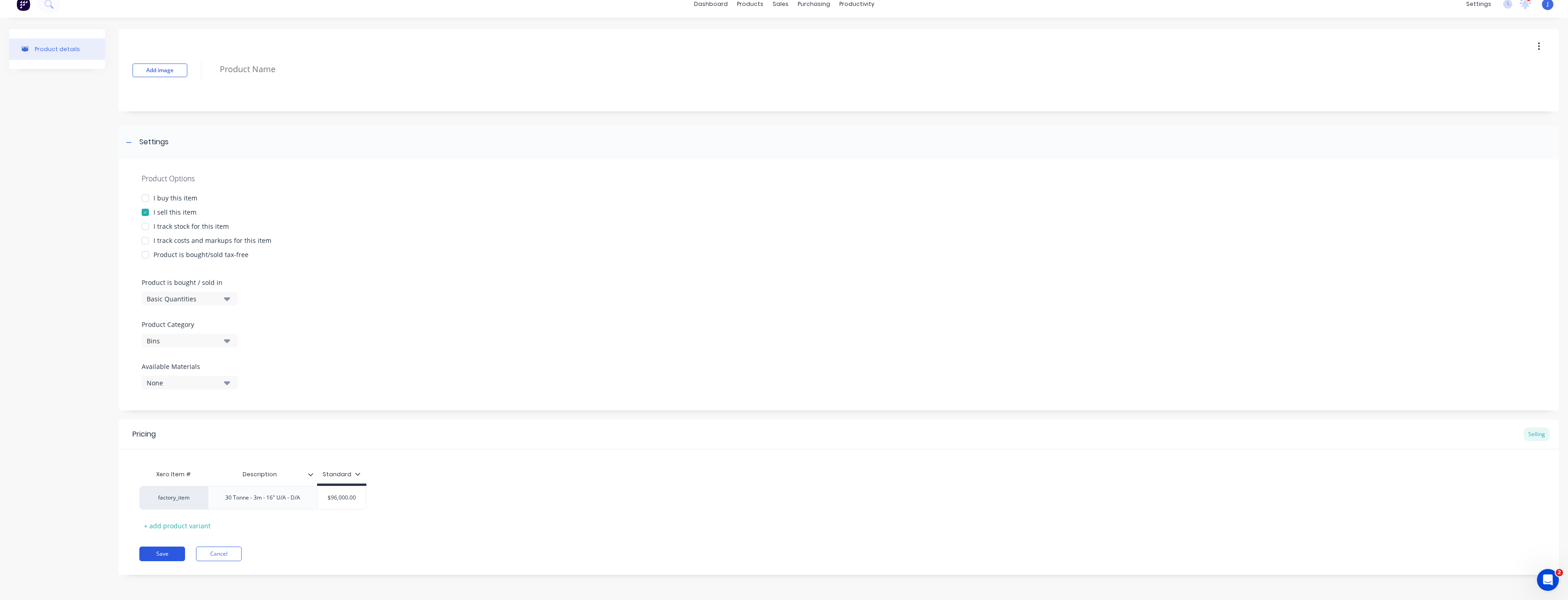
click at [153, 559] on button "Save" at bounding box center [162, 554] width 46 height 15
drag, startPoint x: 305, startPoint y: 500, endPoint x: 197, endPoint y: 497, distance: 108.0
click at [197, 497] on div "factory_item 30 Tonne - 3m - 16" U/A - D/A $96,000.00 $96 000.00" at bounding box center [253, 498] width 227 height 24
copy div "30 Tonne - 3m - 16" U/A - D/A"
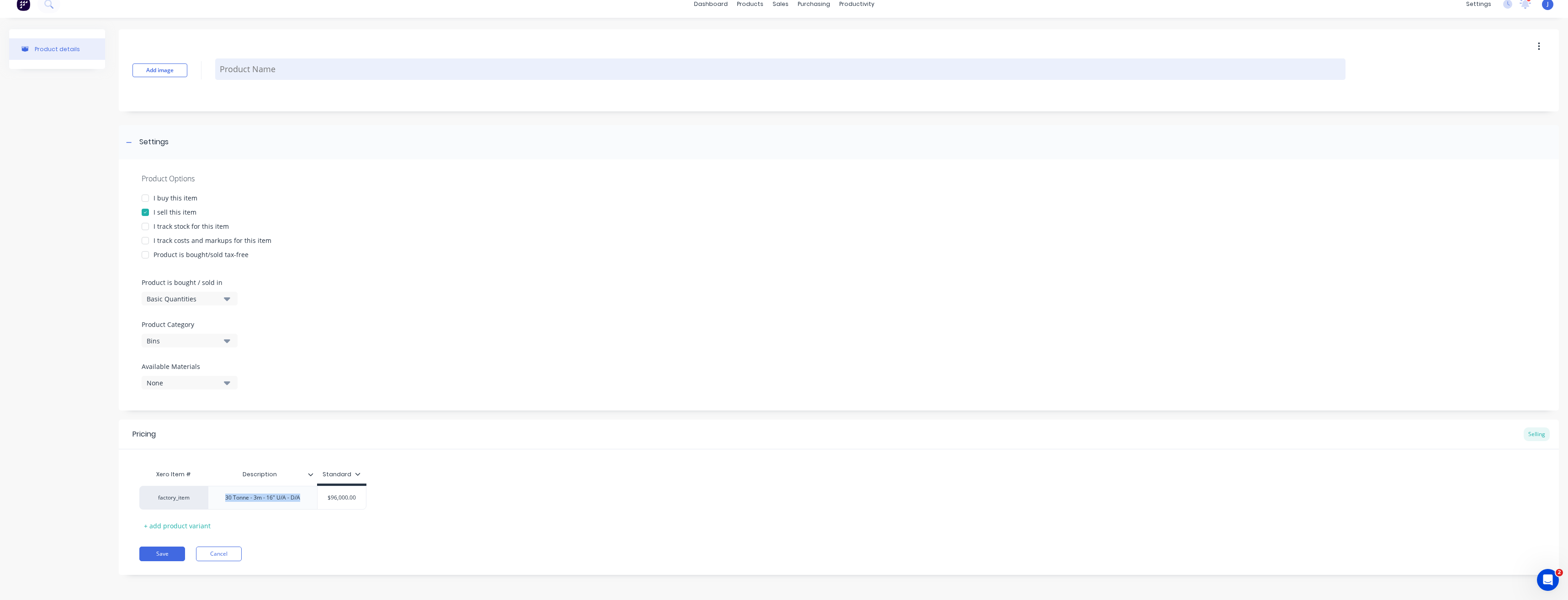
click at [271, 68] on textarea at bounding box center [780, 69] width 1130 height 21
paste textarea "30 Tonne - 3m - 16" U/A - D/A"
click at [269, 70] on textarea "30 Tonne - 3m - 16" U/A - D/A" at bounding box center [780, 69] width 1130 height 21
click at [278, 69] on textarea "30 Tonne - 3 m - 16" U/A - D/A" at bounding box center [780, 69] width 1130 height 21
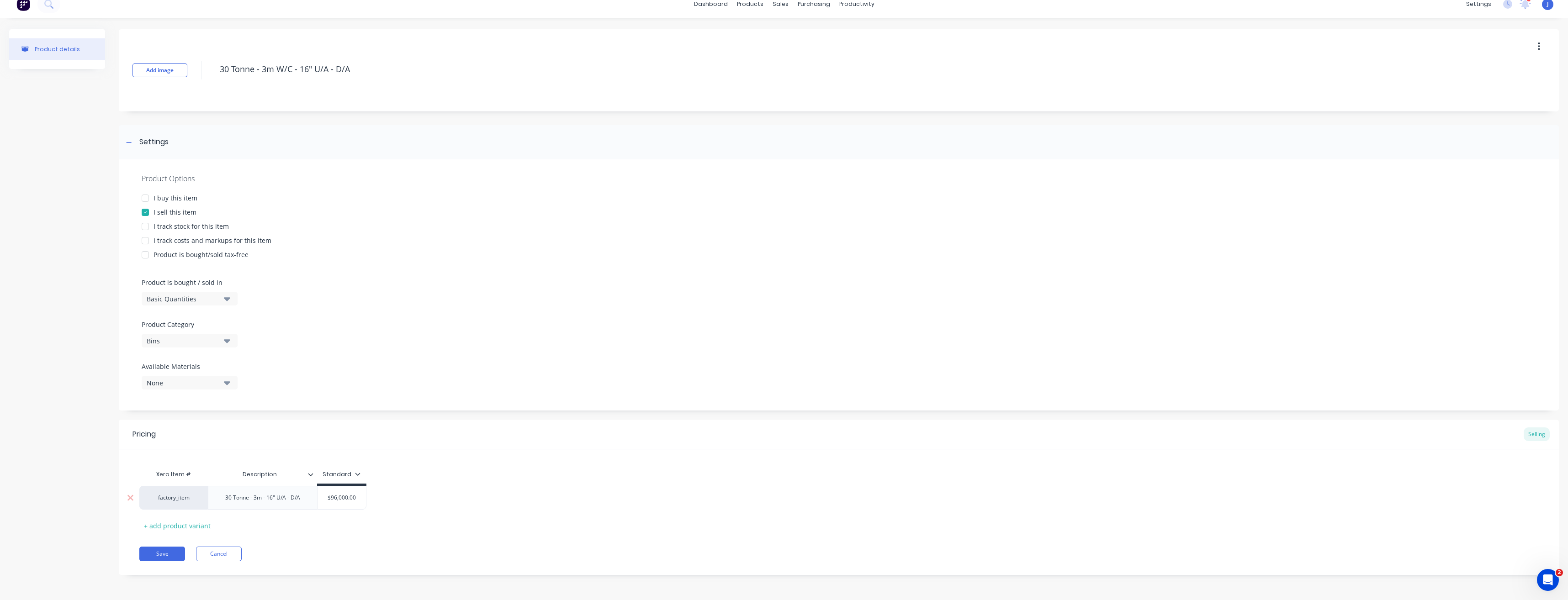
type textarea "30 Tonne - 3m W/C - 16" U/A - D/A"
click at [284, 498] on div "30 Tonne - 3m - 16" U/A - D/A" at bounding box center [262, 498] width 89 height 12
drag, startPoint x: 303, startPoint y: 502, endPoint x: 198, endPoint y: 503, distance: 105.0
click at [200, 503] on div "factory_item 30 Tonne - 3m - 16" U/A - D/A $96,000.00 $96 000.00" at bounding box center [253, 498] width 227 height 24
click at [166, 558] on button "Save" at bounding box center [162, 554] width 46 height 15
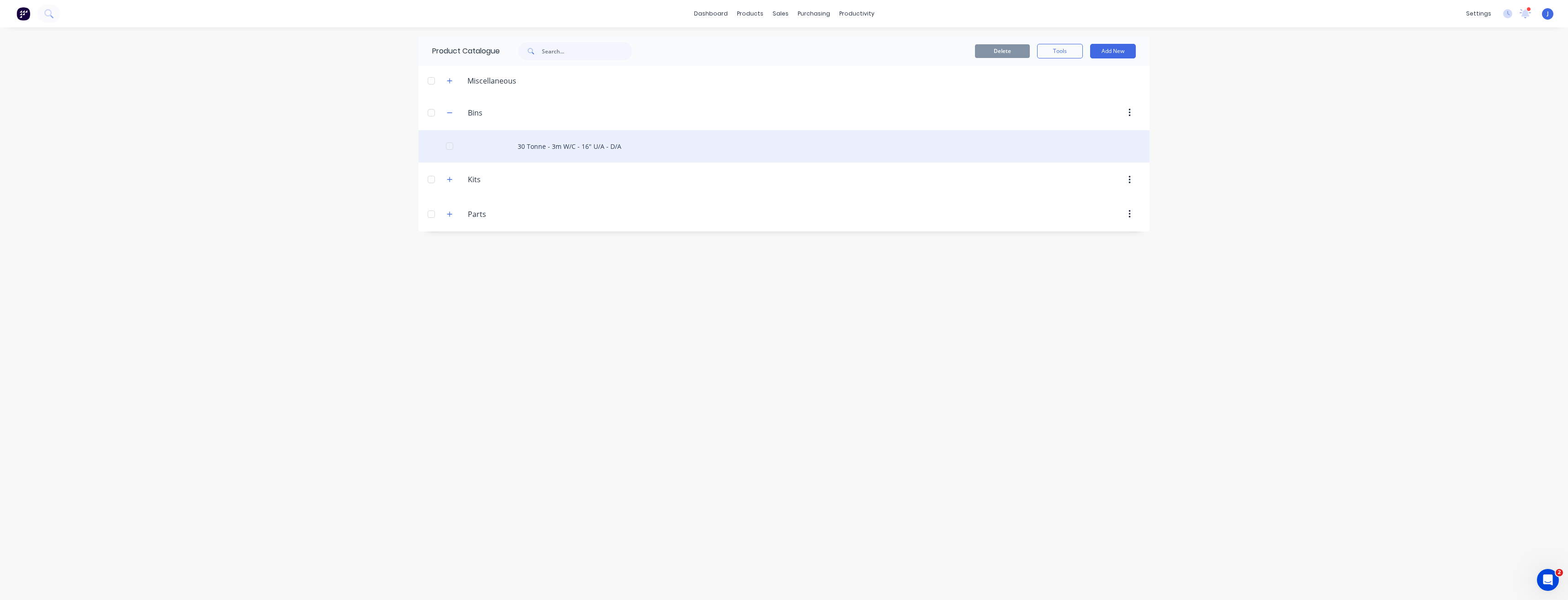
click at [577, 147] on div "30 Tonne - 3m W/C - 16" U/A - D/A" at bounding box center [784, 146] width 731 height 32
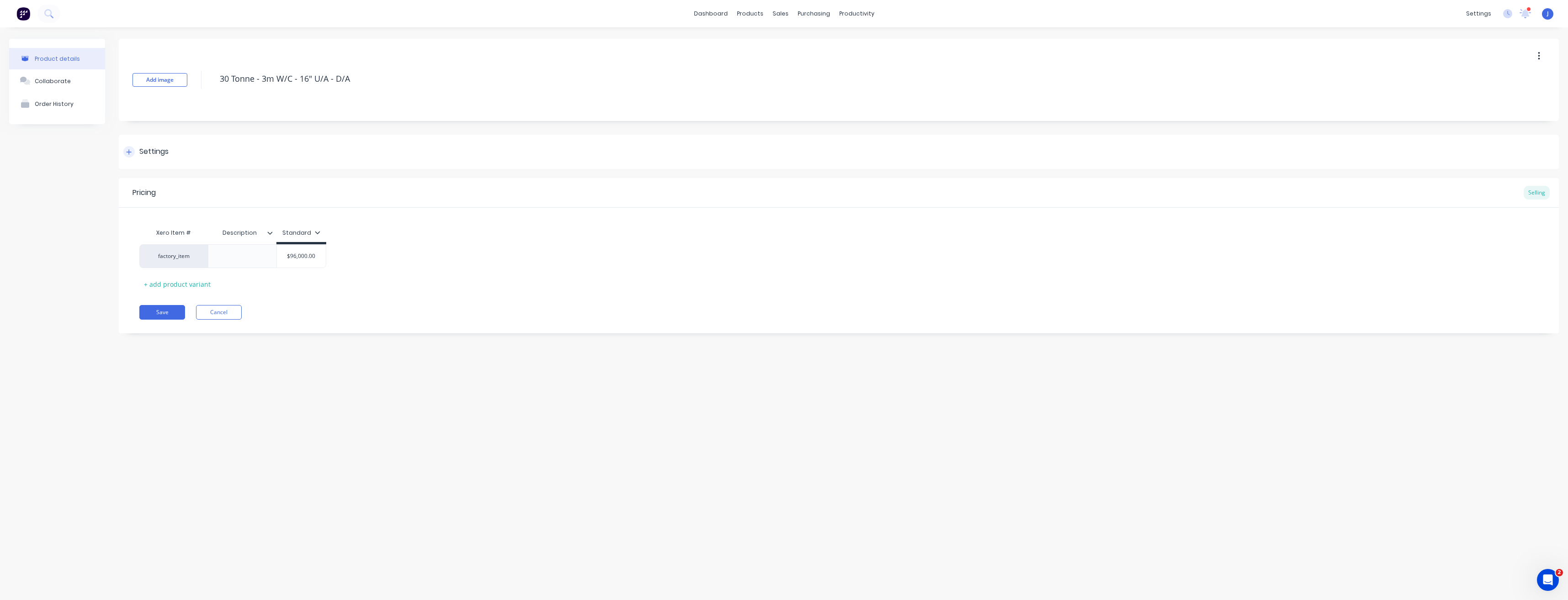
click at [131, 150] on icon at bounding box center [128, 152] width 5 height 7
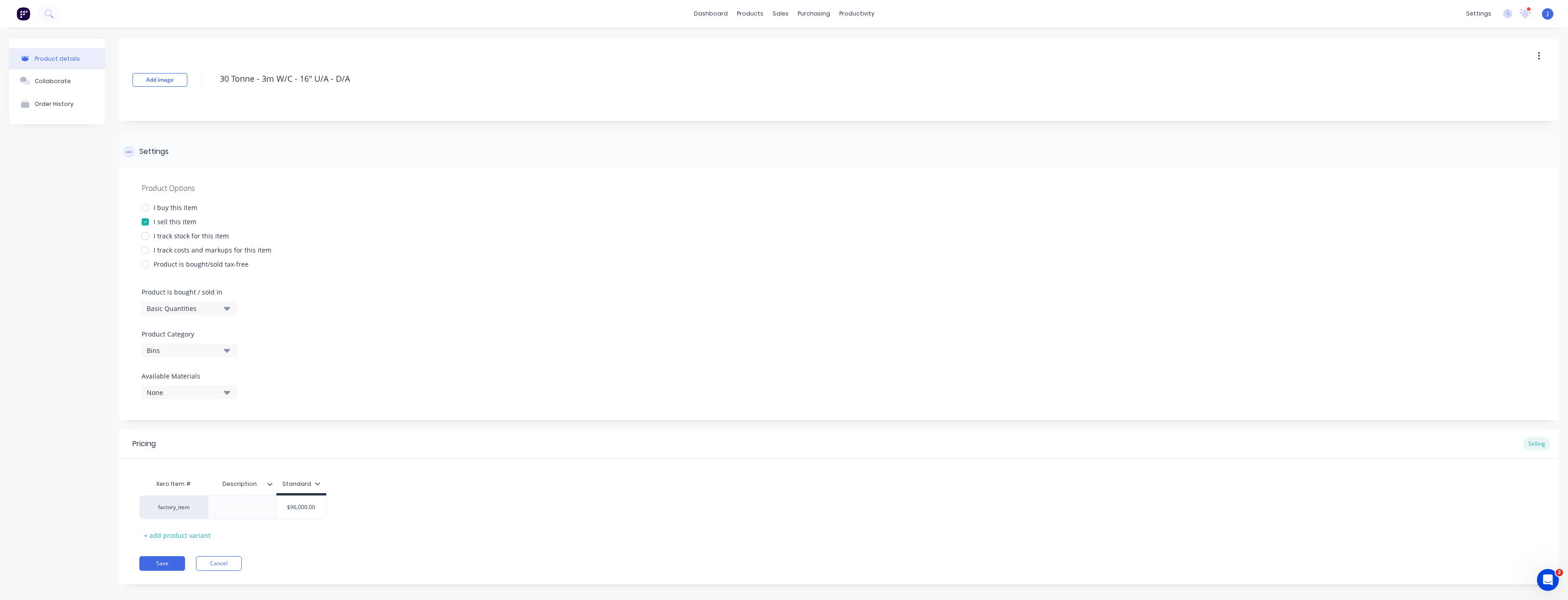
click at [131, 150] on icon at bounding box center [128, 152] width 5 height 7
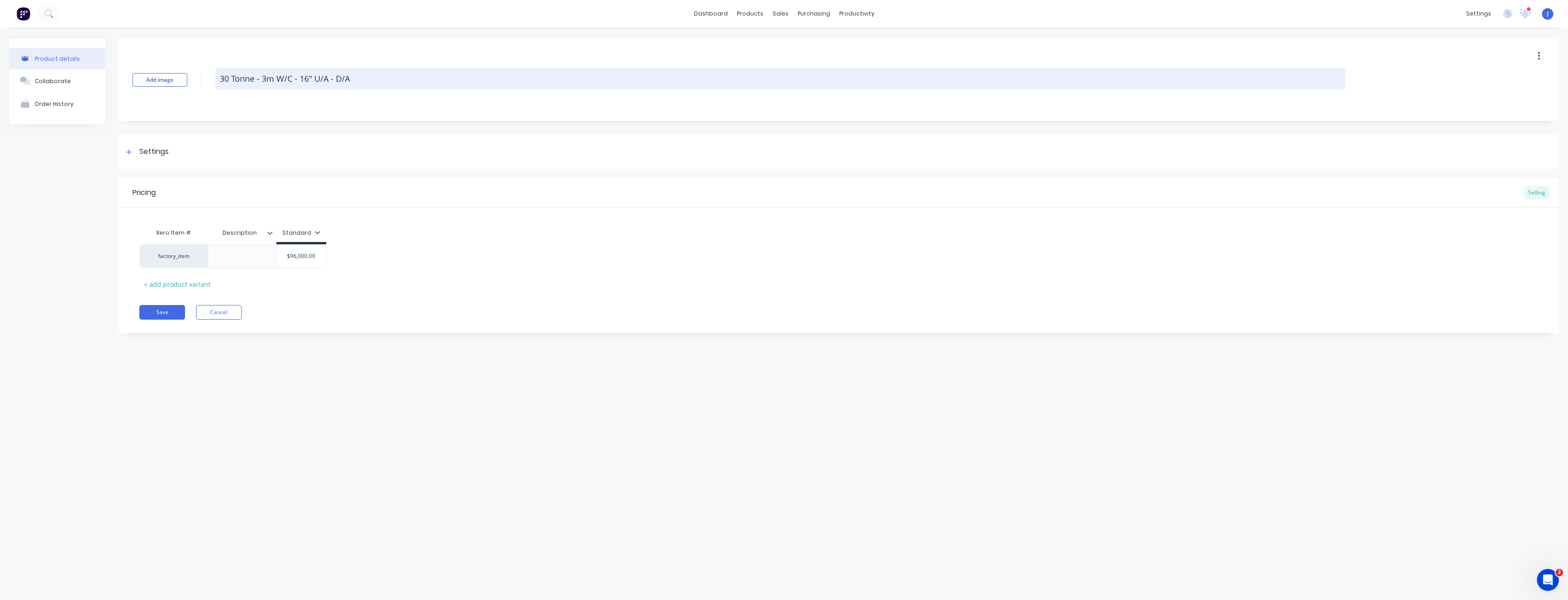
click at [292, 79] on textarea "30 Tonne - 3m W/C - 16" U/A - D/A" at bounding box center [780, 78] width 1130 height 21
click at [312, 77] on textarea "30 Tonne - 3m - 16" U/A - D/A" at bounding box center [780, 78] width 1130 height 21
click at [315, 78] on textarea "30 Tonne - 3m - 16" - D/A" at bounding box center [780, 78] width 1130 height 21
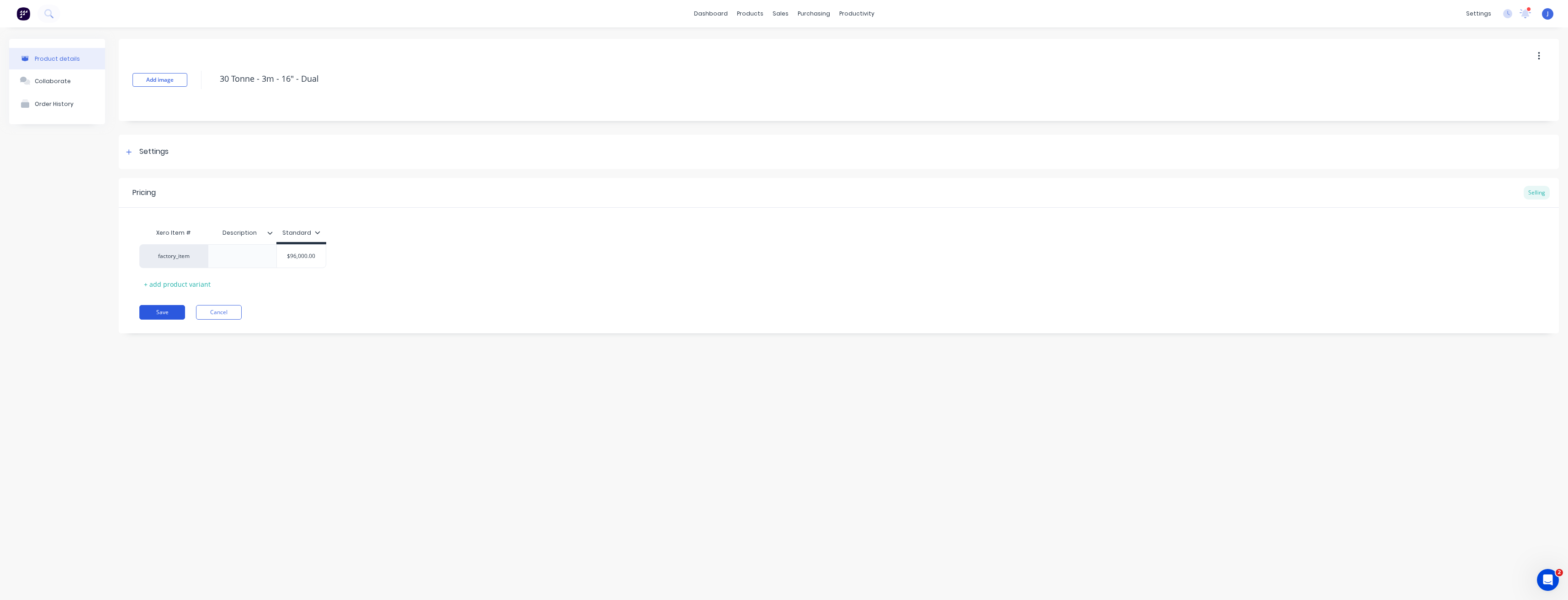
type textarea "30 Tonne - 3m - 16" - Dual"
click at [175, 315] on button "Save" at bounding box center [162, 312] width 46 height 15
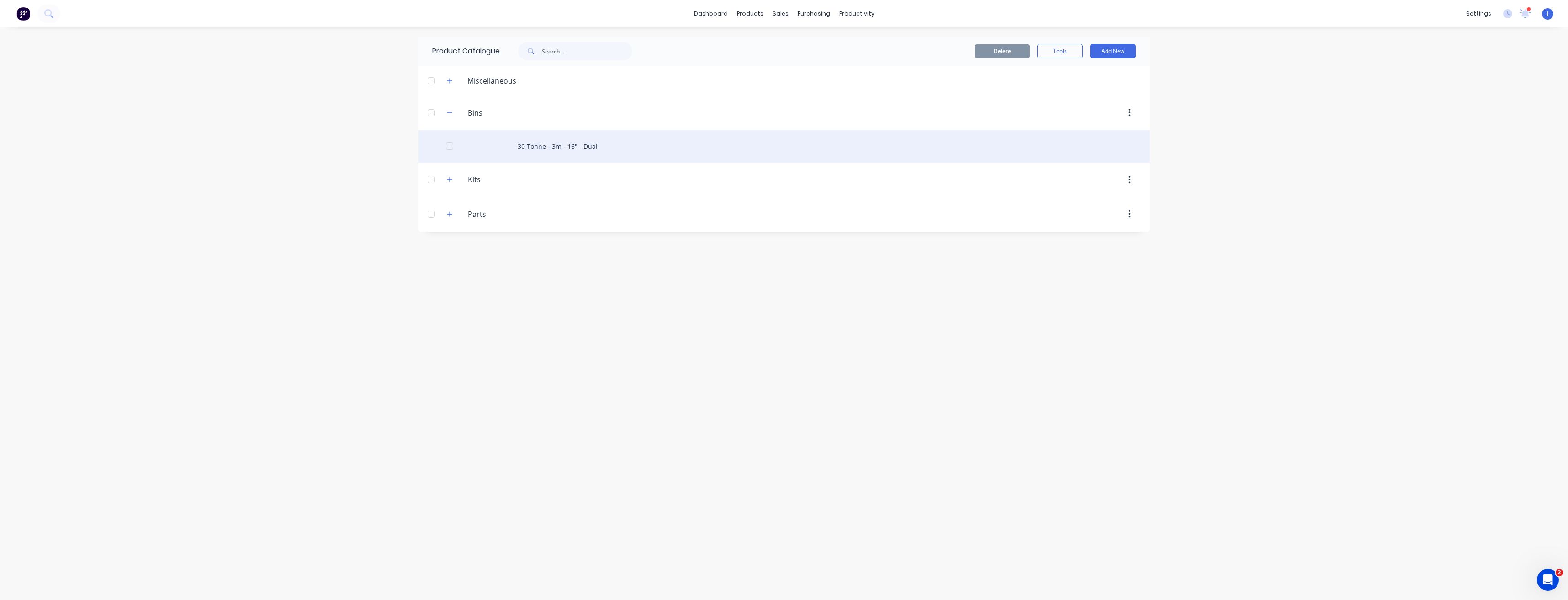
click at [590, 148] on div "30 Tonne - 3m - 16" - Dual" at bounding box center [784, 146] width 731 height 32
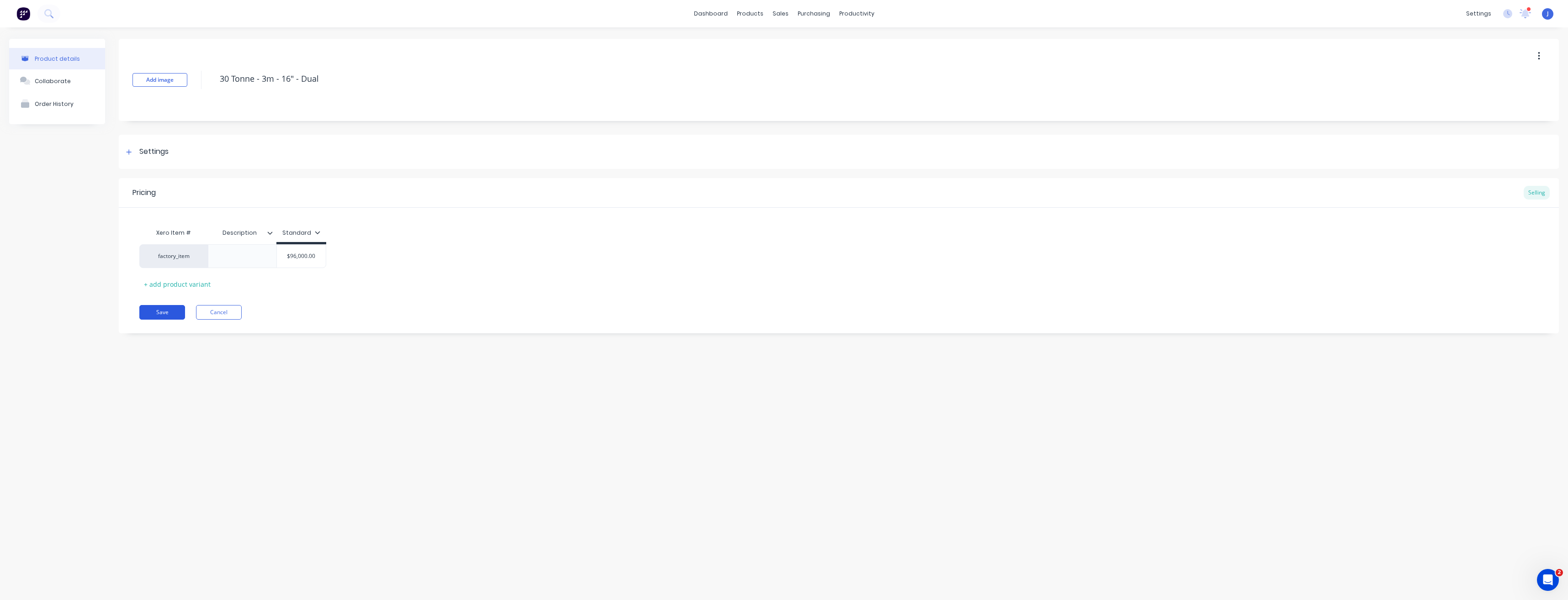
click at [152, 316] on button "Save" at bounding box center [162, 312] width 46 height 15
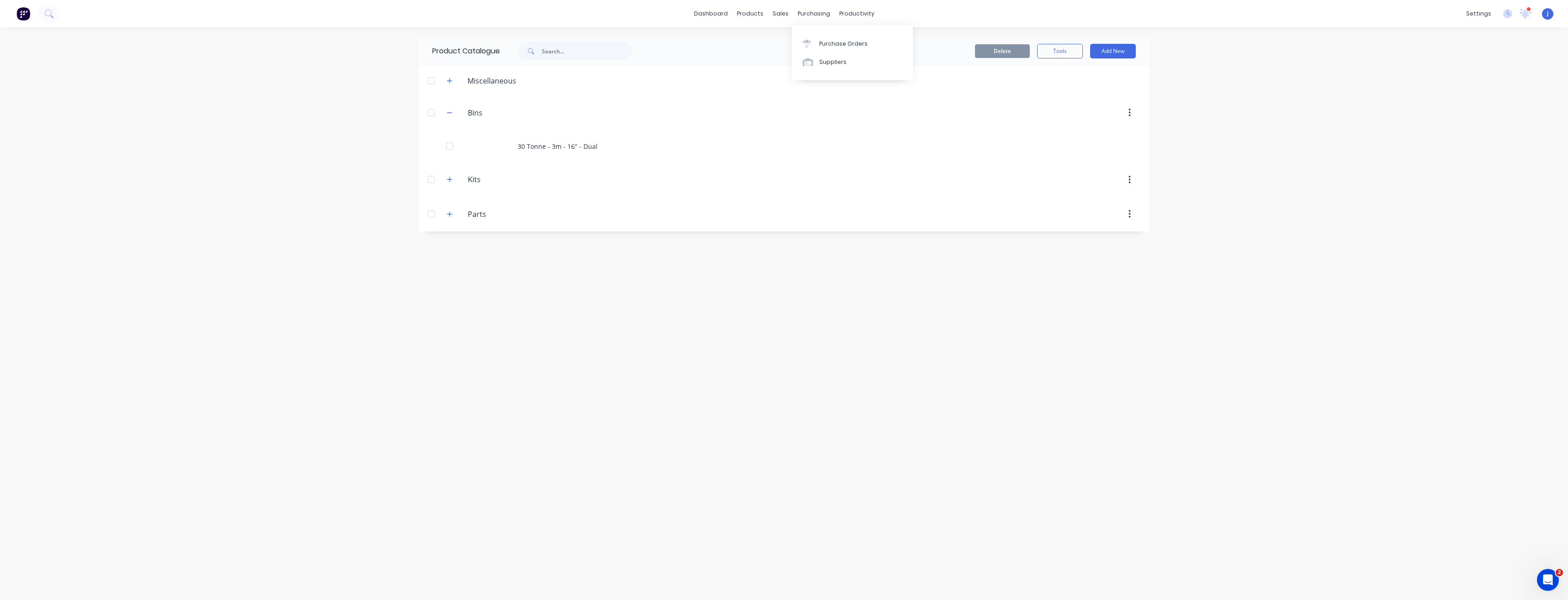
click at [819, 16] on div "purchasing" at bounding box center [814, 13] width 41 height 14
click at [777, 13] on div "sales" at bounding box center [780, 13] width 25 height 14
click at [794, 43] on link "Sales Orders" at bounding box center [828, 43] width 121 height 18
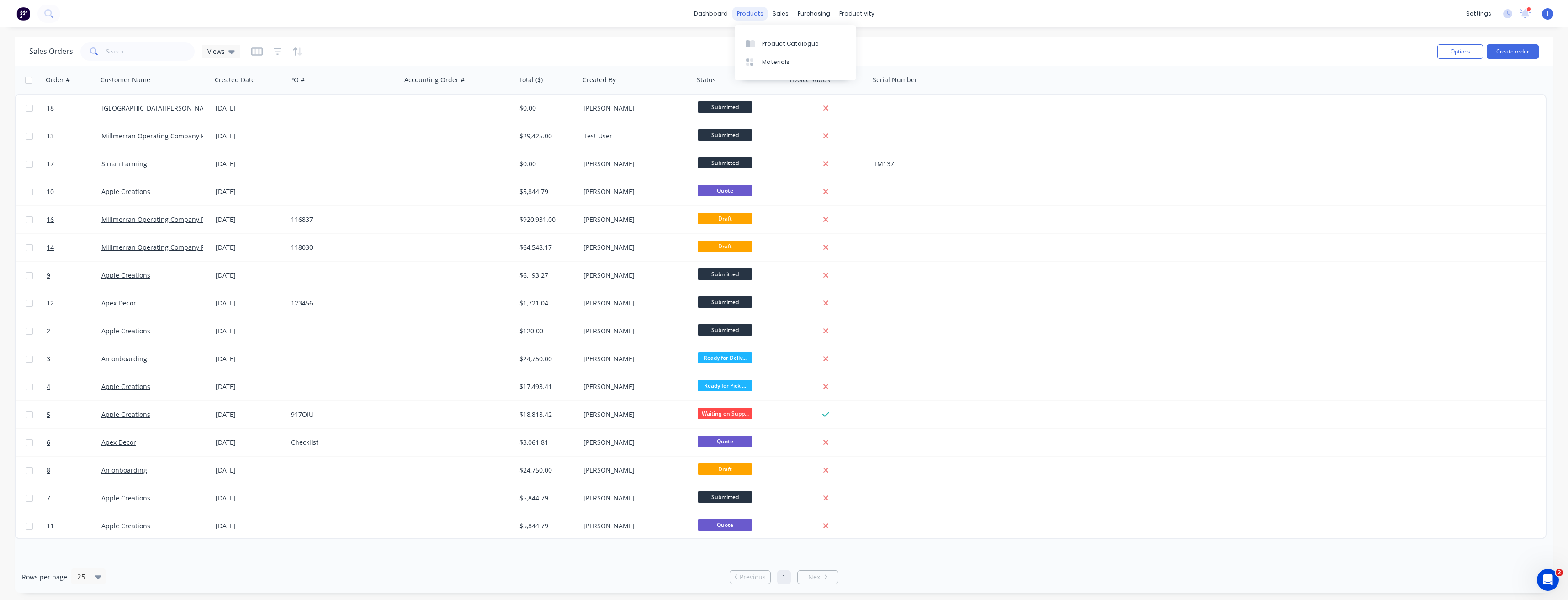
click at [752, 14] on div "products" at bounding box center [750, 13] width 36 height 14
click at [772, 43] on div "Product Catalogue" at bounding box center [790, 44] width 57 height 9
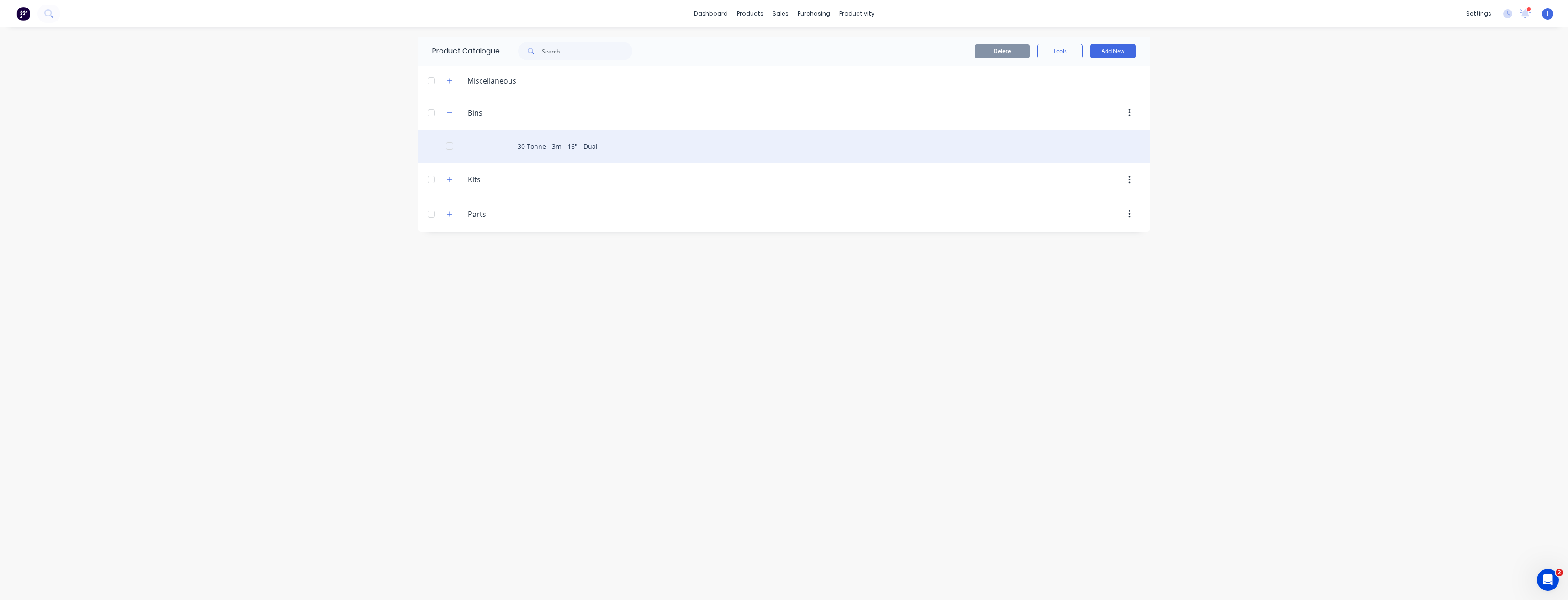
click at [545, 145] on div "30 Tonne - 3m - 16" - Dual" at bounding box center [784, 146] width 731 height 32
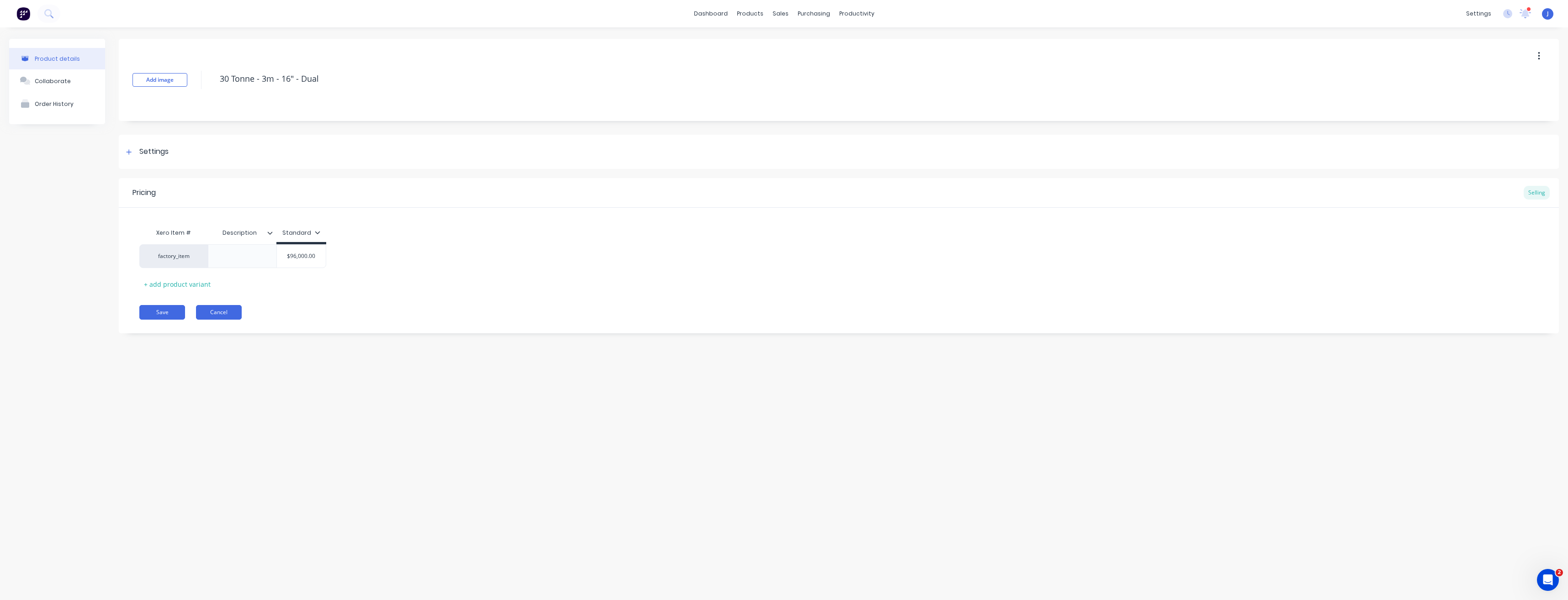
click at [231, 312] on button "Cancel" at bounding box center [219, 312] width 46 height 15
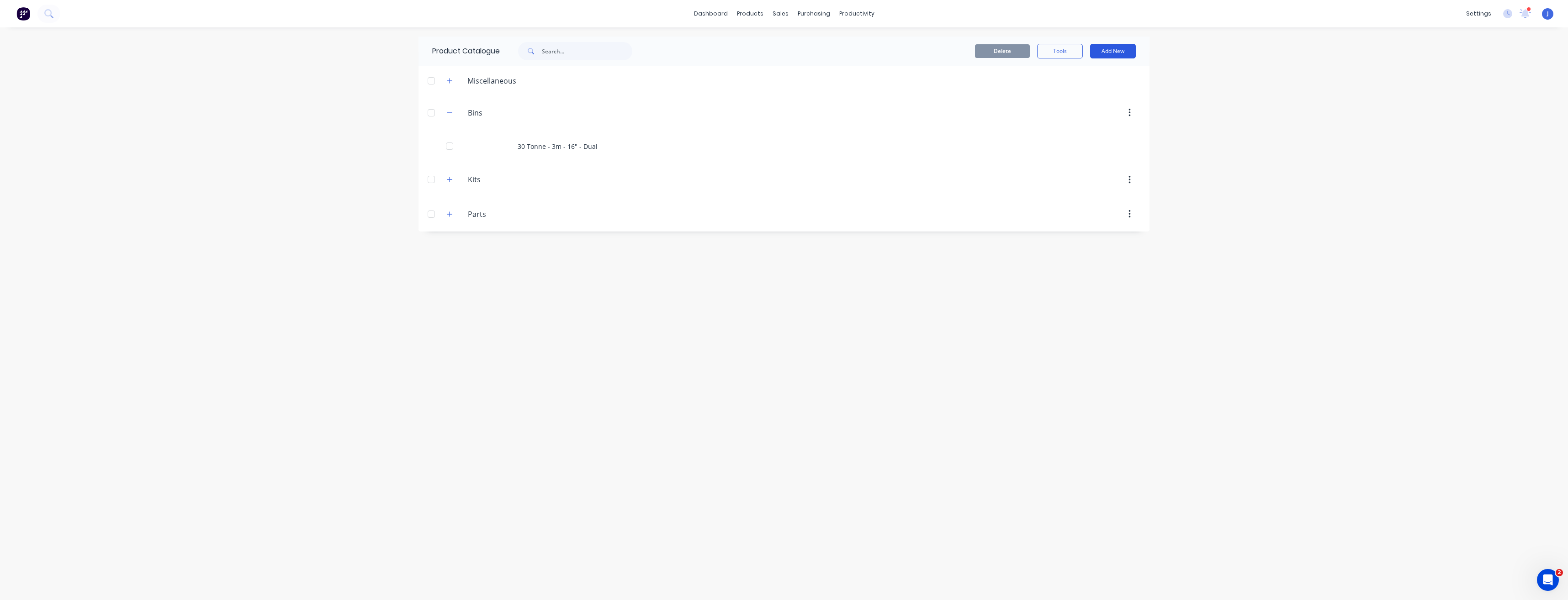
click at [1116, 55] on button "Add New" at bounding box center [1113, 51] width 46 height 15
click at [1076, 76] on div "Category" at bounding box center [1093, 75] width 71 height 13
click at [486, 110] on input "Bins" at bounding box center [522, 113] width 108 height 11
click at [1132, 114] on button "button" at bounding box center [1129, 113] width 21 height 16
click at [1101, 141] on div "Delete" at bounding box center [1097, 137] width 71 height 13
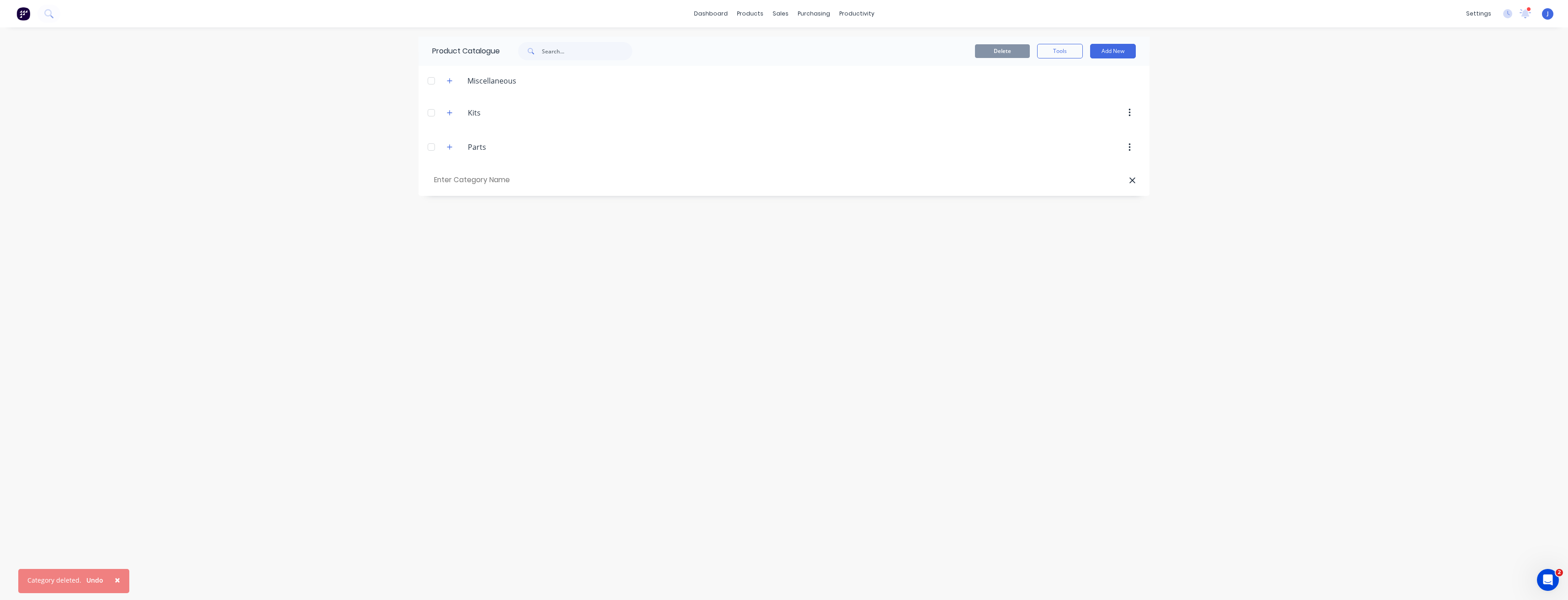
click at [496, 175] on input "text" at bounding box center [484, 180] width 103 height 13
type input "Chaser Bins"
click at [1113, 52] on button "Add New" at bounding box center [1113, 51] width 46 height 15
click at [859, 99] on header "Kits Kits" at bounding box center [784, 113] width 731 height 35
click at [1106, 47] on button "Add New" at bounding box center [1113, 51] width 46 height 15
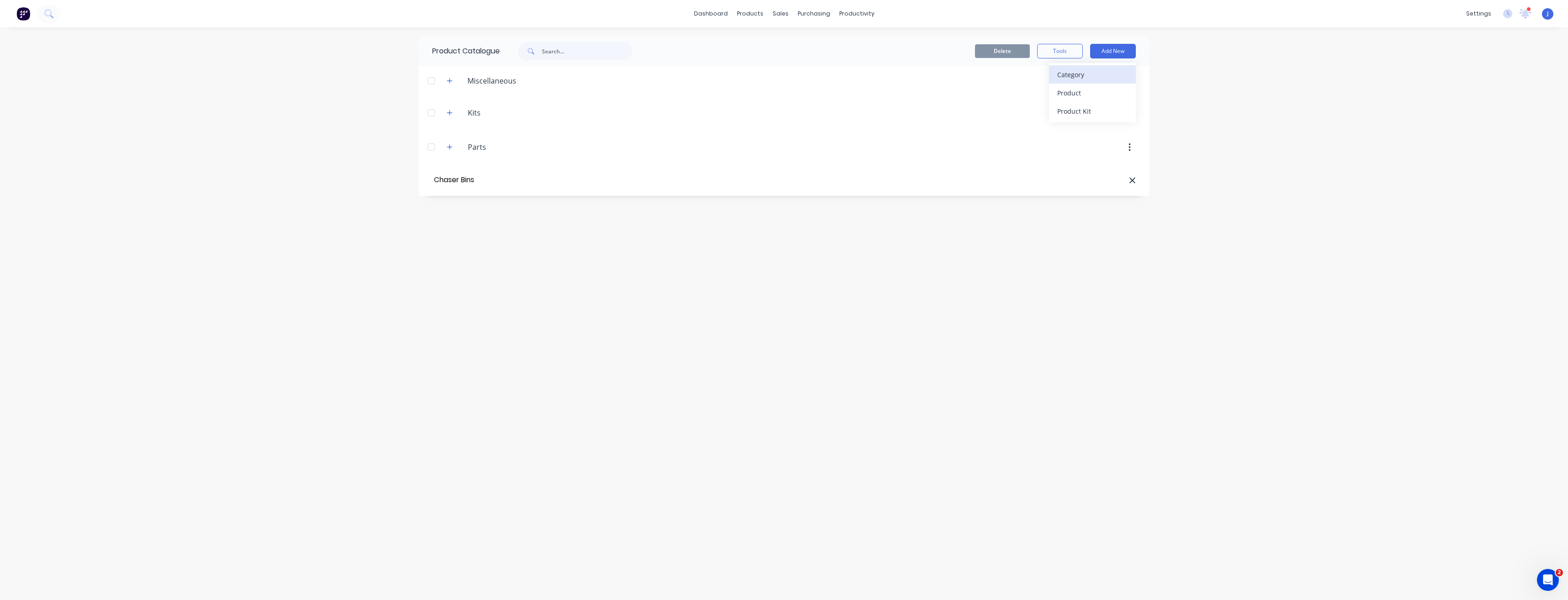
click at [1080, 76] on div "Category" at bounding box center [1093, 75] width 71 height 13
click at [1076, 77] on div "Category" at bounding box center [1093, 75] width 71 height 13
click at [1074, 78] on div "Category" at bounding box center [1093, 75] width 71 height 13
click at [1074, 74] on div "Category" at bounding box center [1093, 75] width 71 height 13
click at [1118, 51] on button "Add New" at bounding box center [1113, 51] width 46 height 15
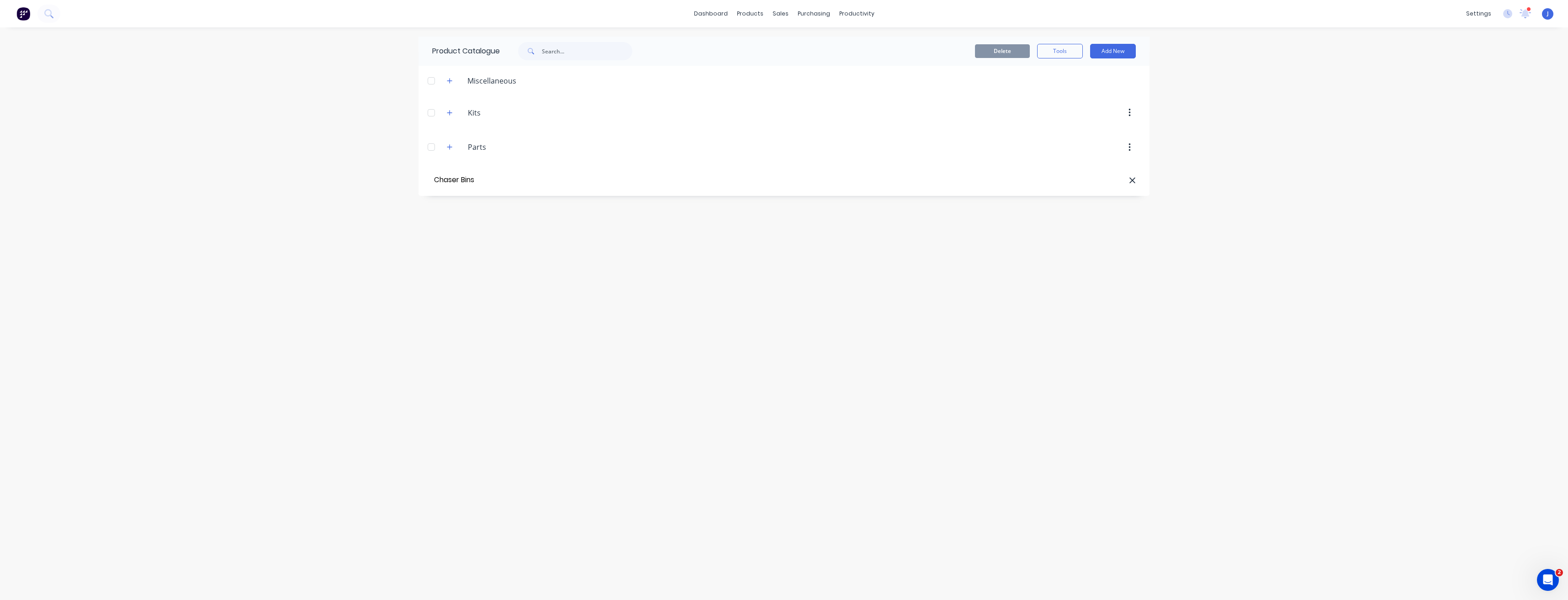
click at [494, 181] on input "Chaser Bins" at bounding box center [484, 180] width 103 height 13
click at [563, 49] on input "text" at bounding box center [587, 51] width 91 height 18
drag, startPoint x: 1404, startPoint y: 312, endPoint x: 1289, endPoint y: 162, distance: 189.0
click at [1398, 292] on div "dashboard products sales purchasing productivity dashboard products Product Cat…" at bounding box center [784, 300] width 1568 height 600
click at [1132, 184] on icon at bounding box center [1132, 180] width 7 height 9
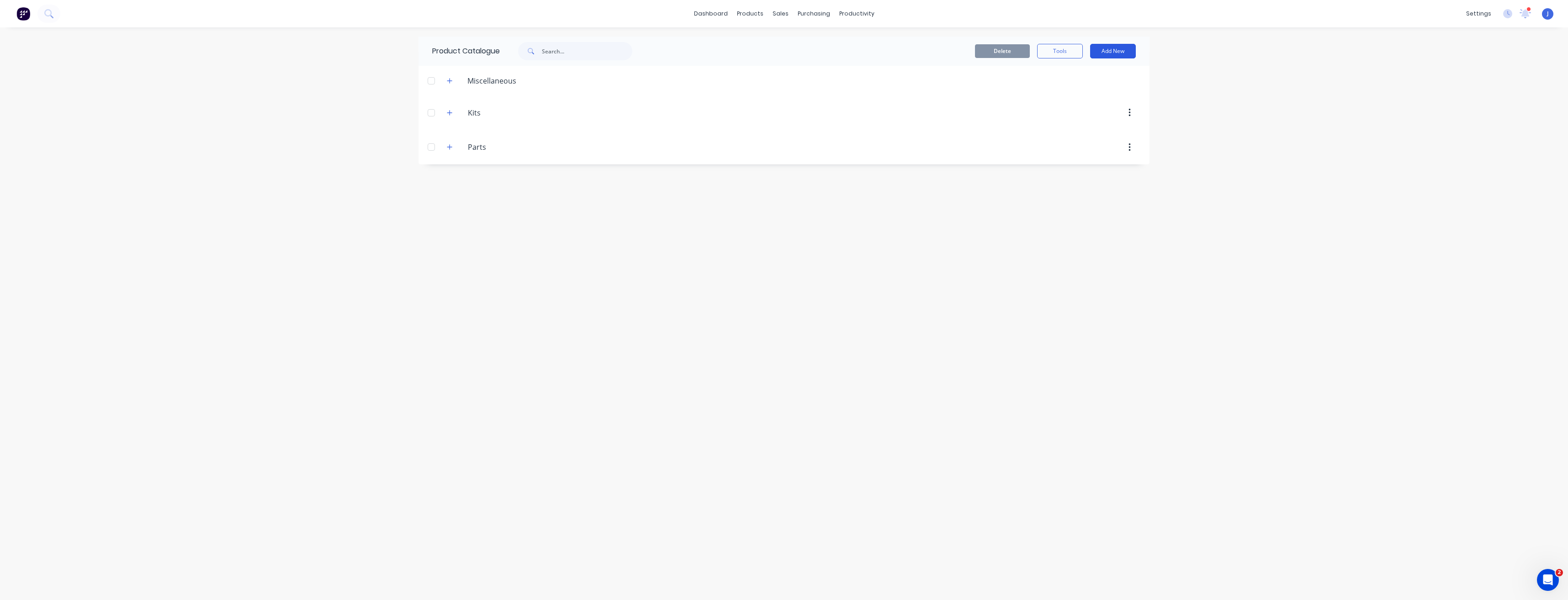
click at [1106, 49] on button "Add New" at bounding box center [1113, 51] width 46 height 15
click at [1074, 74] on div "Category" at bounding box center [1093, 75] width 71 height 13
type input "Chaser Bins"
click at [452, 184] on icon "button" at bounding box center [449, 181] width 5 height 7
click at [1118, 55] on button "Add New" at bounding box center [1113, 51] width 46 height 15
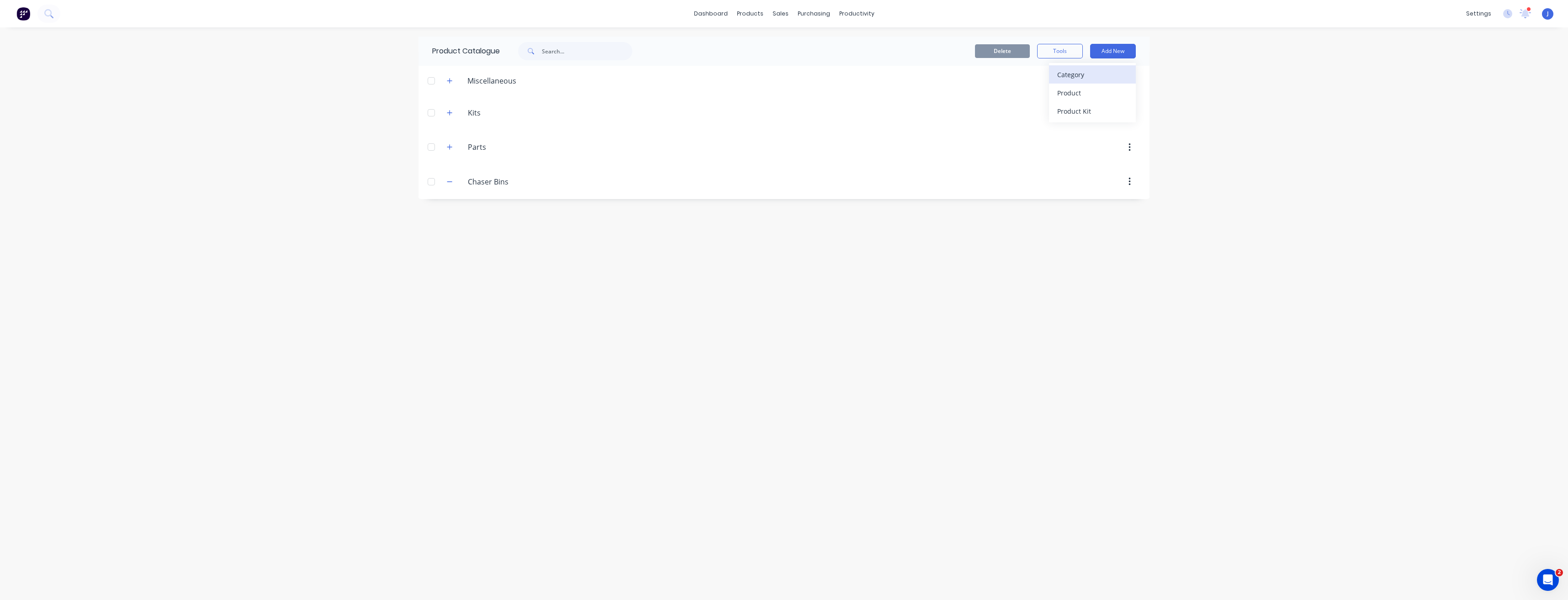
click at [1076, 76] on div "Category" at bounding box center [1093, 75] width 71 height 13
type input "30 Tonne - 16" - 3m - Dual"
click at [1129, 215] on icon "button" at bounding box center [1130, 217] width 2 height 10
click at [1107, 238] on div "Delete" at bounding box center [1097, 240] width 71 height 13
click at [449, 181] on icon "button" at bounding box center [449, 181] width 5 height 7
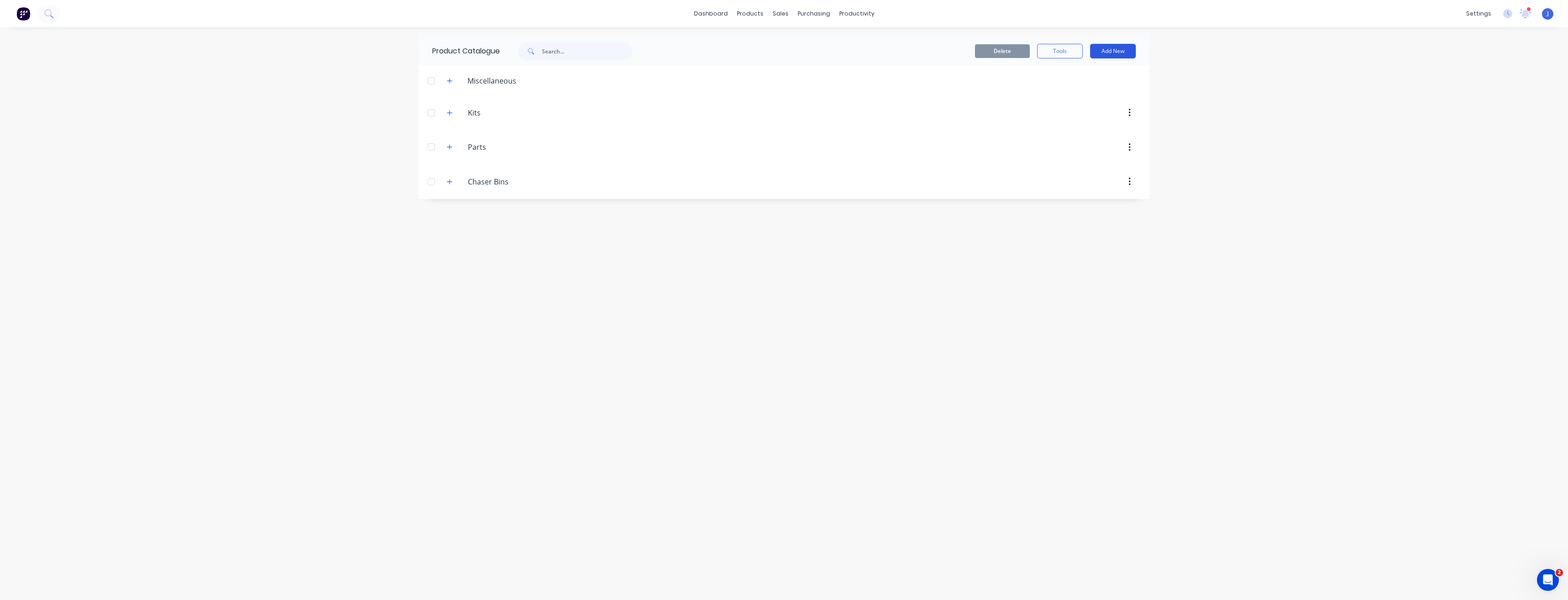
click at [1120, 52] on button "Add New" at bounding box center [1113, 51] width 46 height 15
click at [1096, 74] on div "Category" at bounding box center [1093, 75] width 71 height 13
type input "Mother Bins"
click at [1110, 51] on button "Add New" at bounding box center [1113, 51] width 46 height 15
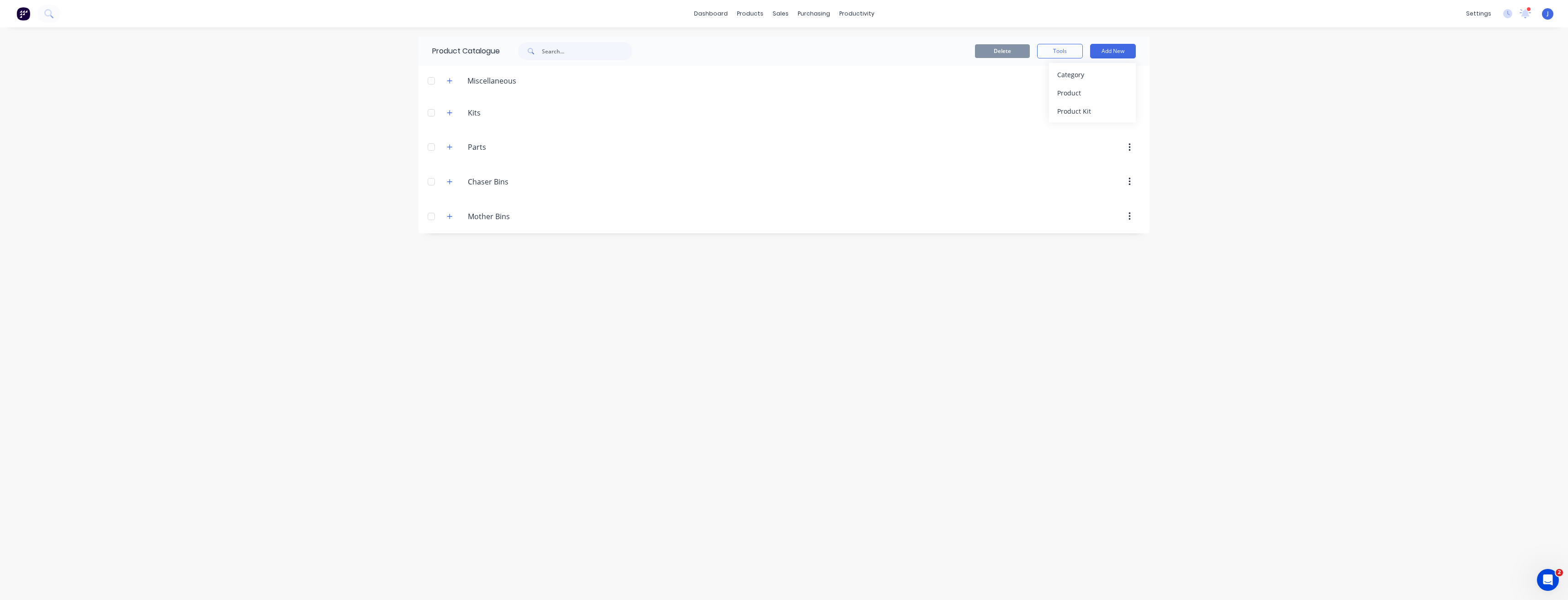
click at [702, 187] on div at bounding box center [862, 181] width 558 height 16
click at [450, 181] on icon "button" at bounding box center [450, 181] width 5 height 5
click at [450, 181] on icon "button" at bounding box center [449, 181] width 5 height 7
click at [447, 182] on icon "button" at bounding box center [449, 181] width 5 height 7
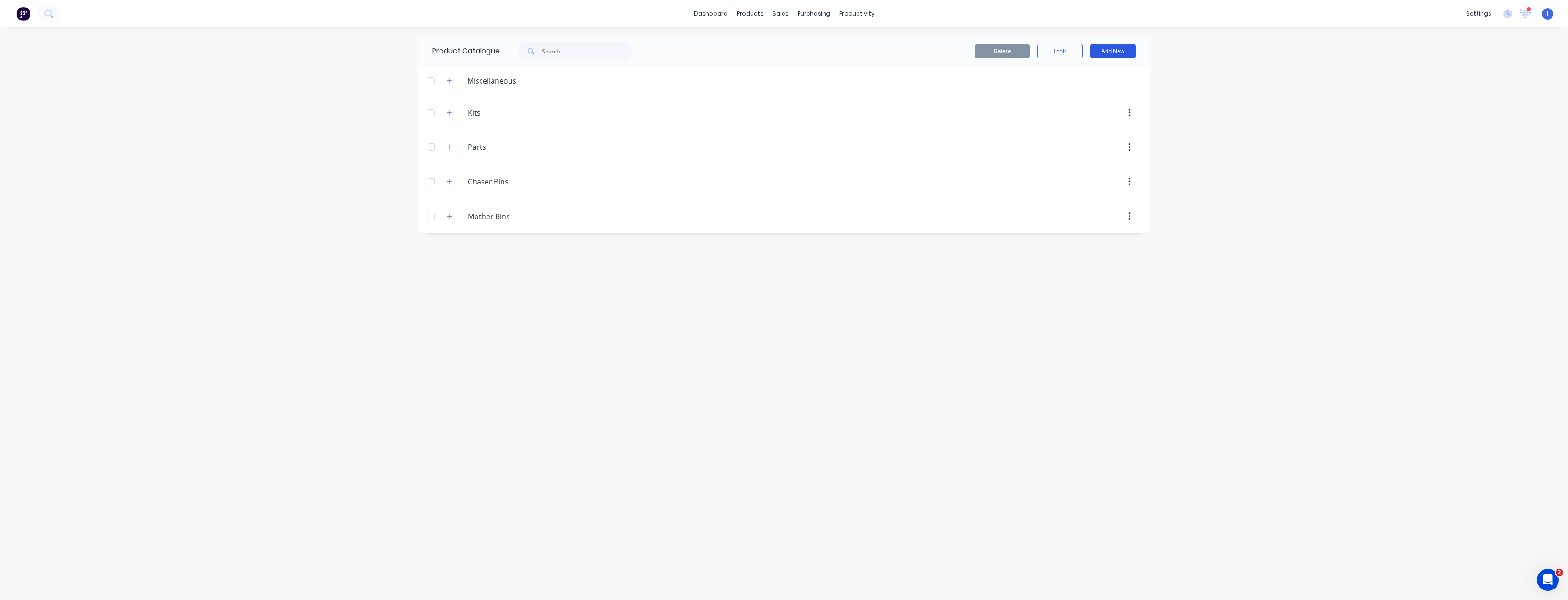
click at [1113, 51] on button "Add New" at bounding box center [1113, 51] width 46 height 15
click at [1100, 95] on div "Product" at bounding box center [1093, 93] width 71 height 13
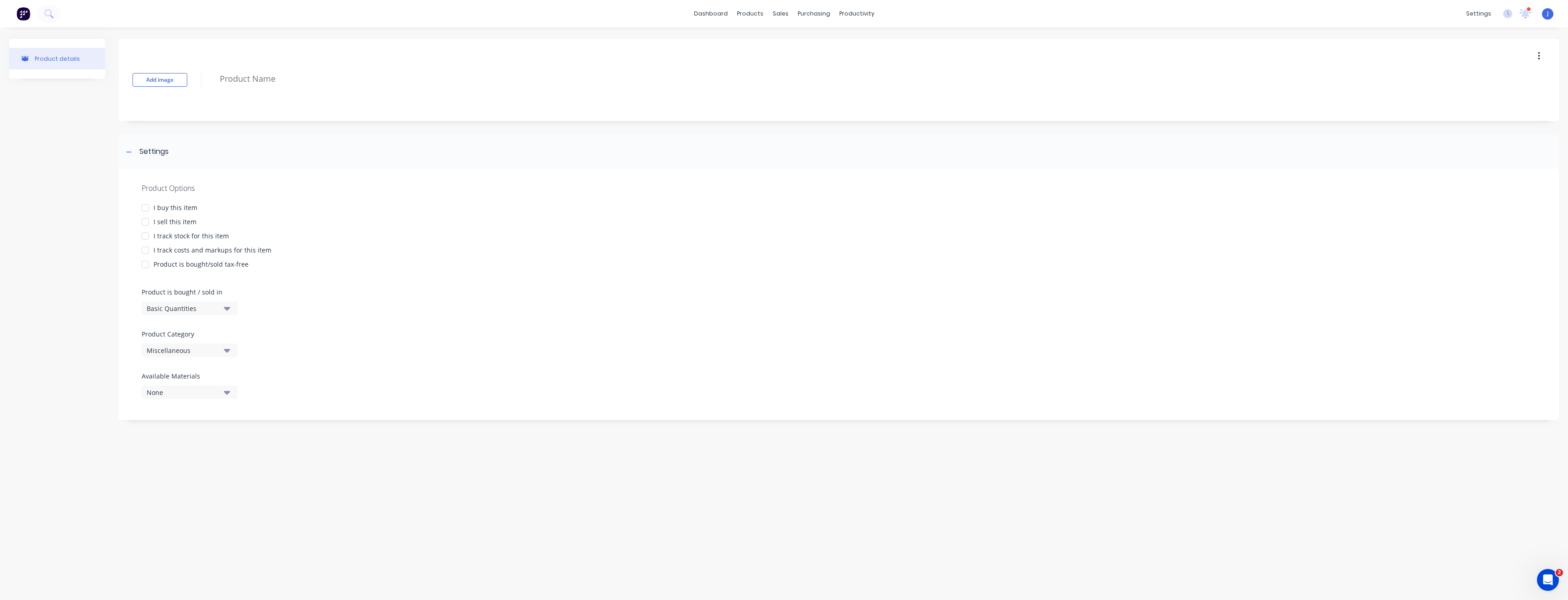
click at [145, 224] on div at bounding box center [145, 222] width 18 height 18
type textarea "x"
